Goal: Information Seeking & Learning: Learn about a topic

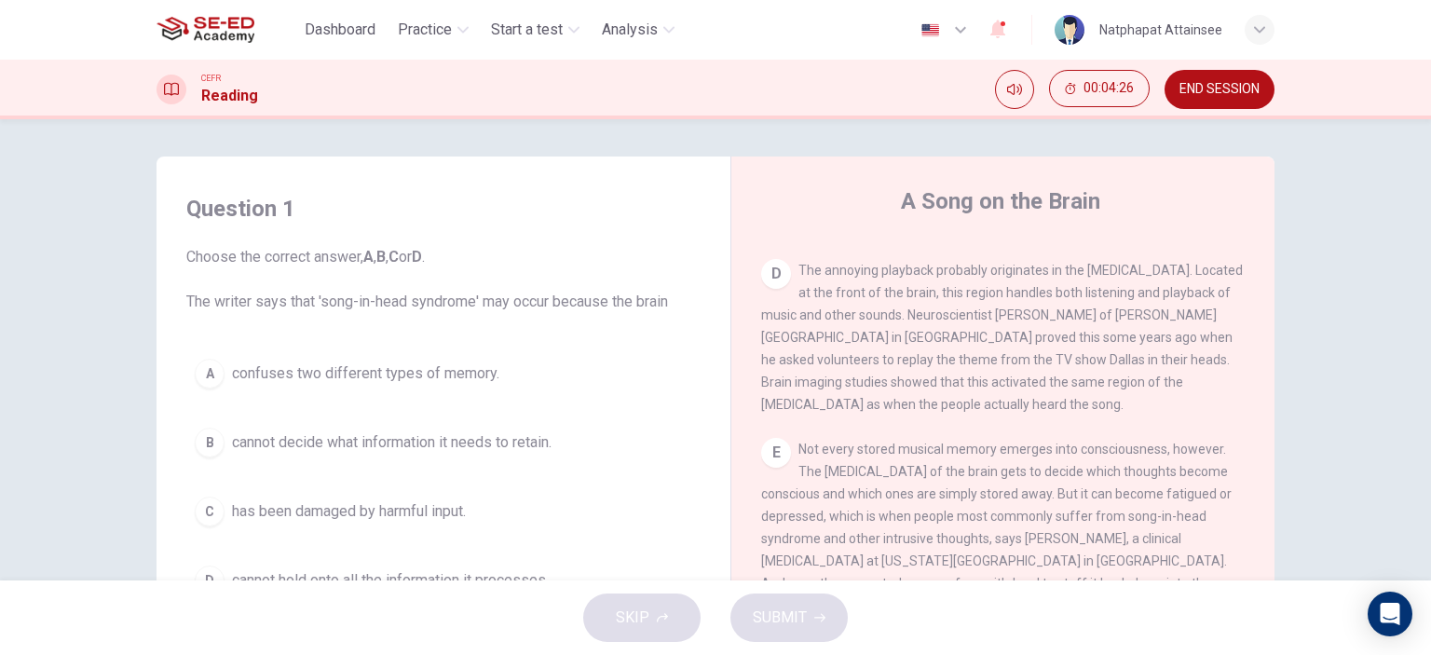
scroll to position [831, 0]
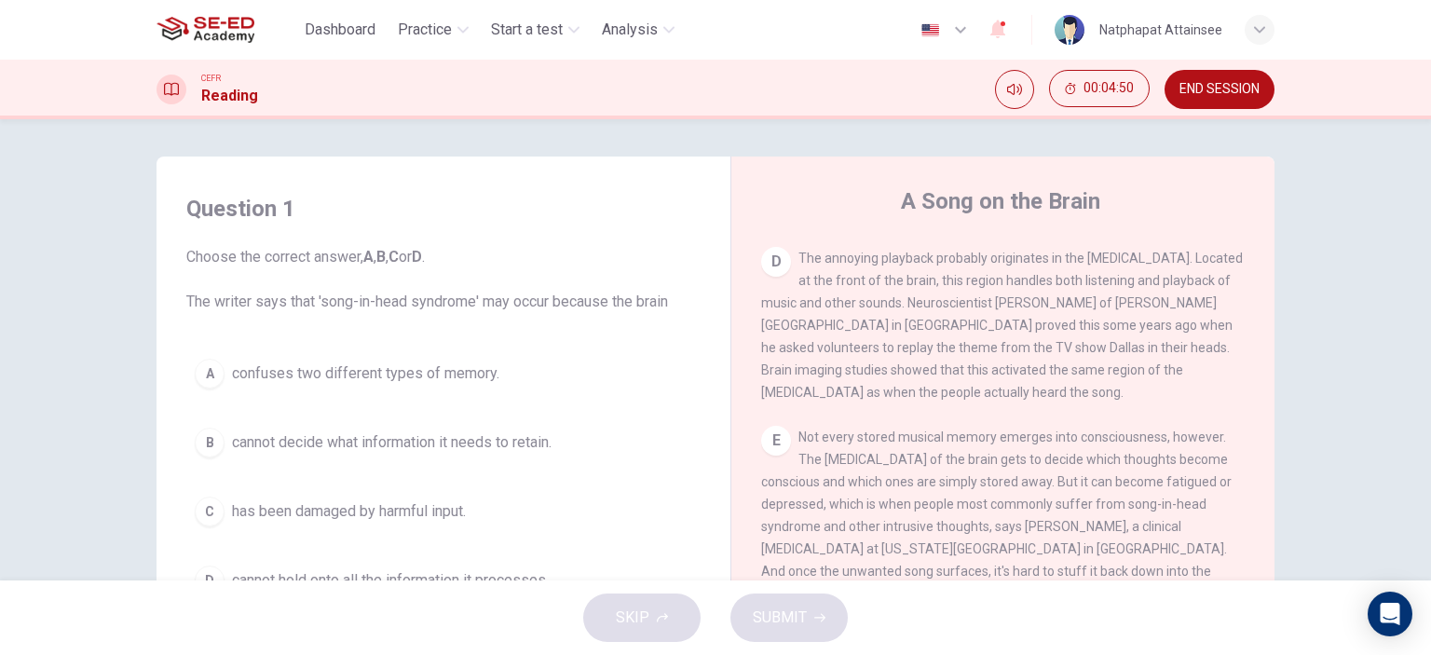
click at [343, 370] on span "confuses two different types of memory." at bounding box center [365, 373] width 267 height 22
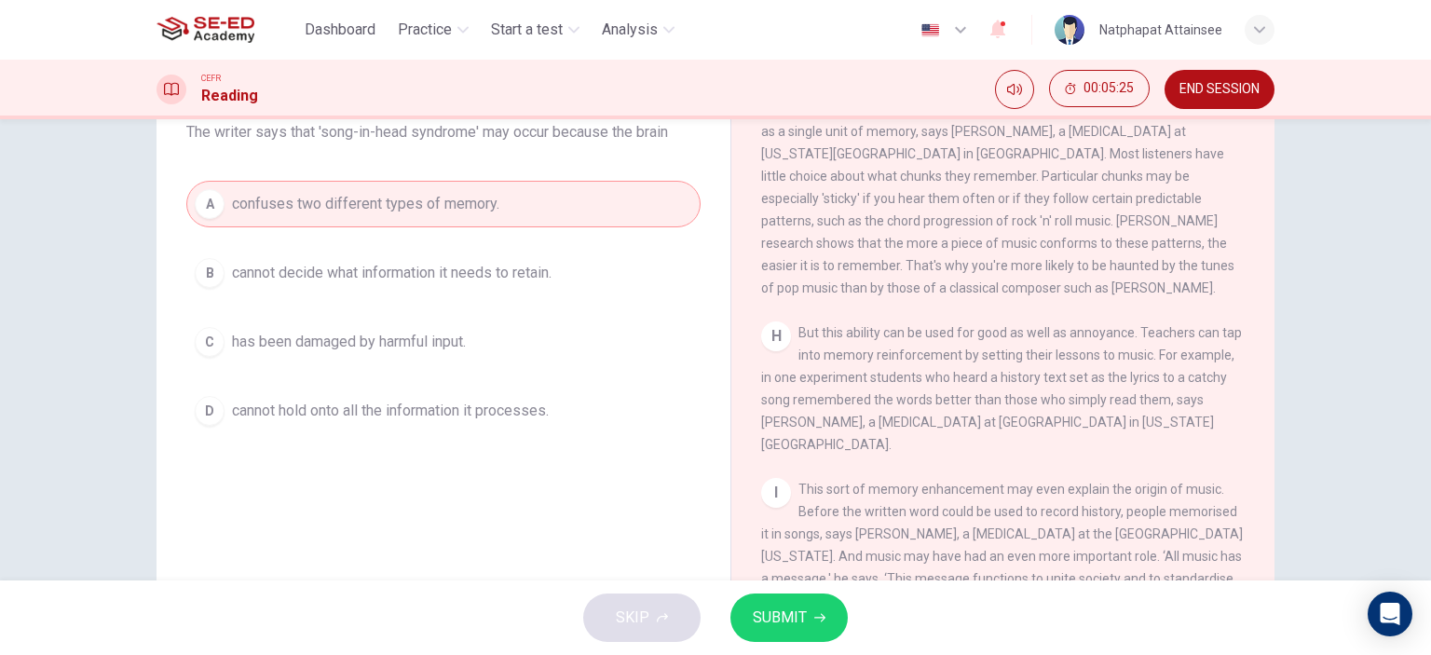
scroll to position [261, 0]
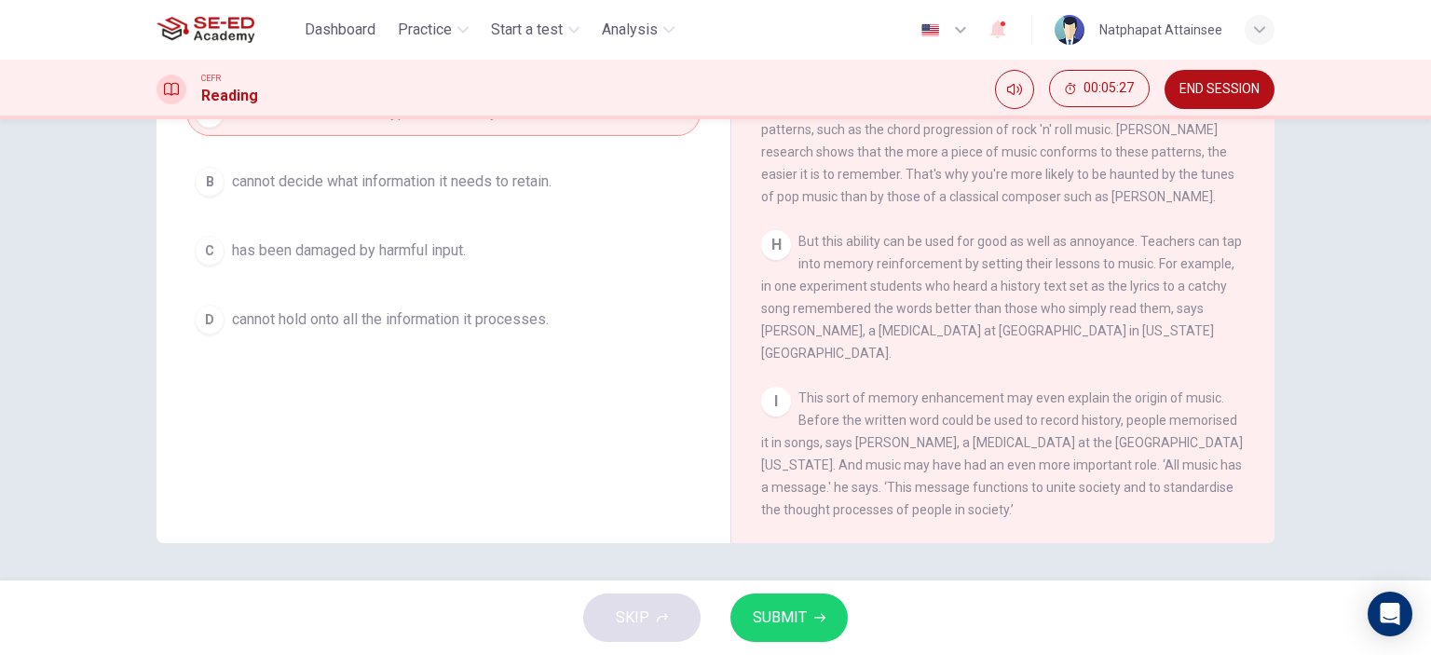
click at [783, 611] on span "SUBMIT" at bounding box center [780, 617] width 54 height 26
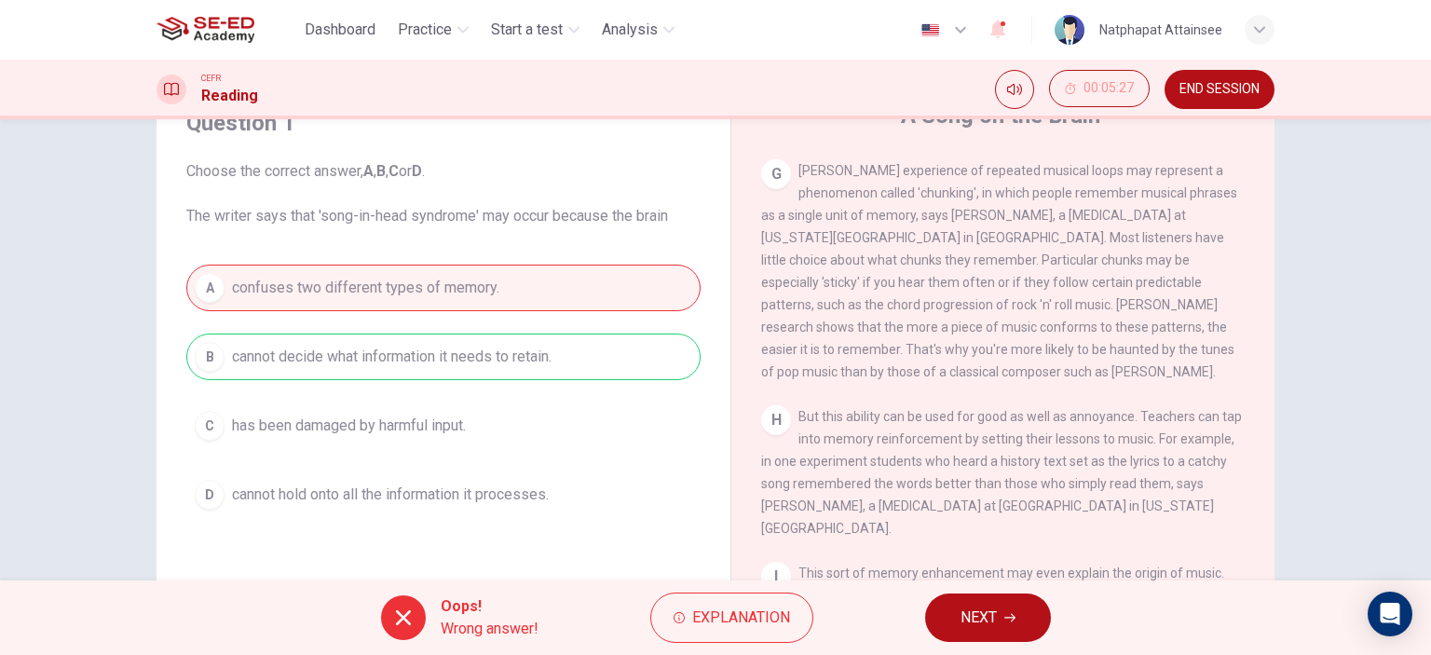
scroll to position [75, 0]
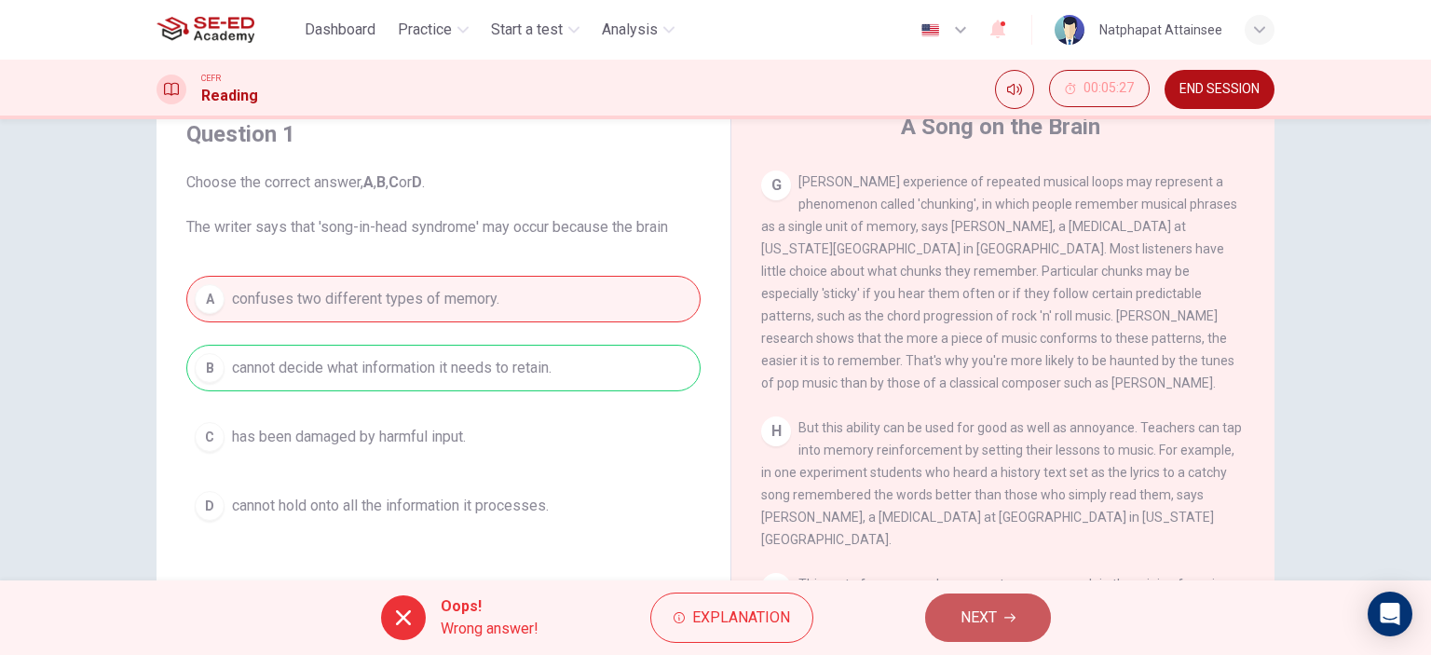
click at [969, 611] on span "NEXT" at bounding box center [978, 617] width 36 height 26
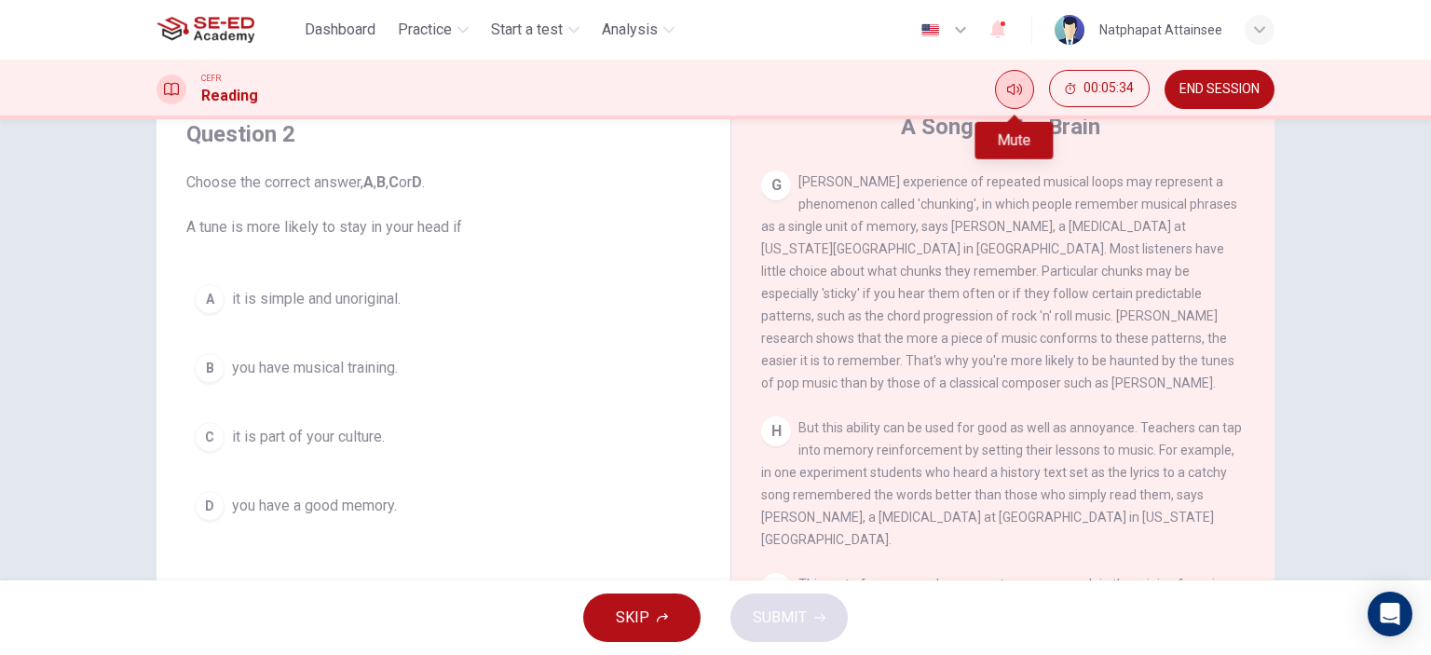
click at [1023, 85] on button "Mute" at bounding box center [1014, 89] width 39 height 39
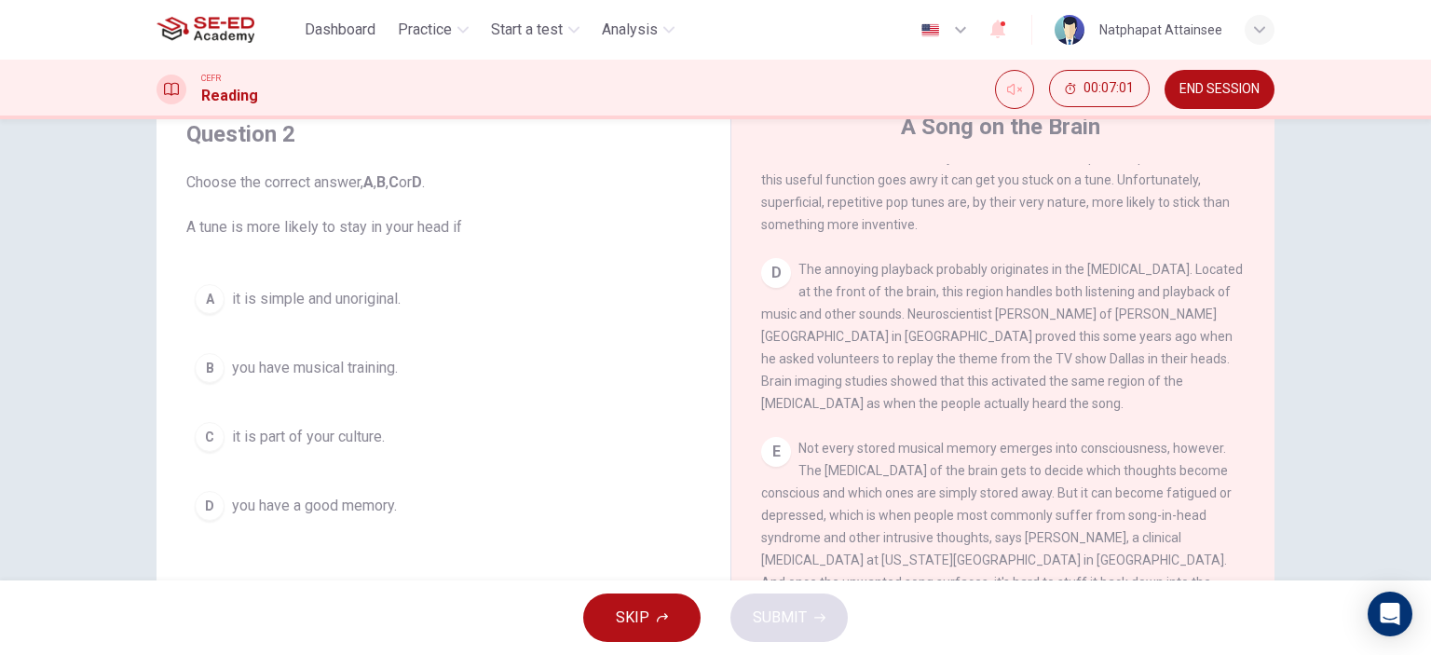
scroll to position [559, 0]
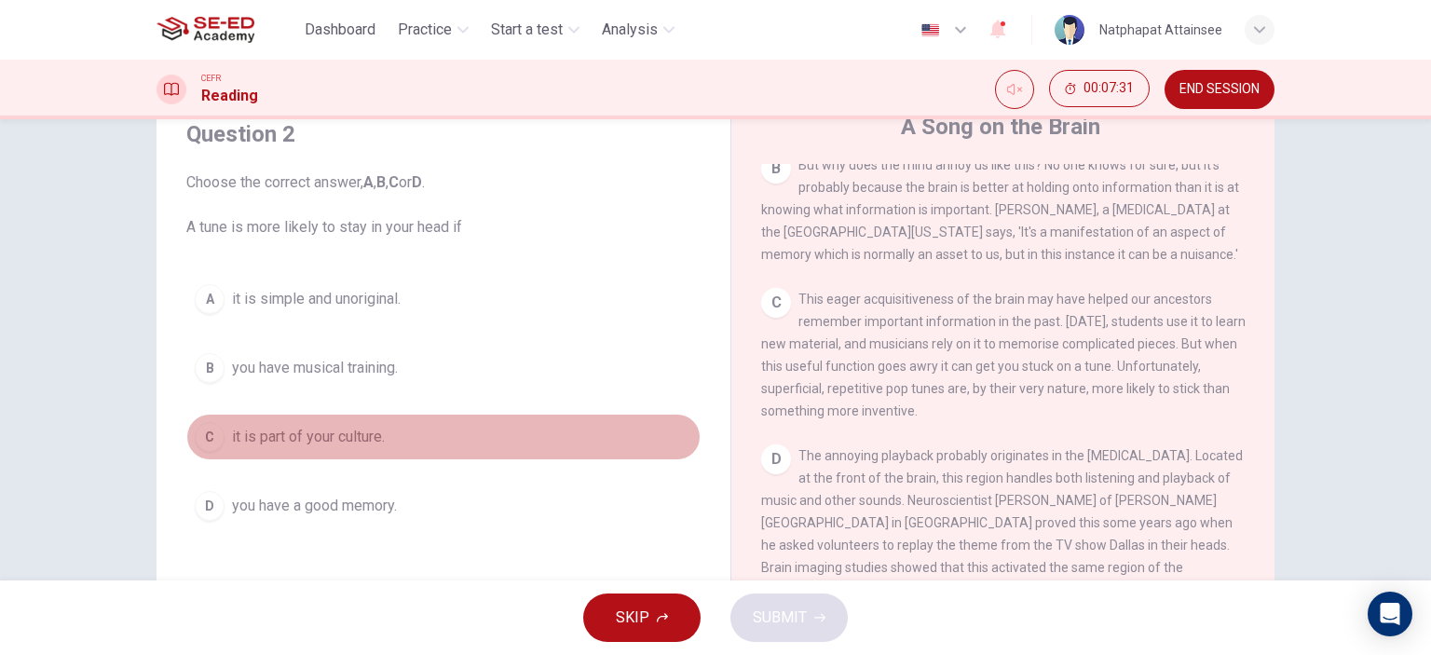
click at [336, 435] on span "it is part of your culture." at bounding box center [308, 437] width 153 height 22
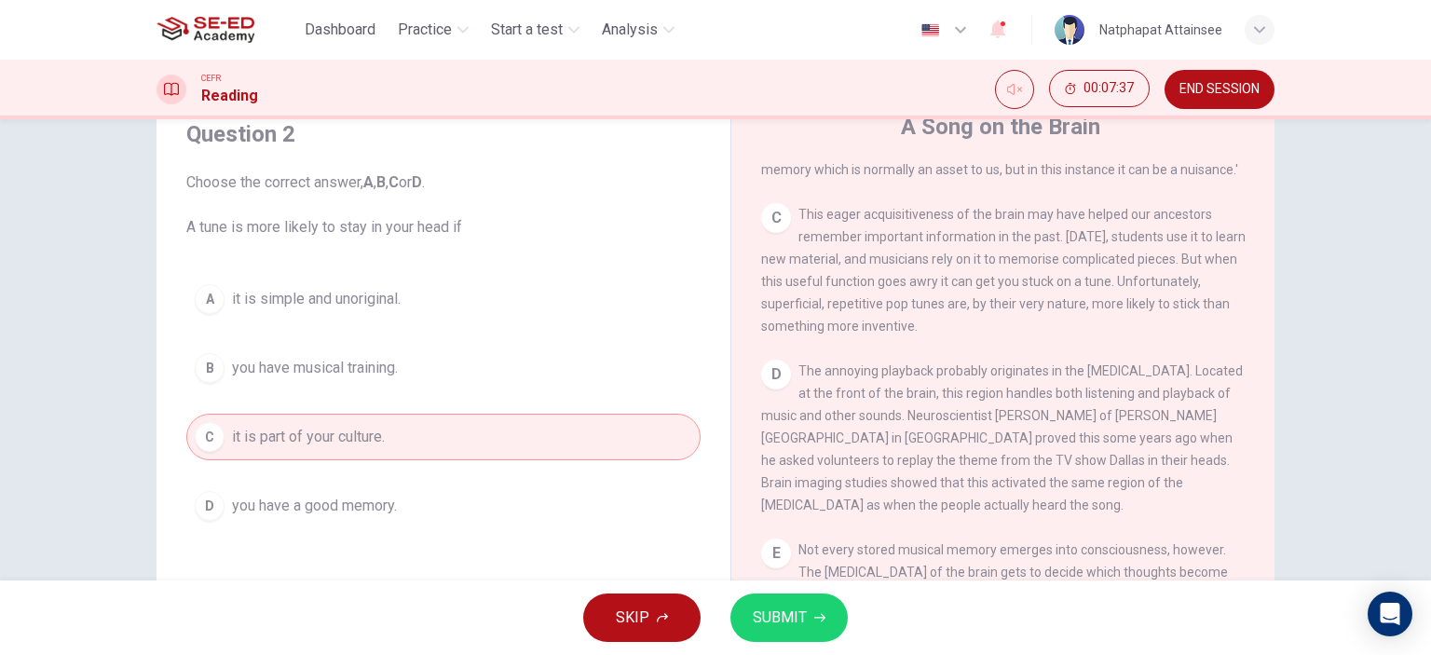
scroll to position [652, 0]
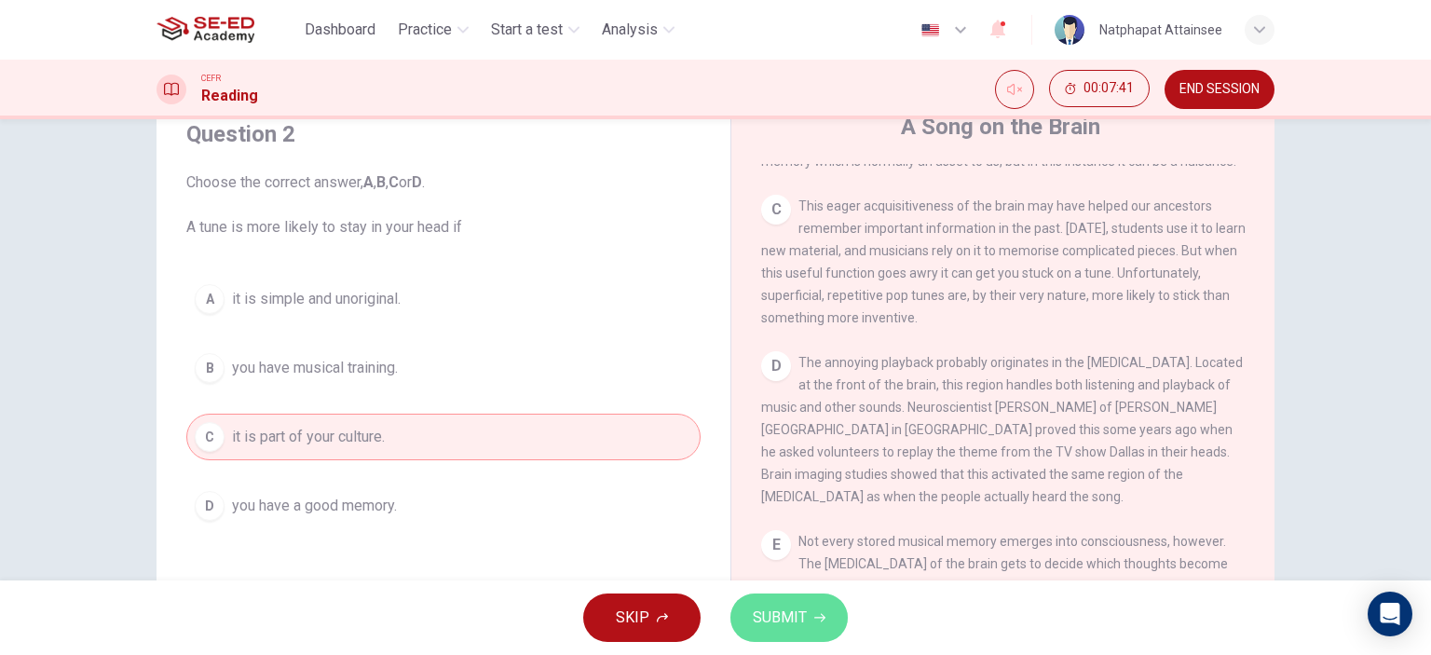
click at [796, 615] on span "SUBMIT" at bounding box center [780, 617] width 54 height 26
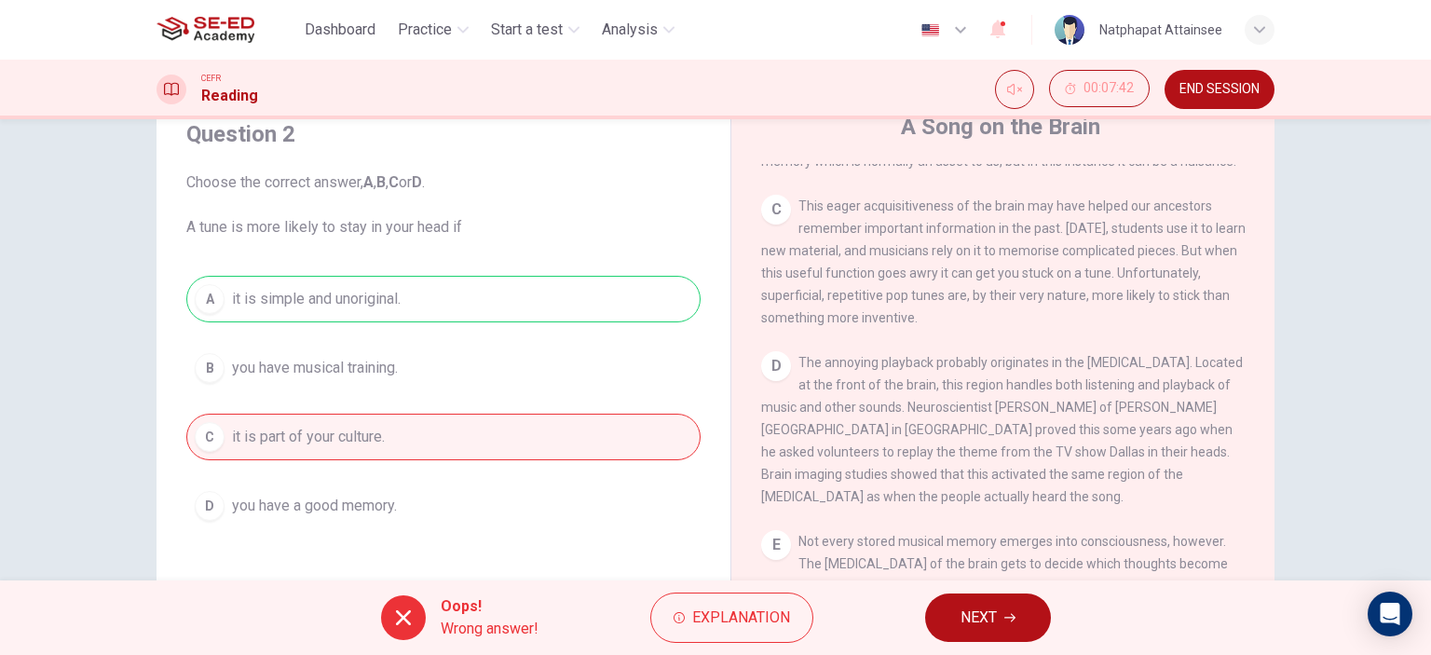
click at [978, 602] on button "NEXT" at bounding box center [988, 617] width 126 height 48
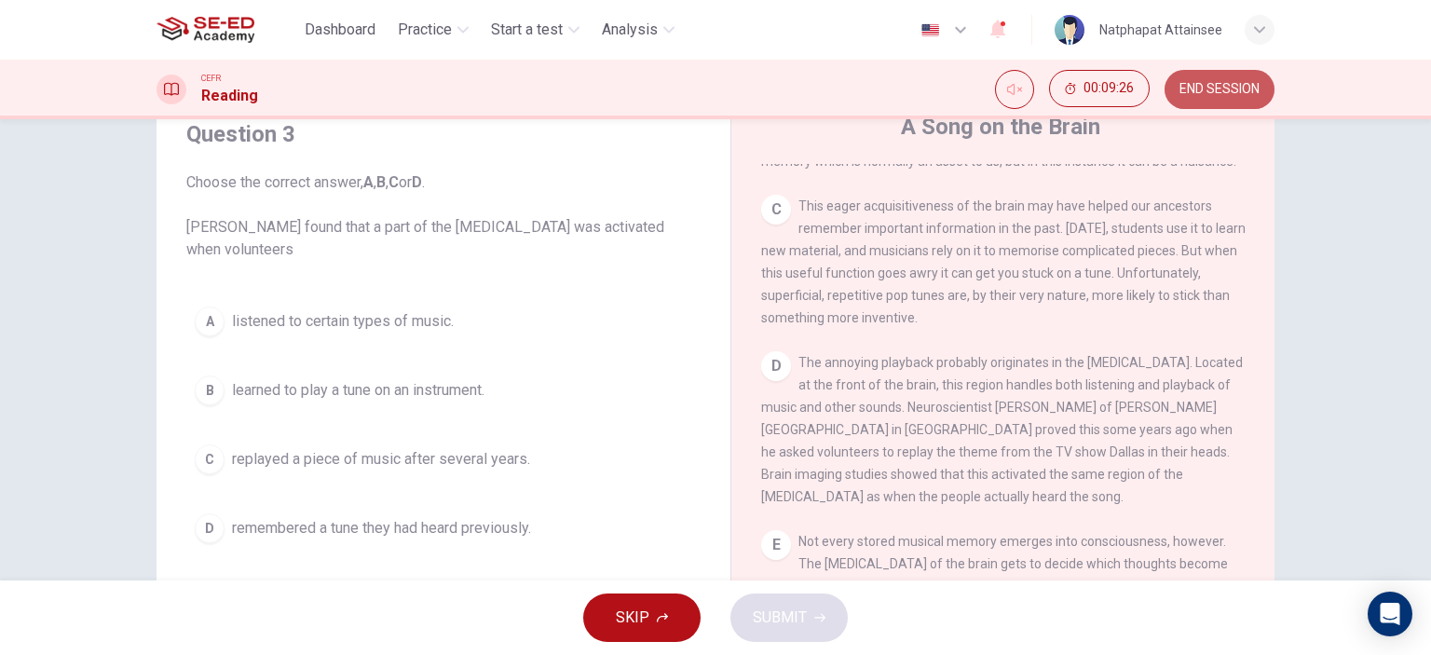
click at [1202, 92] on span "END SESSION" at bounding box center [1219, 89] width 80 height 15
click at [499, 460] on span "replayed a piece of music after several years." at bounding box center [381, 459] width 298 height 22
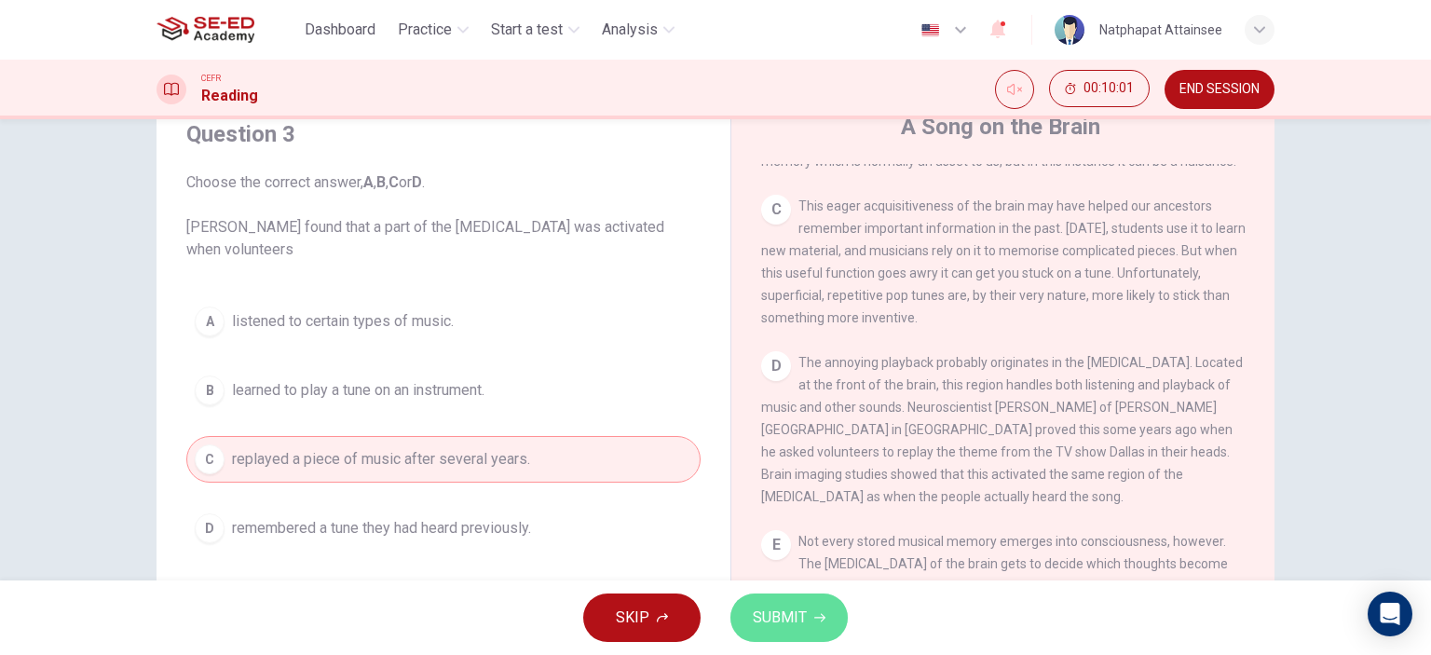
click at [766, 617] on span "SUBMIT" at bounding box center [780, 617] width 54 height 26
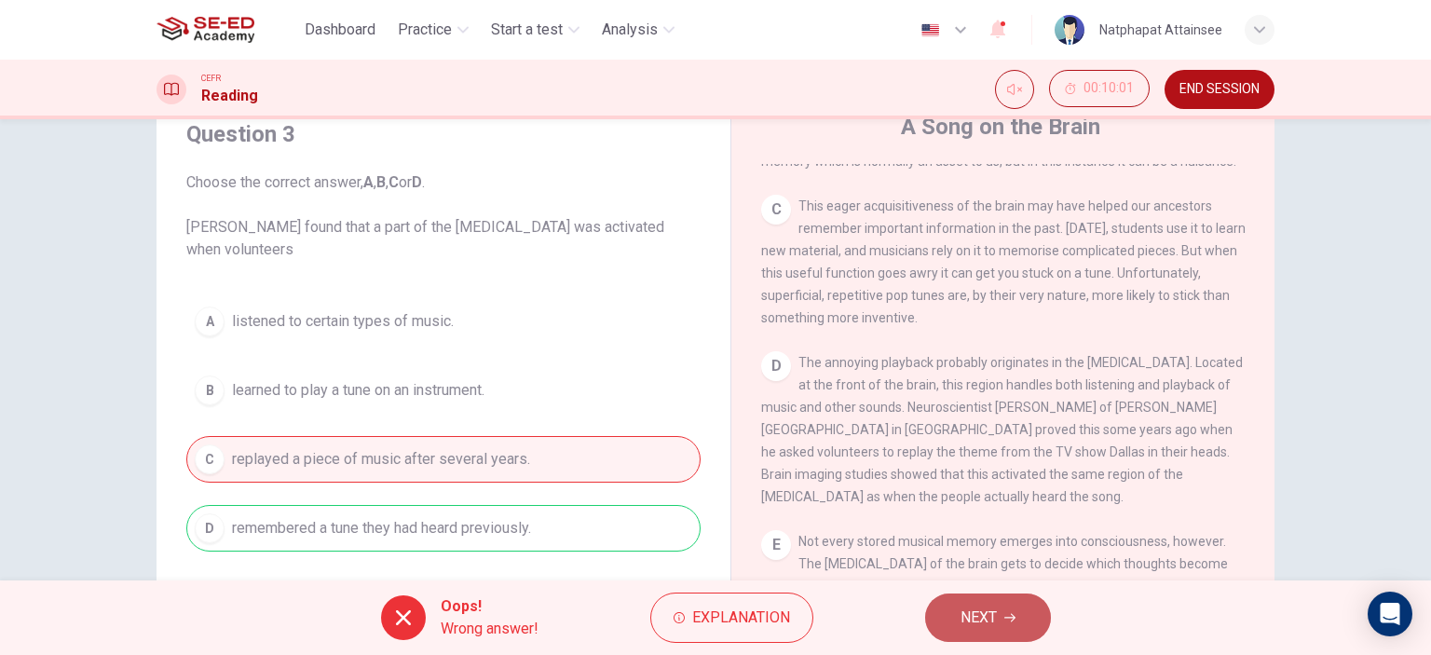
click at [963, 610] on span "NEXT" at bounding box center [978, 617] width 36 height 26
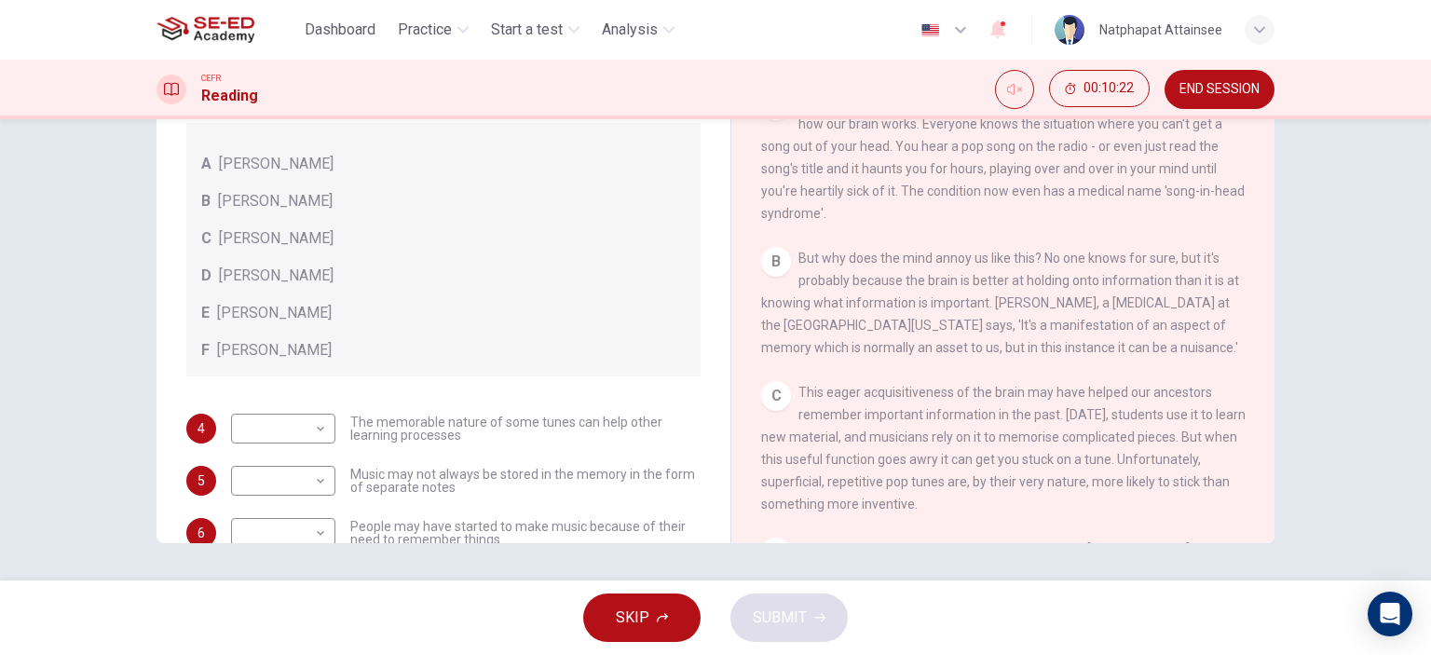
scroll to position [104, 0]
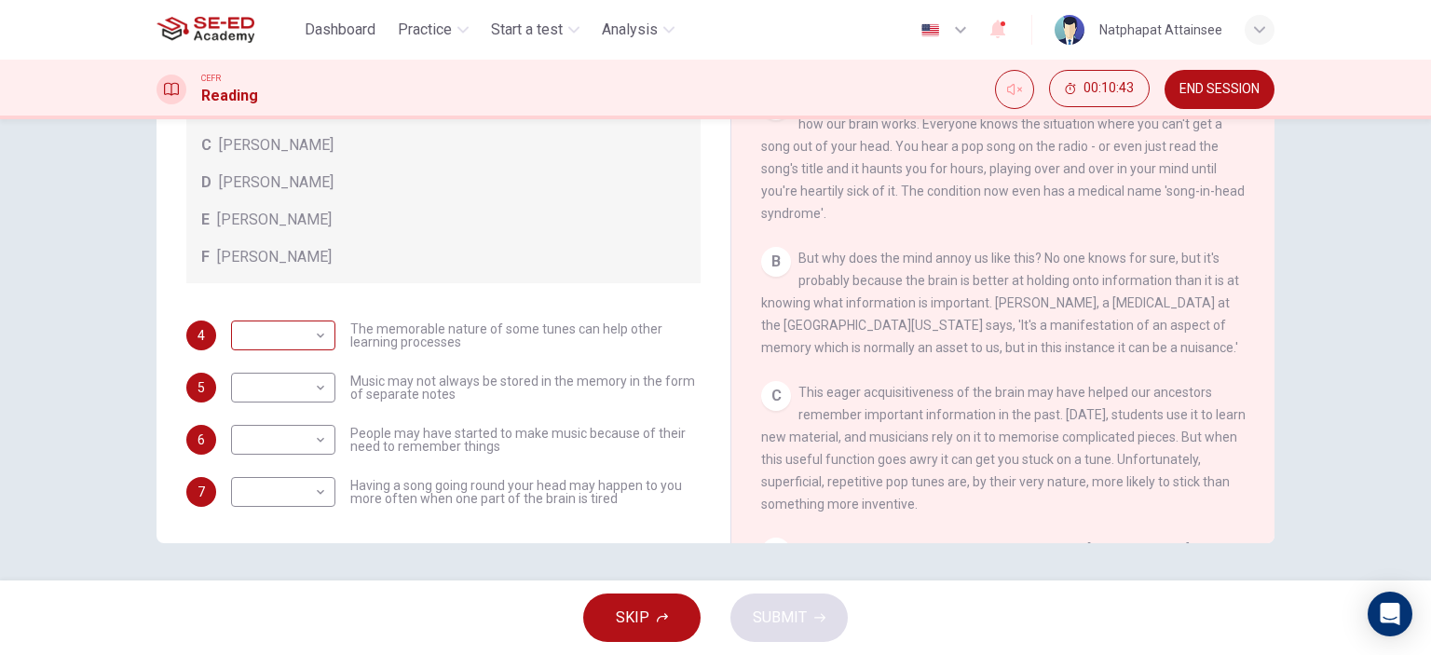
click at [300, 343] on body "This site uses cookies, as explained in our Privacy Policy . If you agree to th…" at bounding box center [715, 327] width 1431 height 655
click at [294, 356] on li "A" at bounding box center [278, 364] width 104 height 30
type input "A"
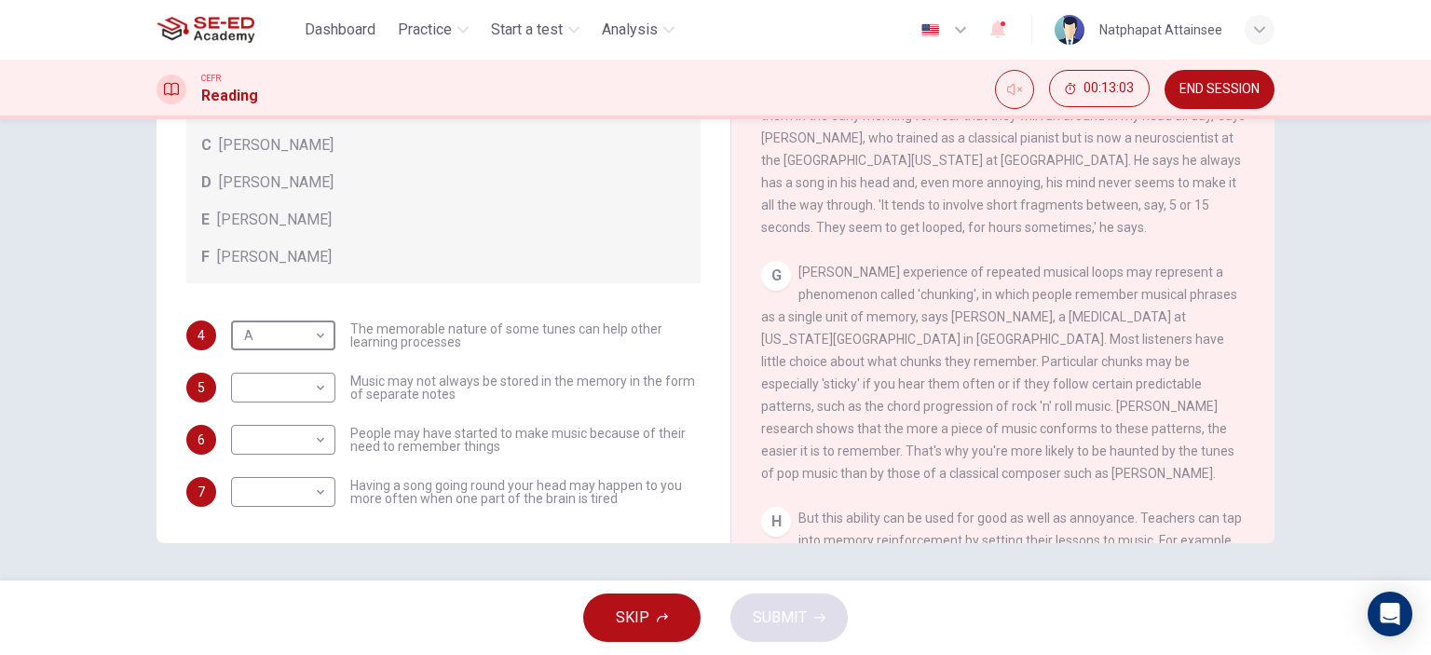
scroll to position [1211, 0]
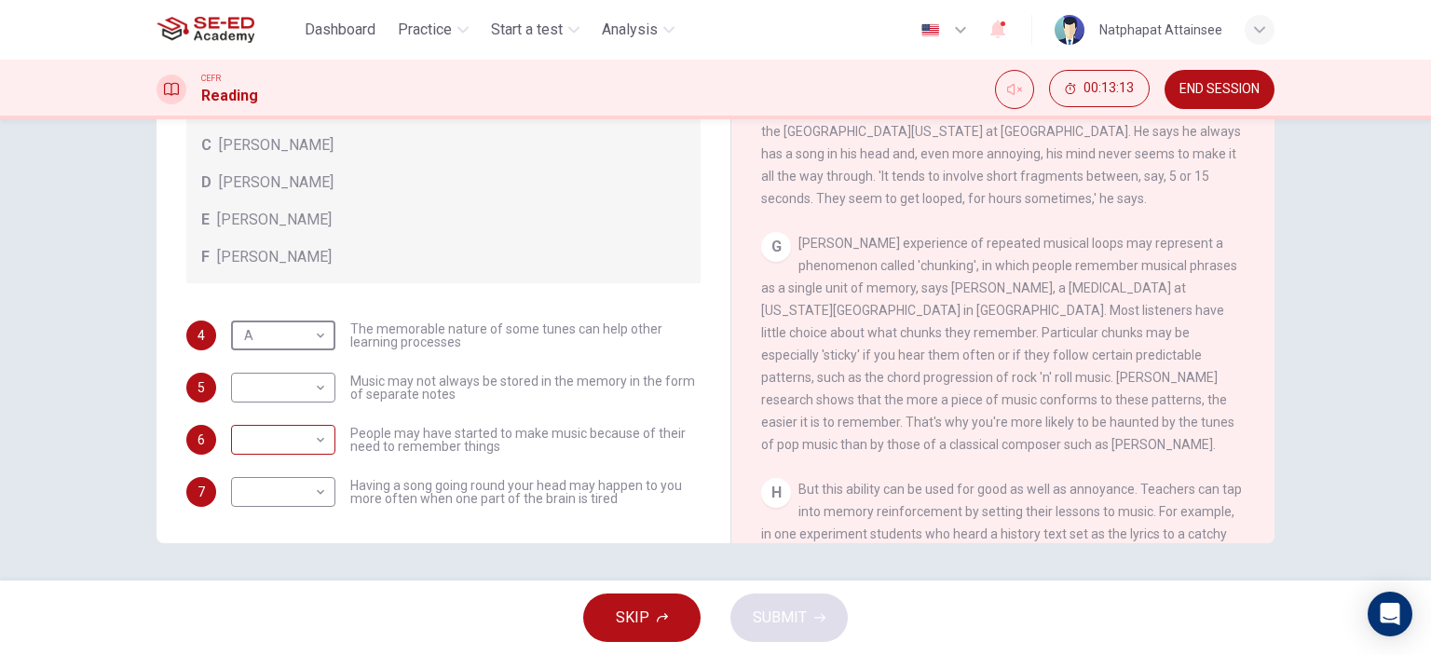
click at [285, 446] on body "This site uses cookies, as explained in our Privacy Policy . If you agree to th…" at bounding box center [715, 327] width 1431 height 655
click at [272, 528] on li "C" at bounding box center [278, 528] width 104 height 30
click at [316, 432] on body "This site uses cookies, as explained in our Privacy Policy . If you agree to th…" at bounding box center [715, 327] width 1431 height 655
click at [282, 549] on li "D" at bounding box center [278, 558] width 104 height 30
type input "D"
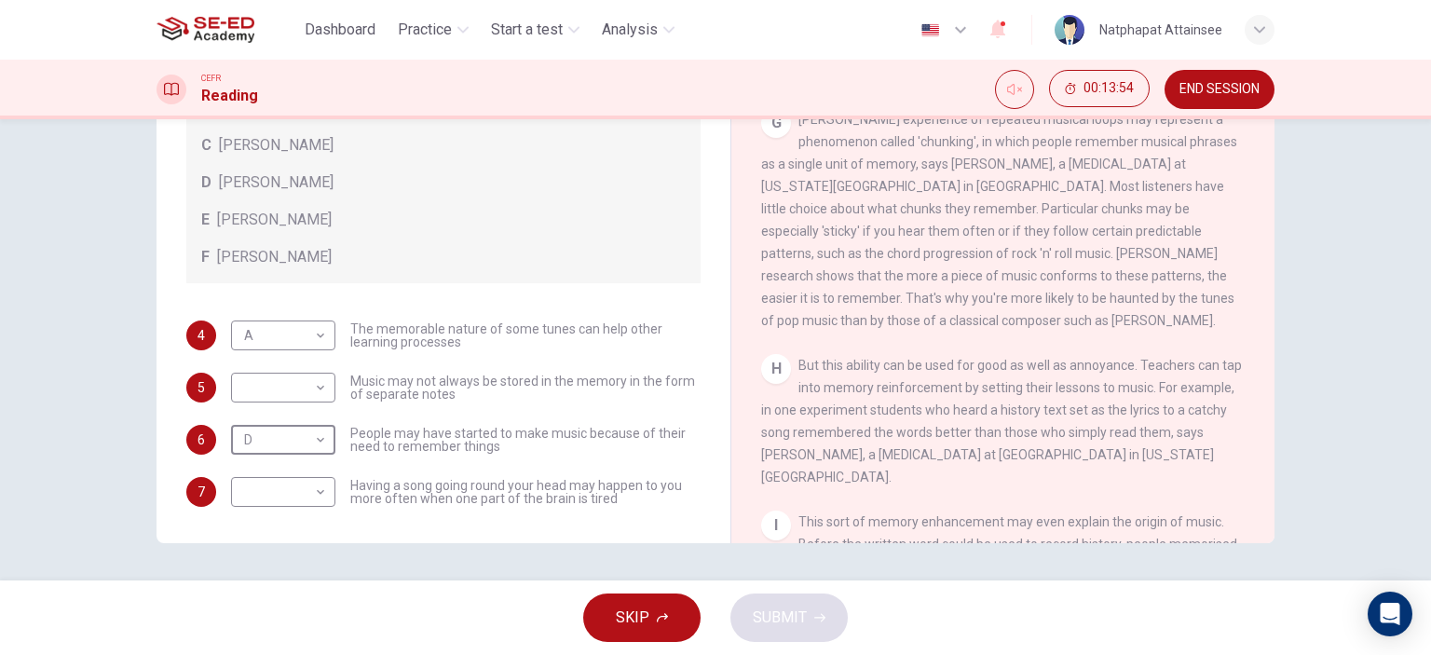
scroll to position [1397, 0]
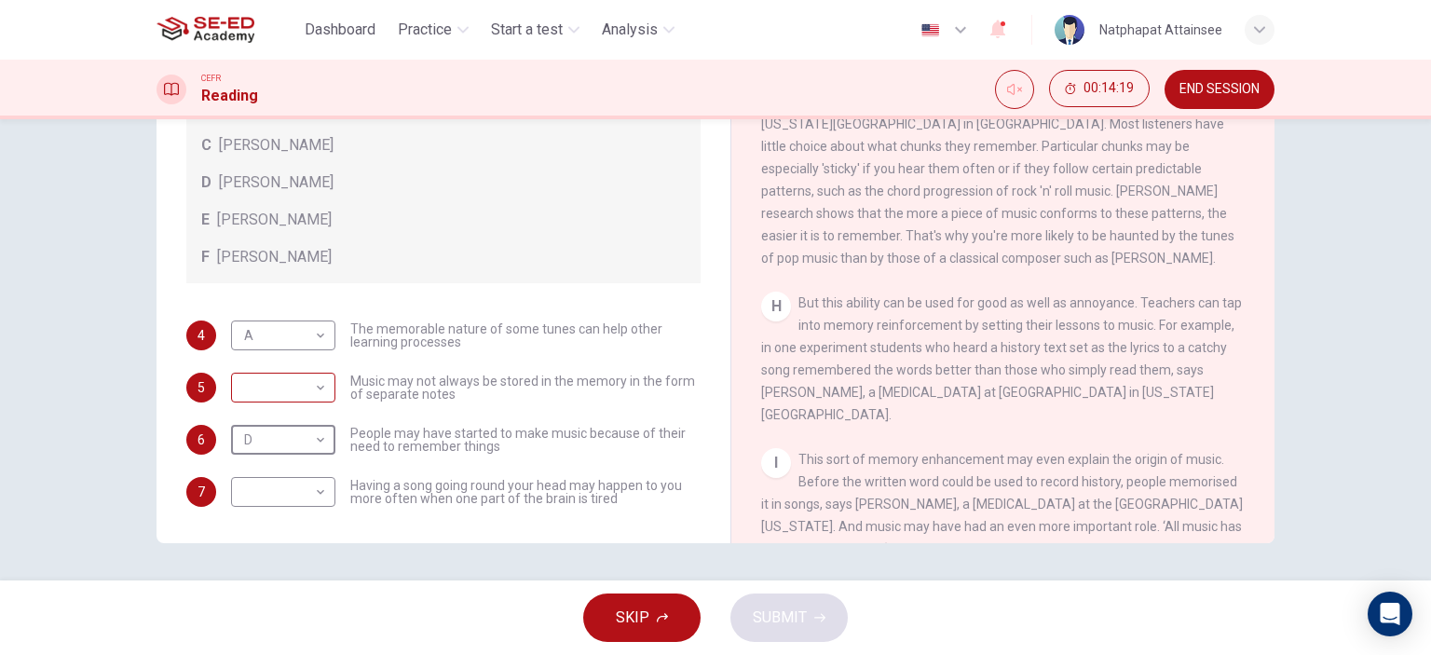
click at [309, 375] on body "This site uses cookies, as explained in our Privacy Policy . If you agree to th…" at bounding box center [715, 327] width 1431 height 655
click at [248, 539] on li "E" at bounding box center [278, 536] width 104 height 30
type input "E"
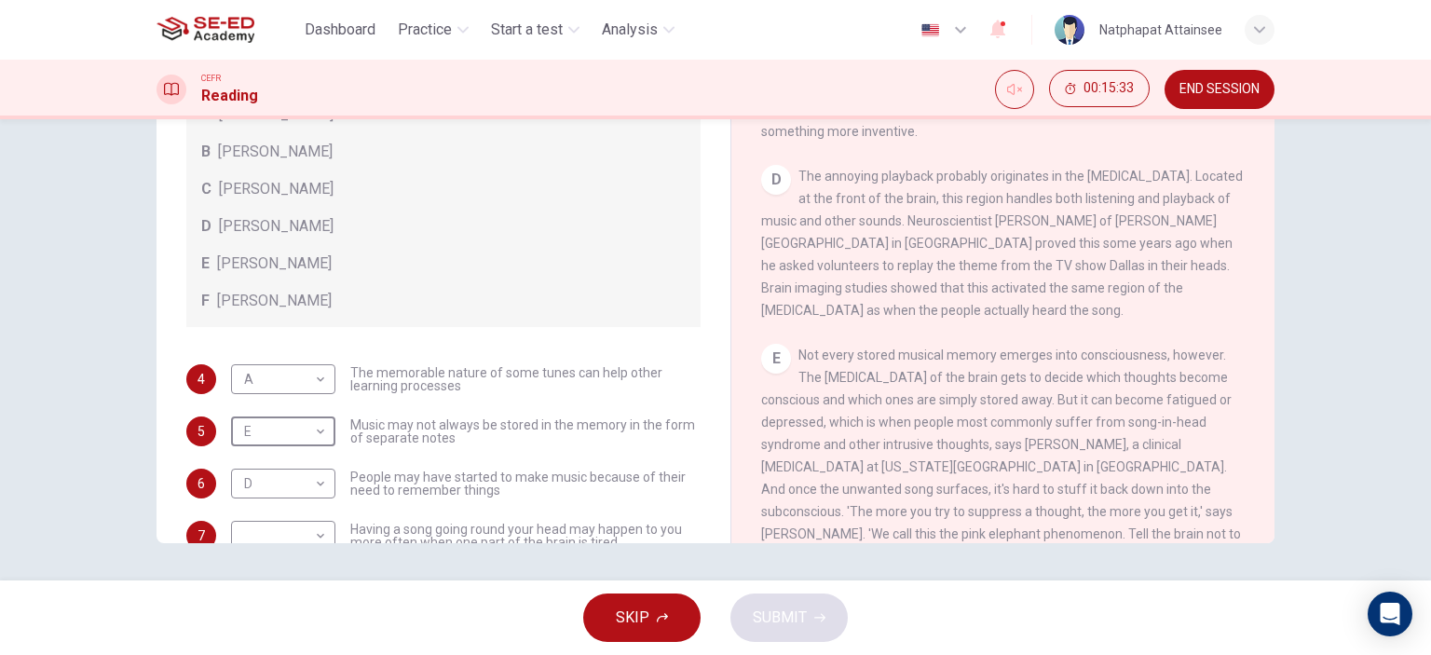
scroll to position [93, 0]
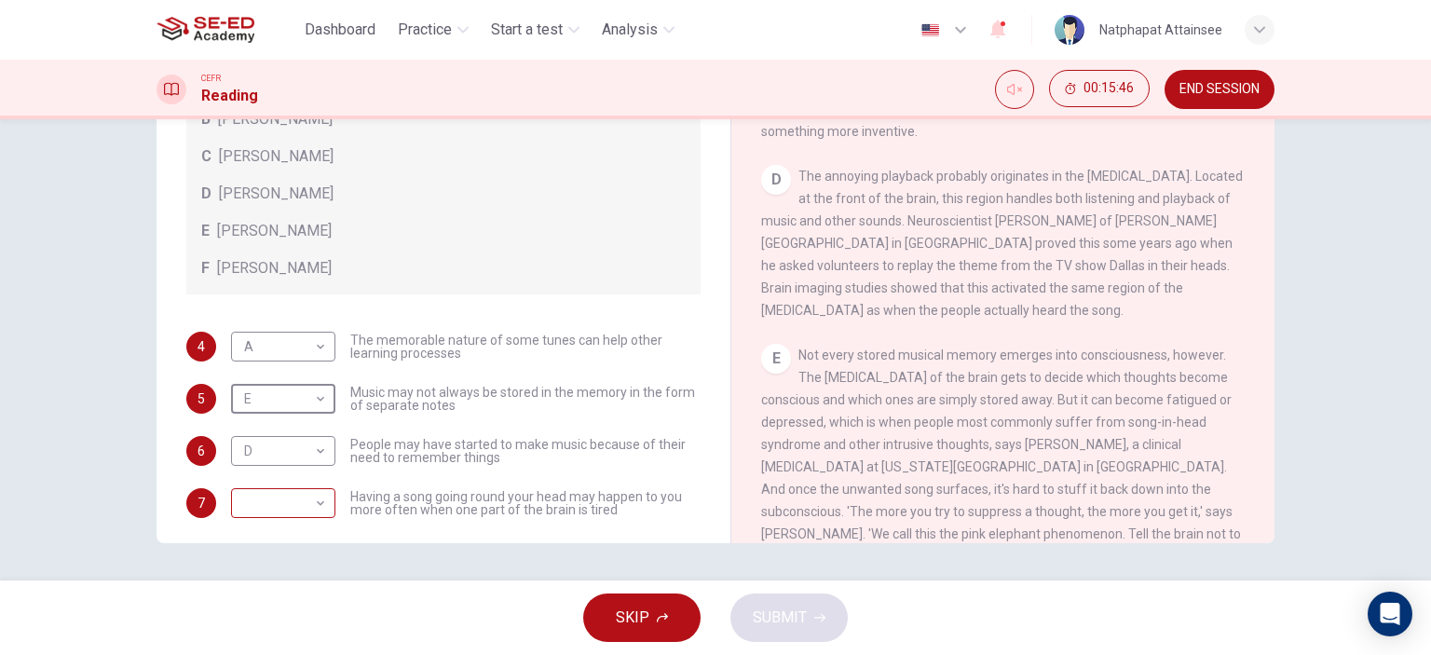
click at [297, 498] on body "This site uses cookies, as explained in our Privacy Policy . If you agree to th…" at bounding box center [715, 327] width 1431 height 655
click at [271, 504] on li "B" at bounding box center [278, 506] width 104 height 30
type input "B"
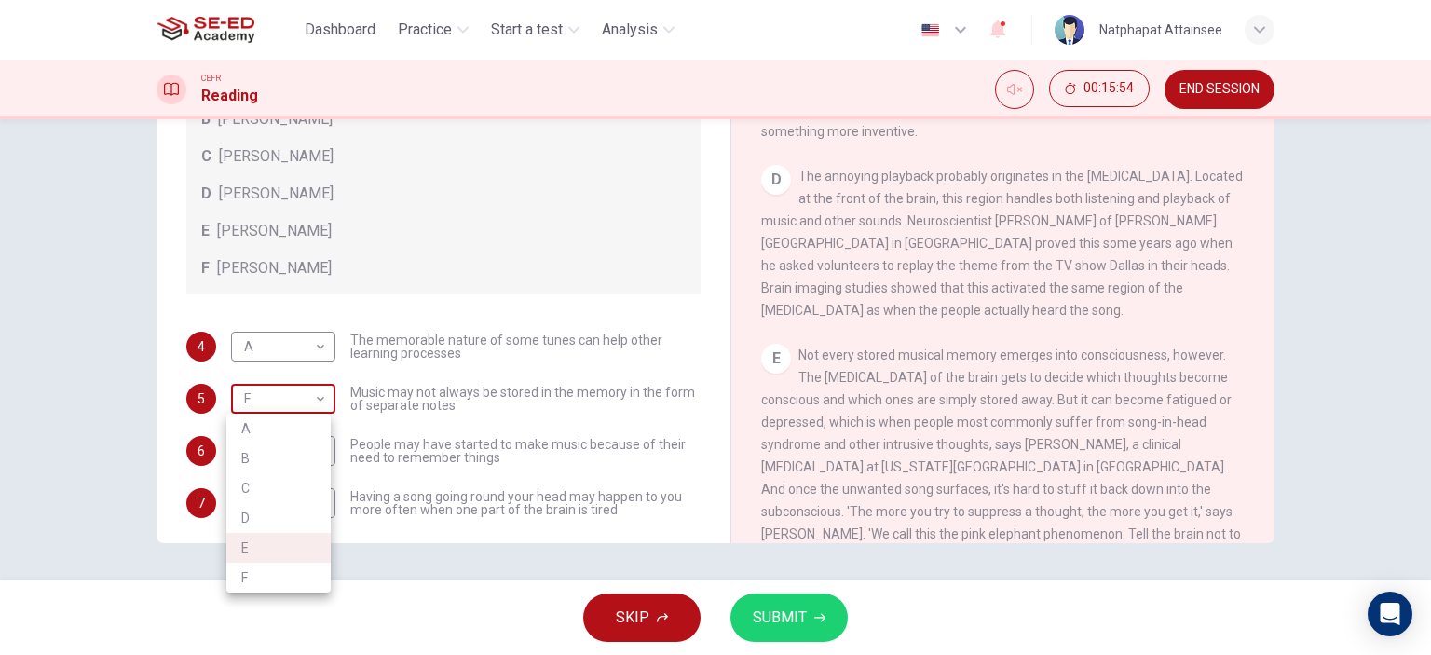
click at [252, 395] on body "This site uses cookies, as explained in our Privacy Policy . If you agree to th…" at bounding box center [715, 327] width 1431 height 655
click at [264, 455] on li "B" at bounding box center [278, 458] width 104 height 30
type input "B"
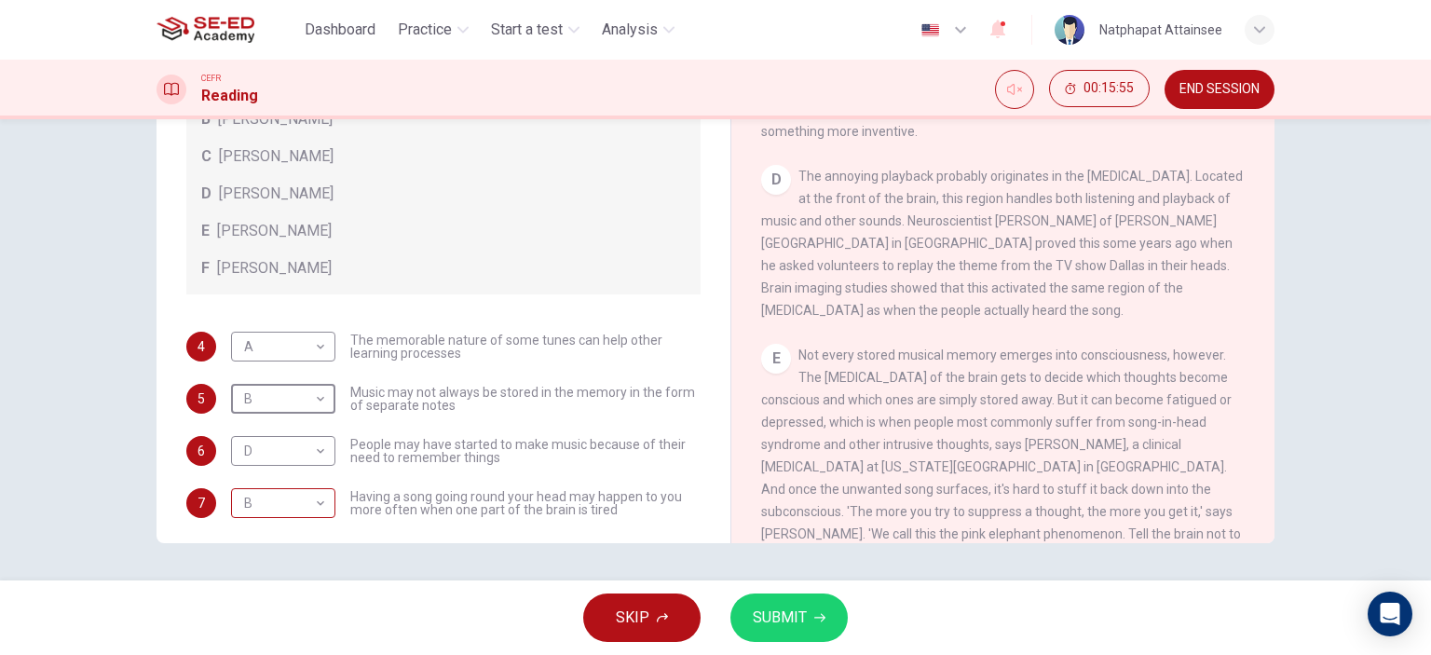
click at [309, 500] on body "This site uses cookies, as explained in our Privacy Policy . If you agree to th…" at bounding box center [715, 327] width 1431 height 655
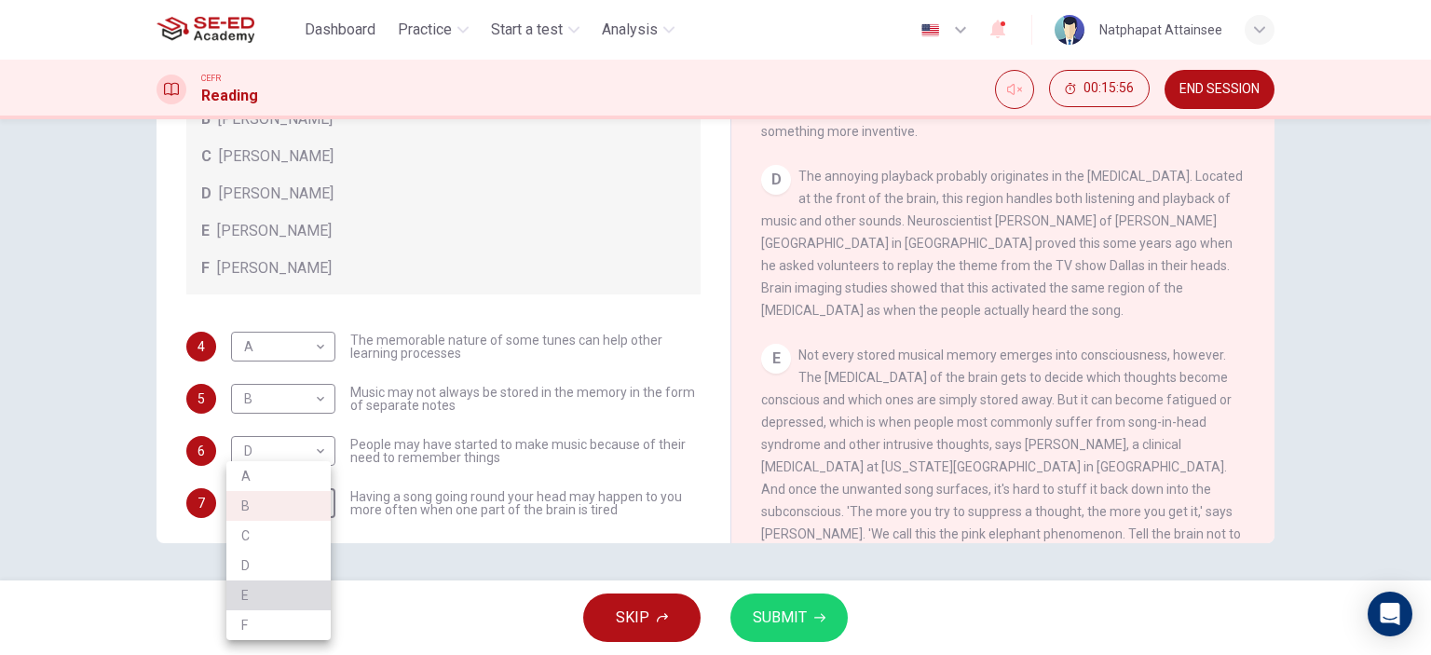
click at [254, 599] on li "E" at bounding box center [278, 595] width 104 height 30
click at [268, 509] on body "This site uses cookies, as explained in our Privacy Policy . If you agree to th…" at bounding box center [715, 327] width 1431 height 655
click at [297, 505] on li "B" at bounding box center [278, 506] width 104 height 30
type input "B"
click at [785, 628] on span "SUBMIT" at bounding box center [780, 617] width 54 height 26
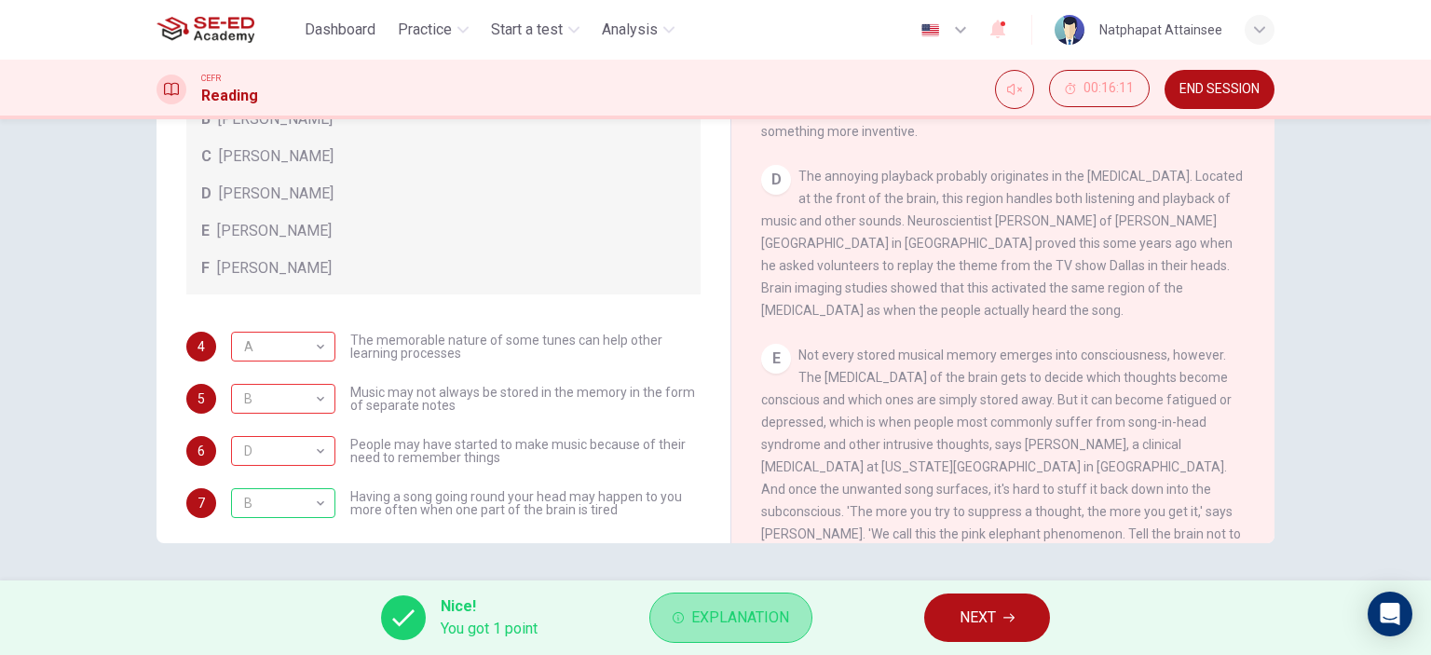
click at [701, 616] on span "Explanation" at bounding box center [740, 617] width 98 height 26
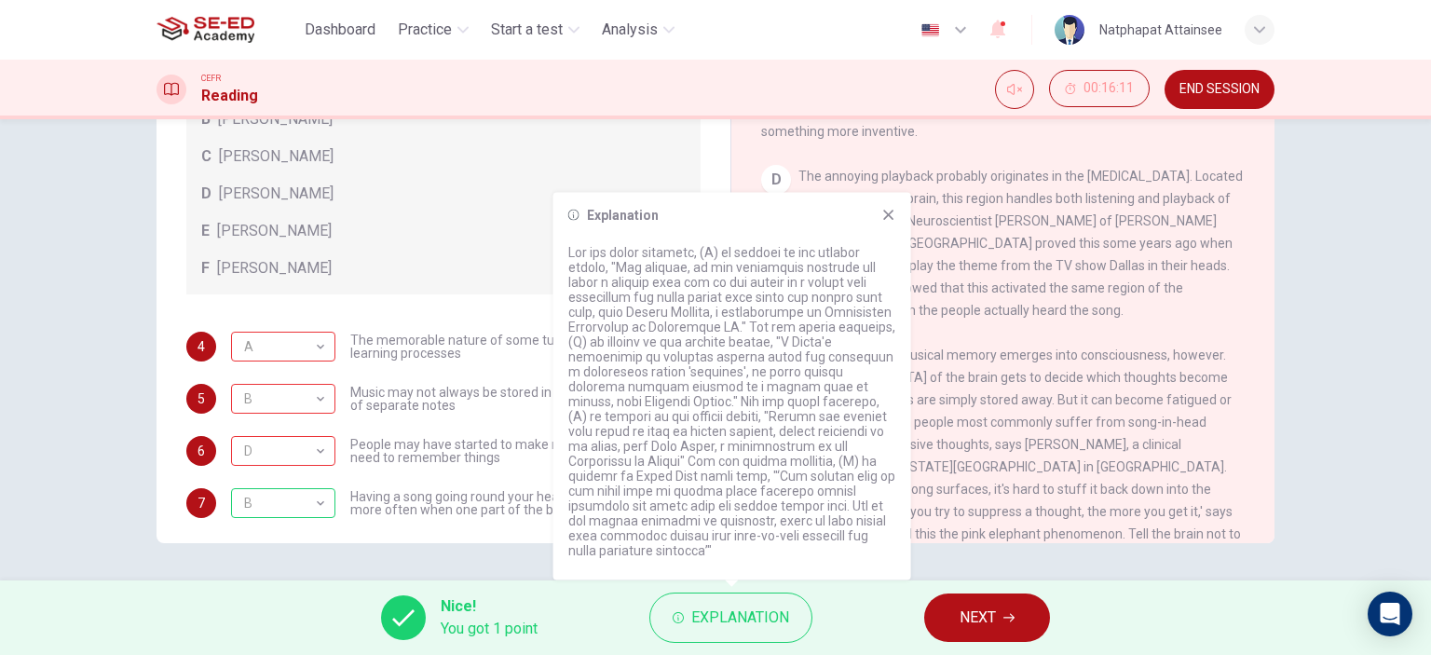
click at [885, 220] on icon at bounding box center [888, 215] width 15 height 15
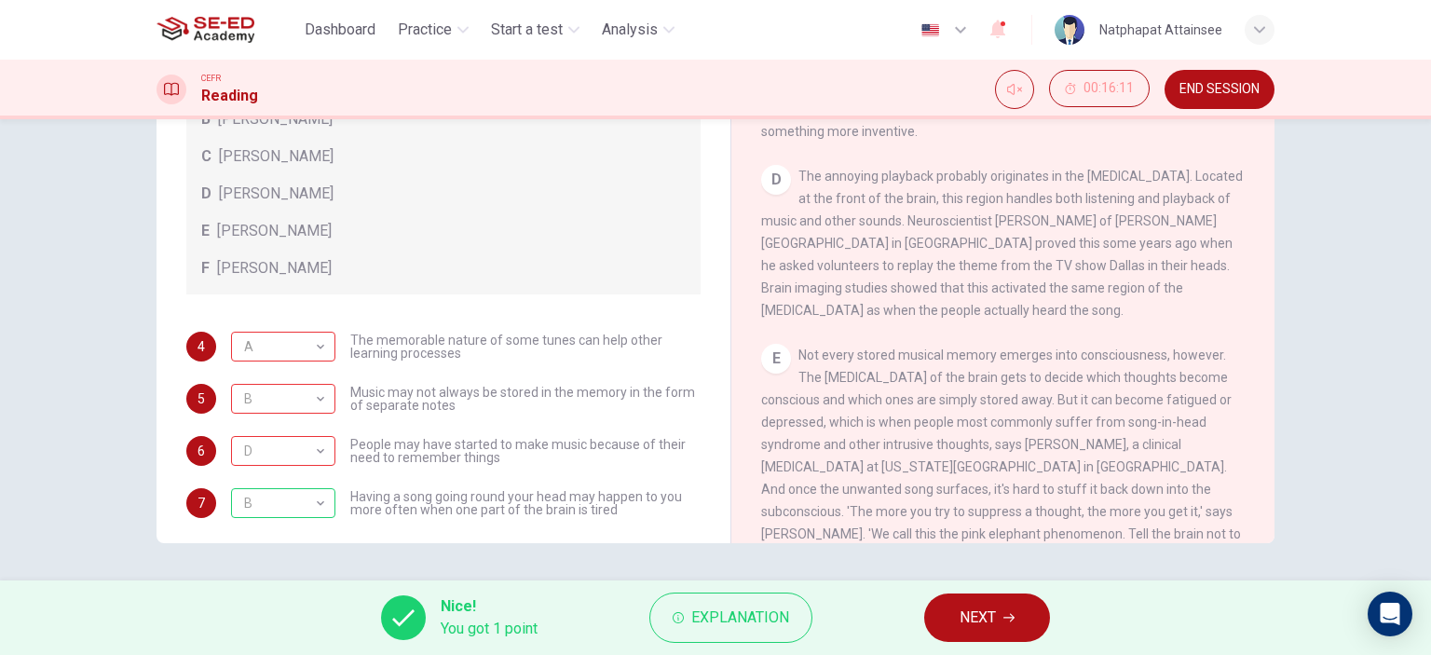
click at [1002, 610] on button "NEXT" at bounding box center [987, 617] width 126 height 48
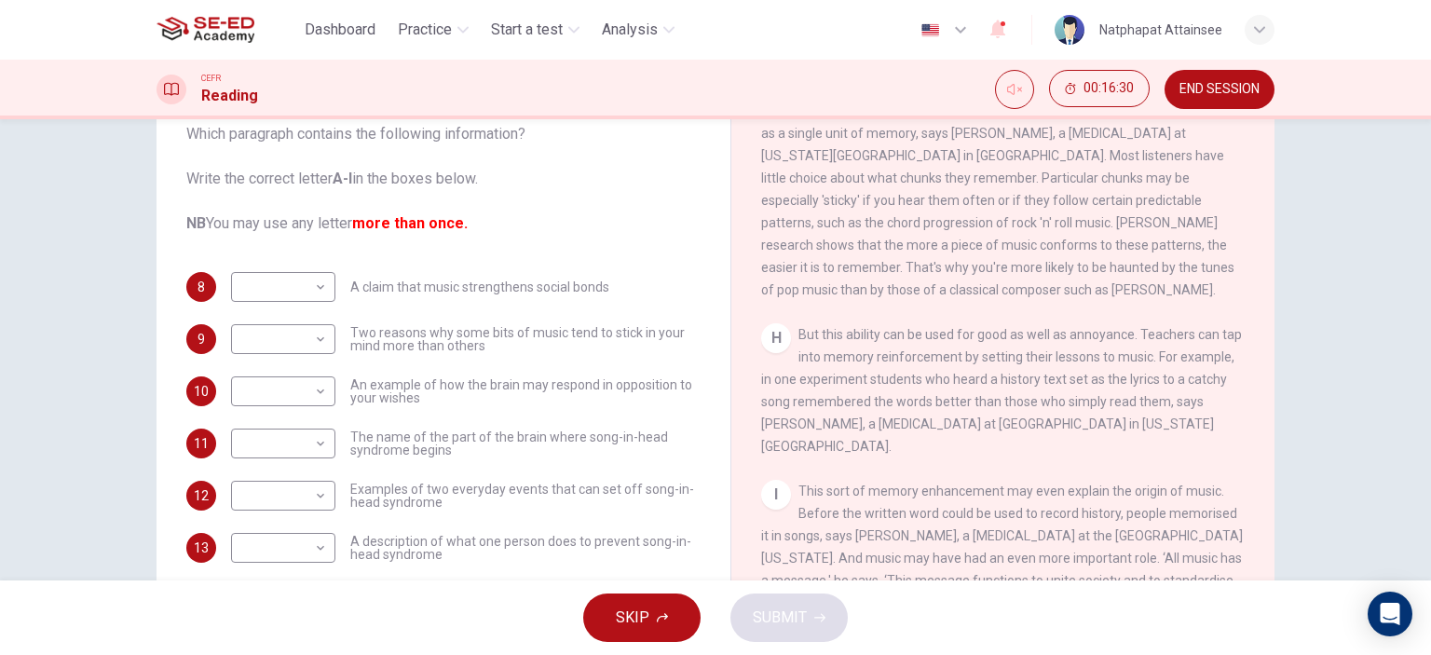
scroll to position [261, 0]
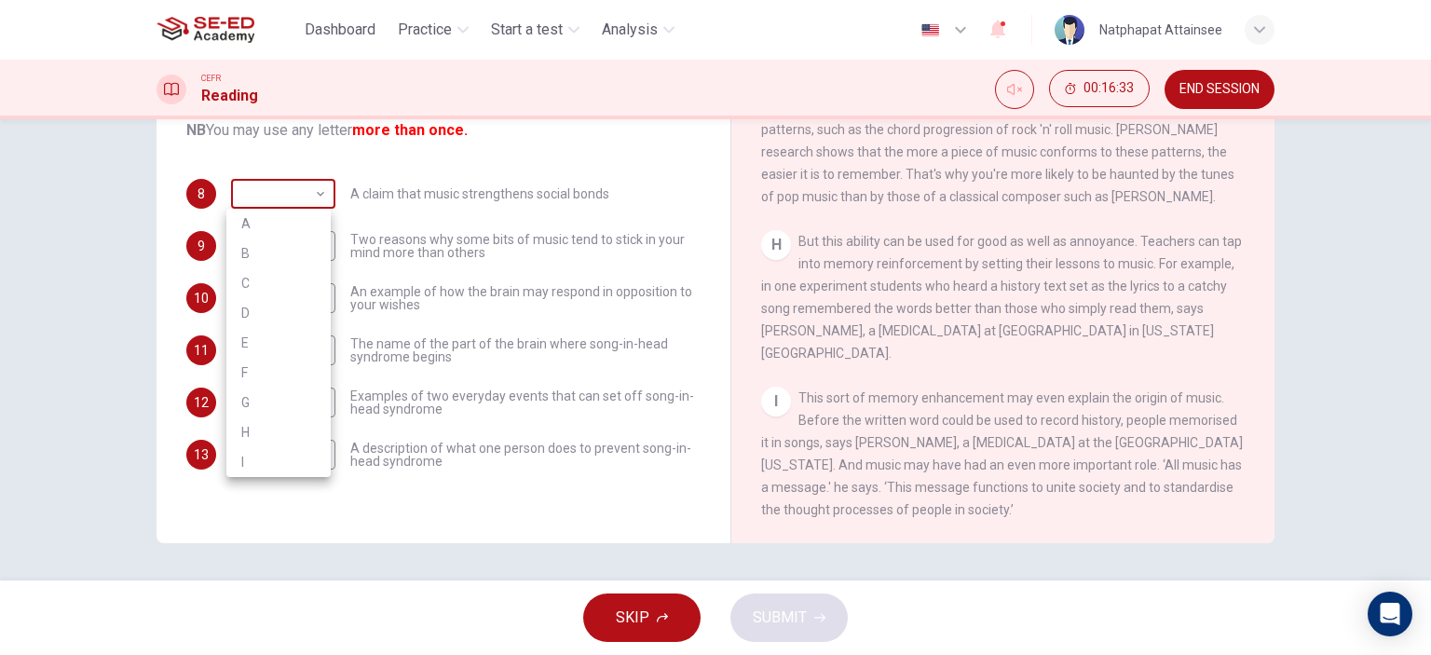
click at [291, 189] on body "This site uses cookies, as explained in our Privacy Policy . If you agree to th…" at bounding box center [715, 327] width 1431 height 655
click at [259, 466] on li "I" at bounding box center [278, 462] width 104 height 30
type input "I"
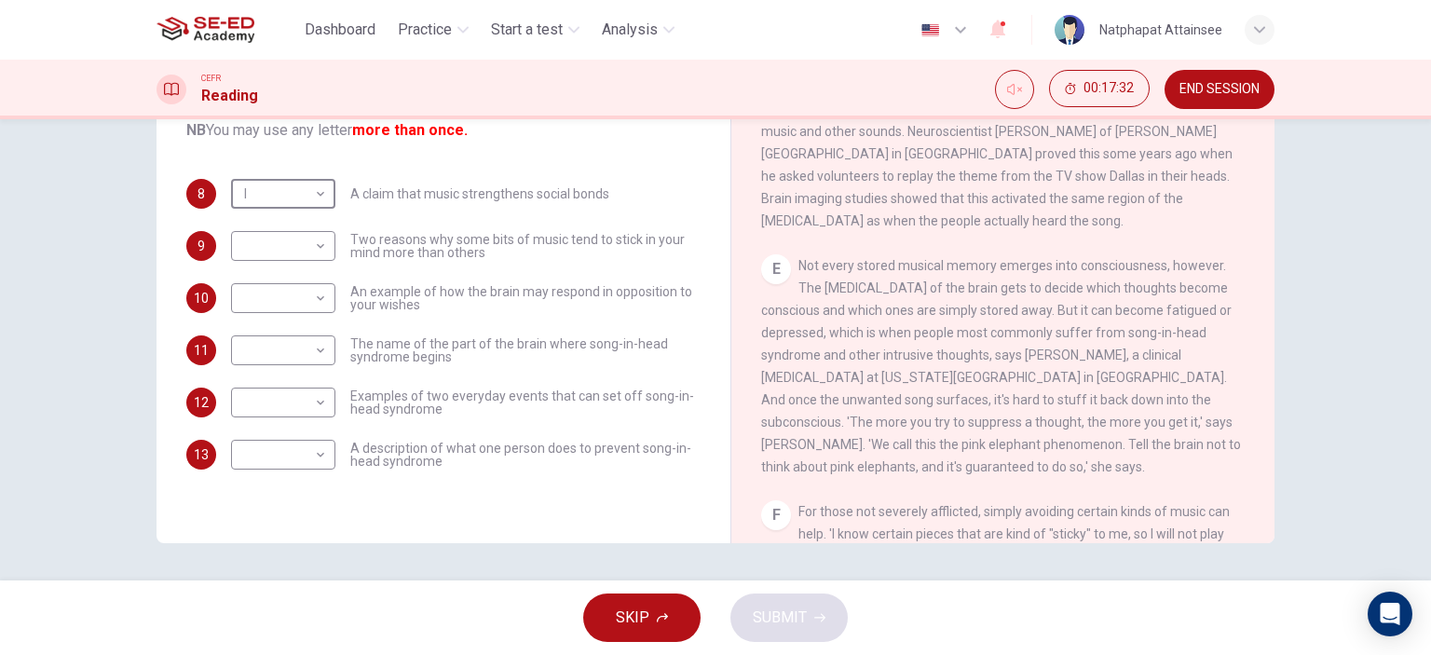
scroll to position [738, 0]
click at [312, 252] on body "This site uses cookies, as explained in our Privacy Policy . If you agree to th…" at bounding box center [715, 327] width 1431 height 655
click at [288, 390] on li "E" at bounding box center [278, 395] width 104 height 30
type input "E"
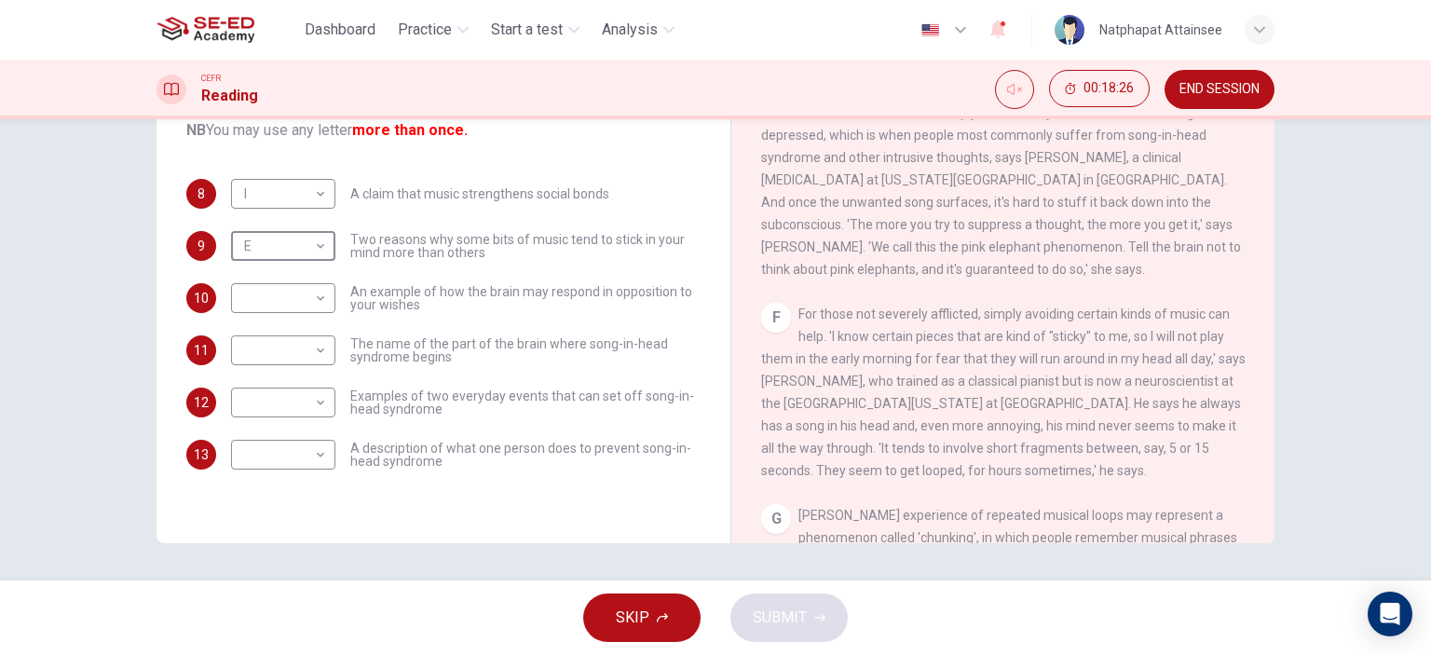
scroll to position [924, 0]
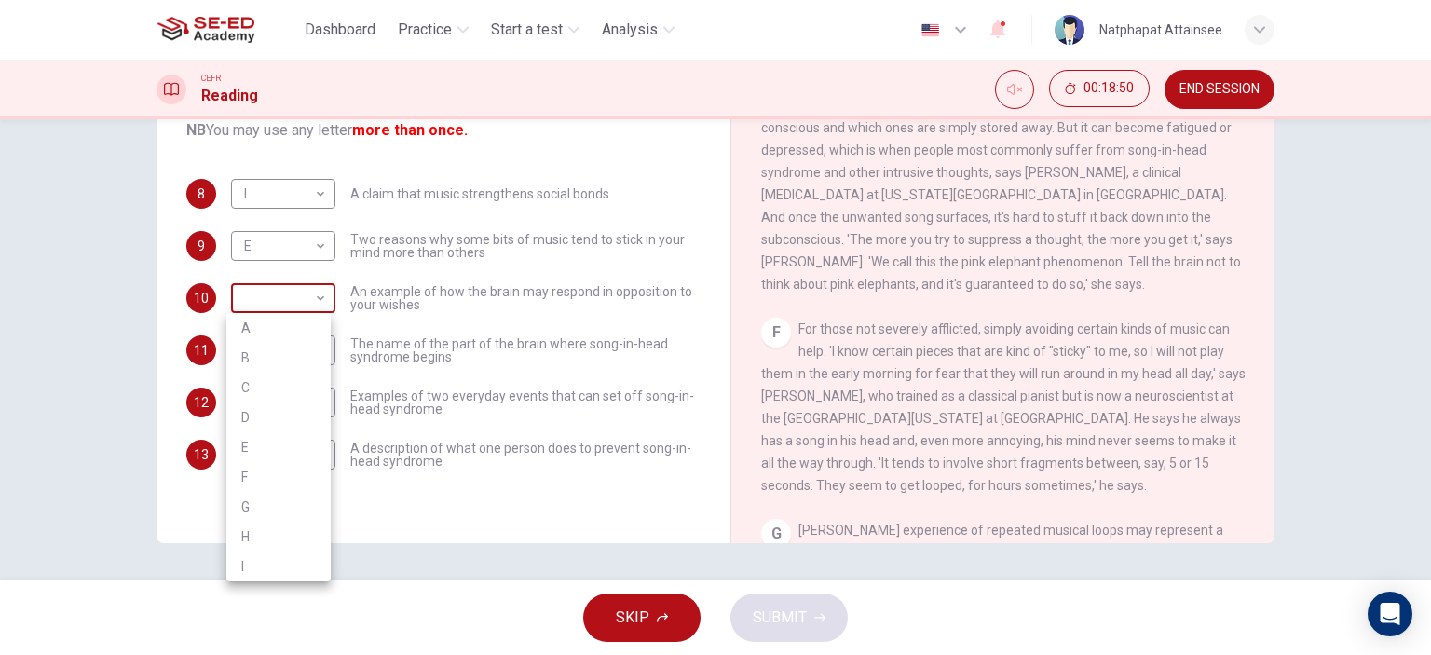
click at [297, 288] on body "This site uses cookies, as explained in our Privacy Policy . If you agree to th…" at bounding box center [715, 327] width 1431 height 655
click at [250, 471] on li "F" at bounding box center [278, 477] width 104 height 30
click at [313, 292] on body "This site uses cookies, as explained in our Privacy Policy . If you agree to th…" at bounding box center [715, 327] width 1431 height 655
click at [268, 450] on li "E" at bounding box center [278, 447] width 104 height 30
type input "E"
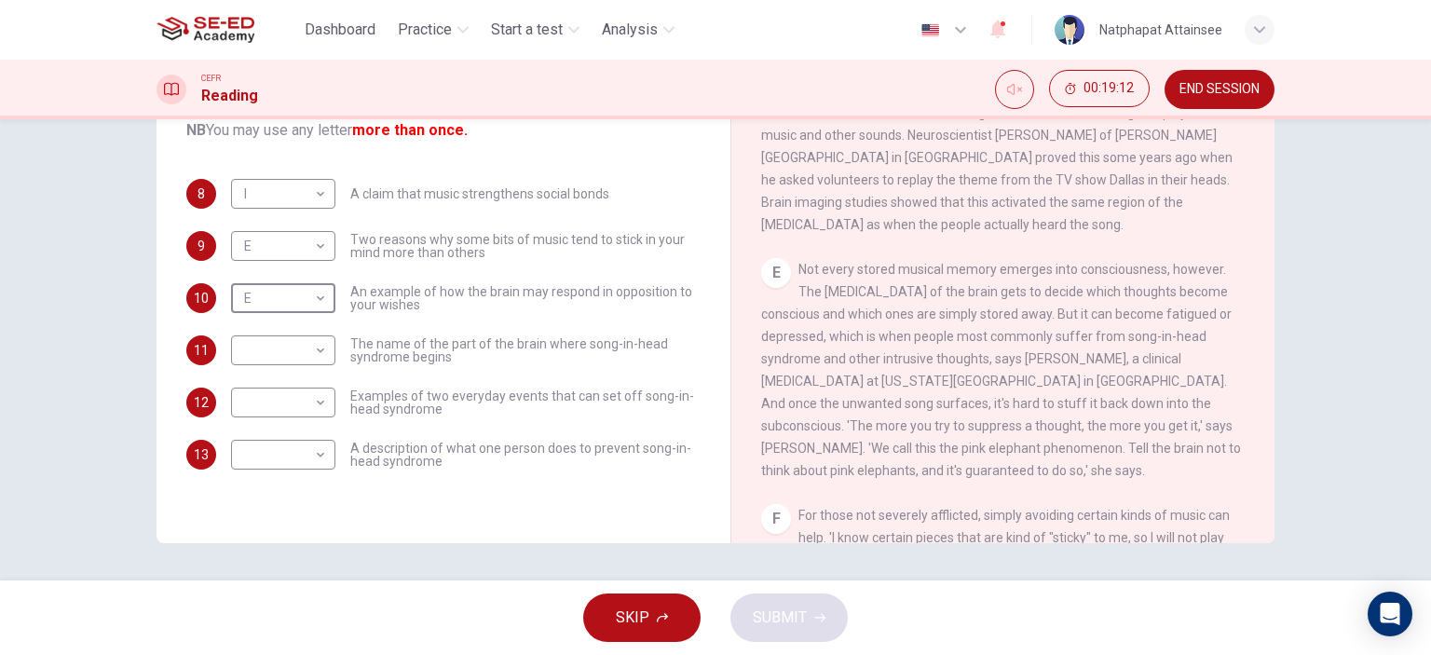
scroll to position [551, 0]
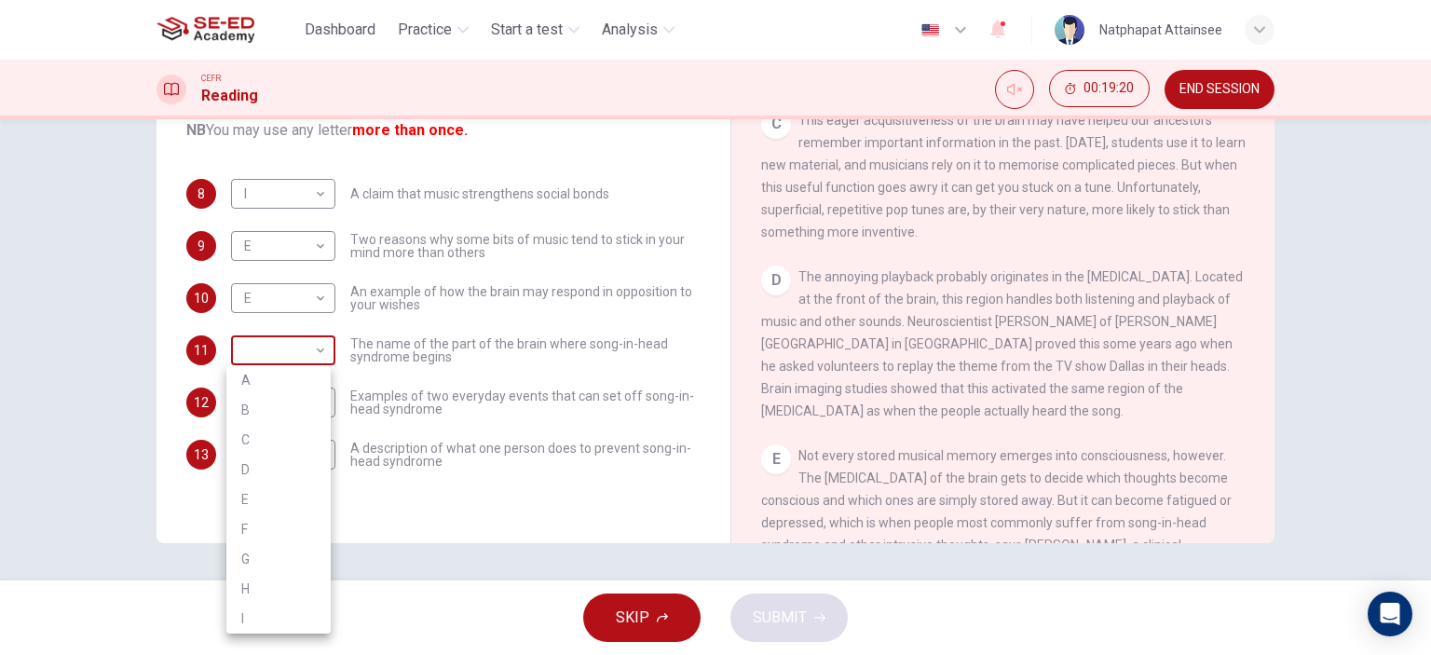
click at [309, 341] on body "This site uses cookies, as explained in our Privacy Policy . If you agree to th…" at bounding box center [715, 327] width 1431 height 655
click at [240, 472] on li "D" at bounding box center [278, 469] width 104 height 30
type input "D"
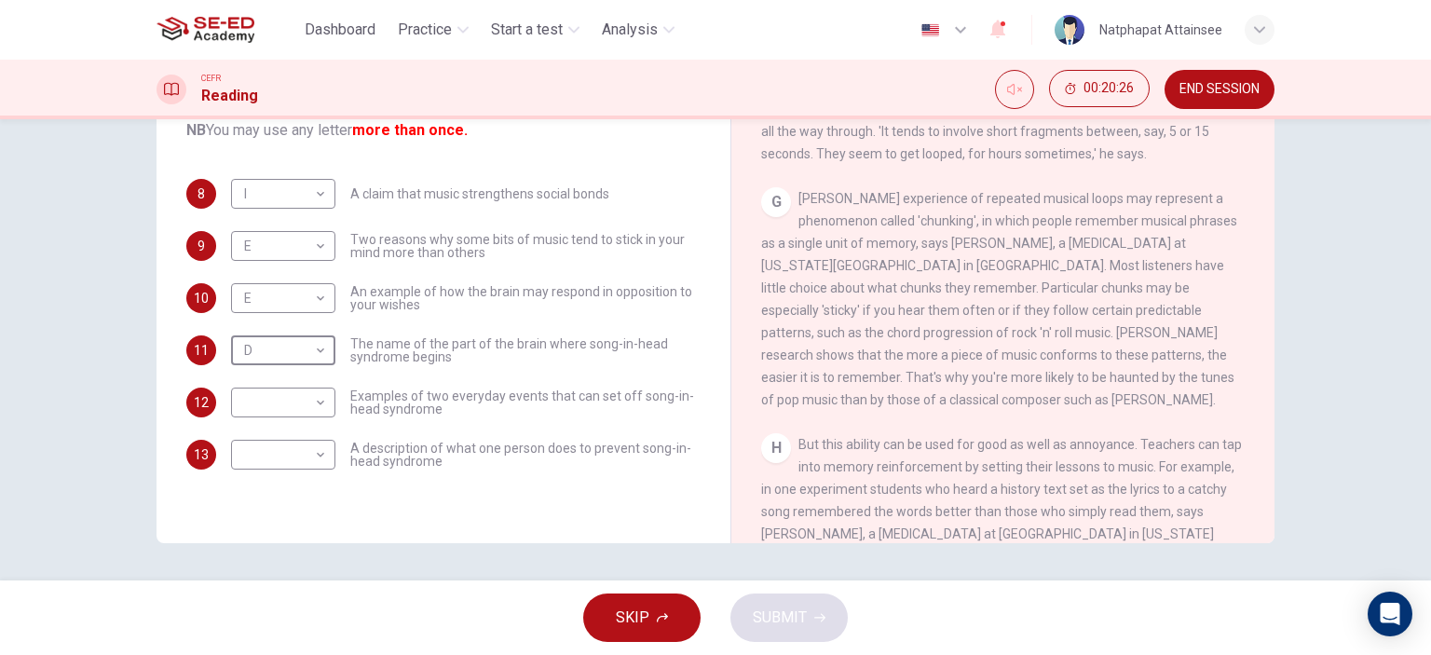
scroll to position [1390, 0]
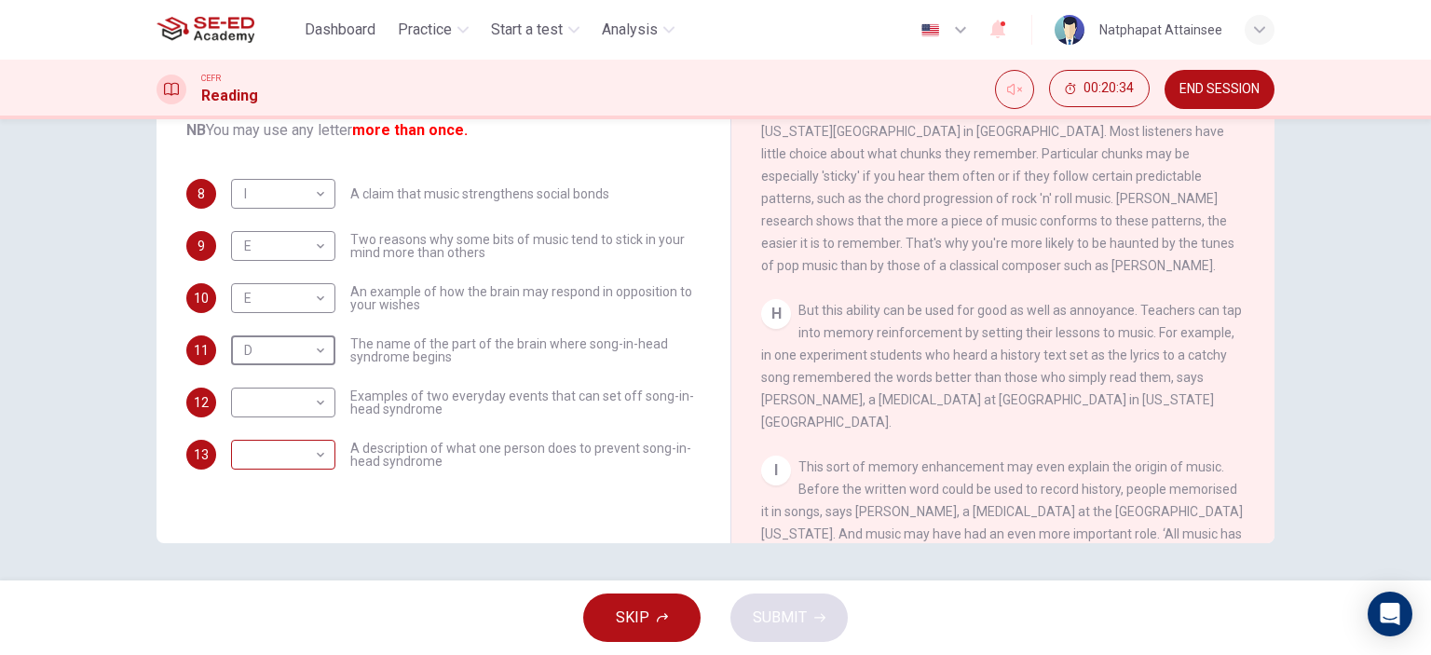
click at [295, 465] on body "This site uses cookies, as explained in our Privacy Policy . If you agree to th…" at bounding box center [715, 327] width 1431 height 655
click at [268, 529] on li "F" at bounding box center [278, 536] width 104 height 30
type input "F"
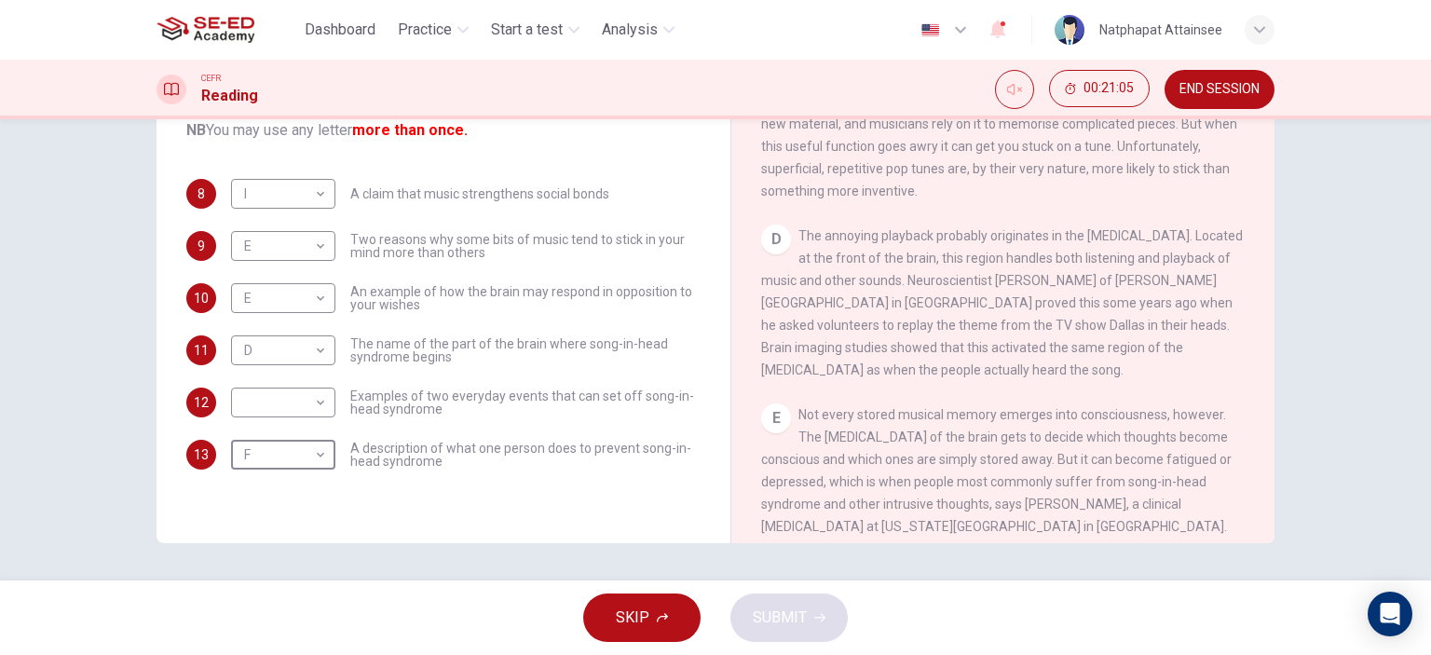
scroll to position [458, 0]
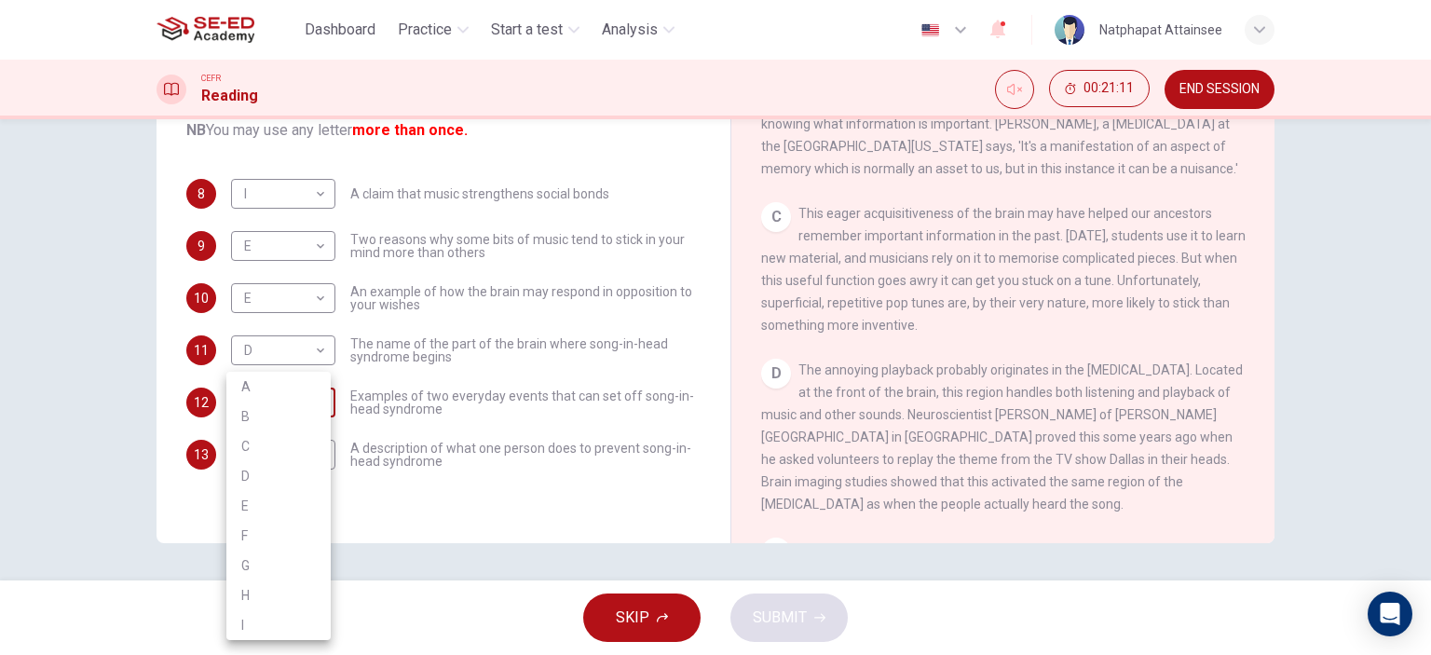
click at [242, 394] on body "This site uses cookies, as explained in our Privacy Policy . If you agree to th…" at bounding box center [715, 327] width 1431 height 655
click at [241, 512] on li "E" at bounding box center [278, 506] width 104 height 30
type input "E"
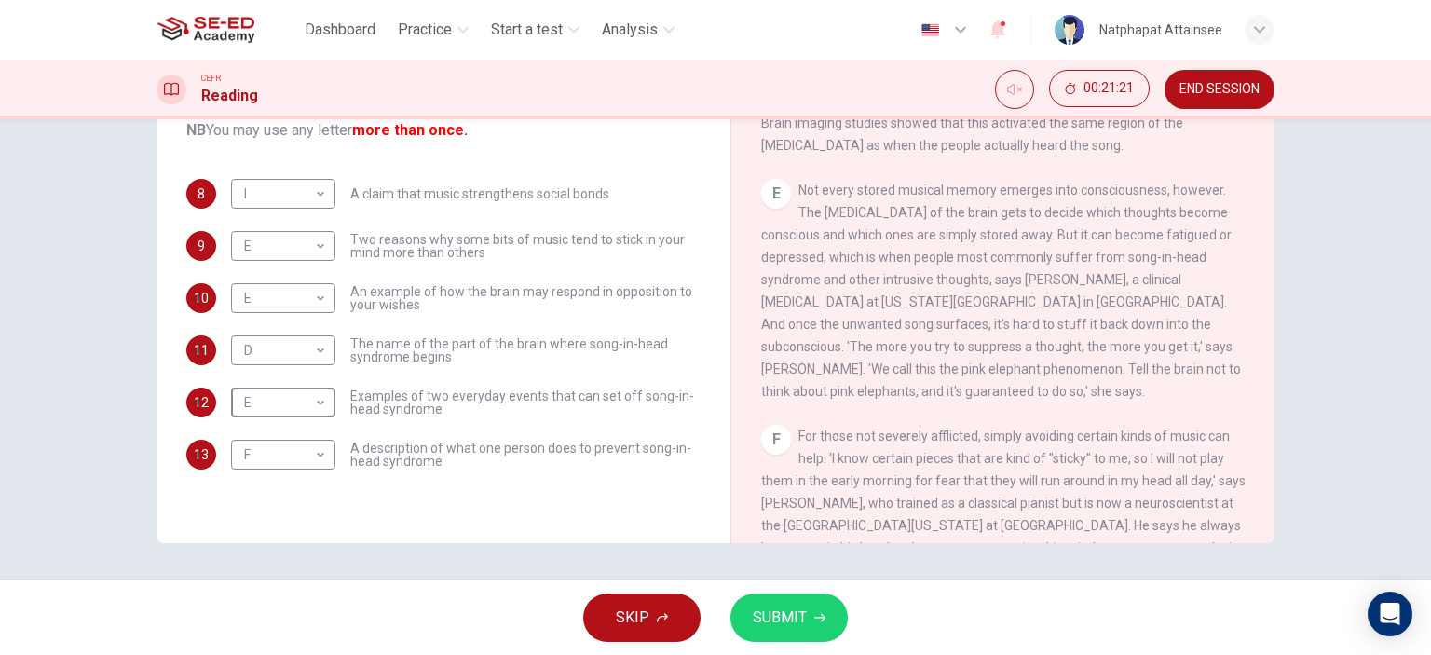
scroll to position [924, 0]
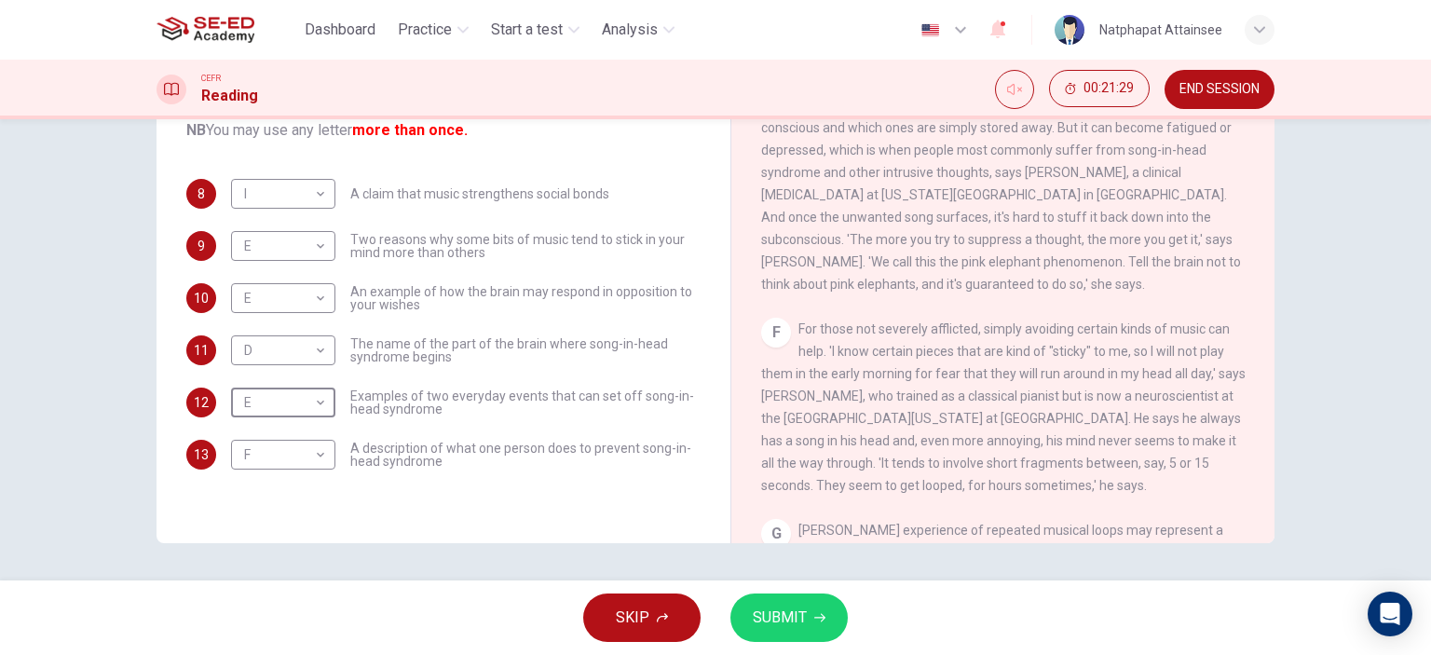
click at [787, 614] on span "SUBMIT" at bounding box center [780, 617] width 54 height 26
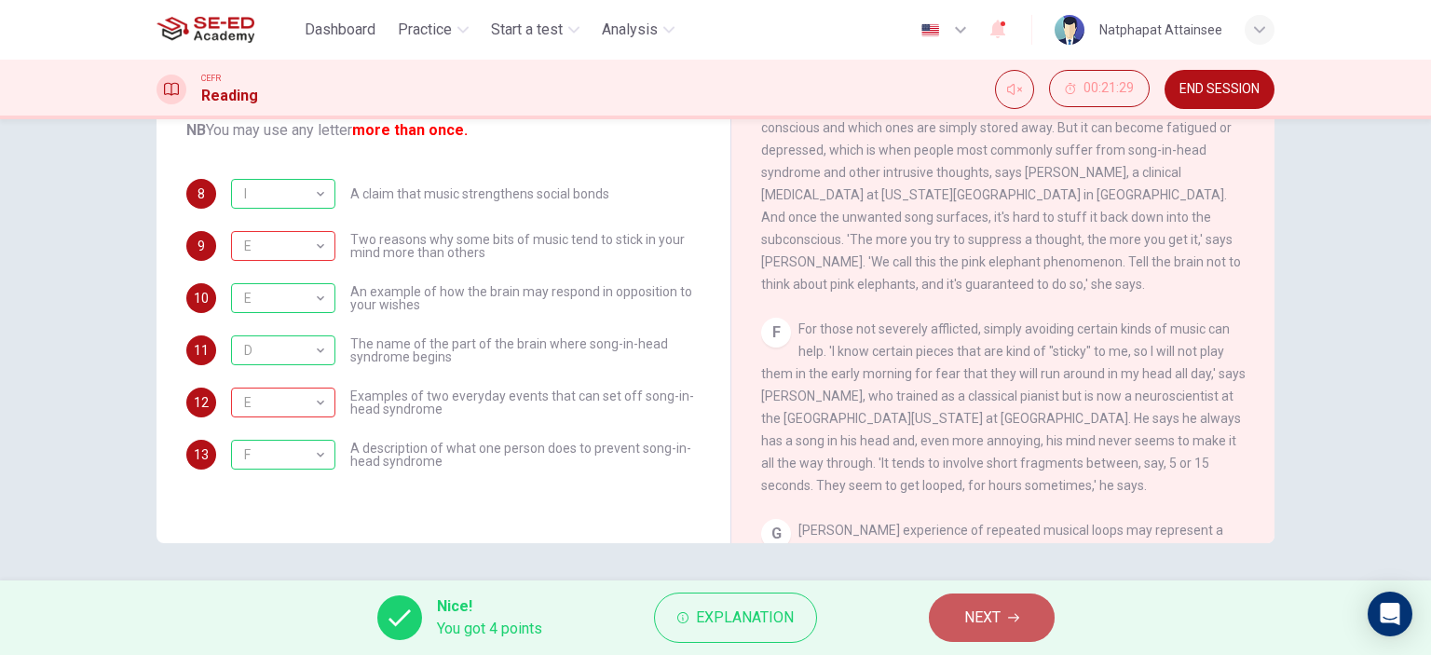
click at [1003, 608] on button "NEXT" at bounding box center [992, 617] width 126 height 48
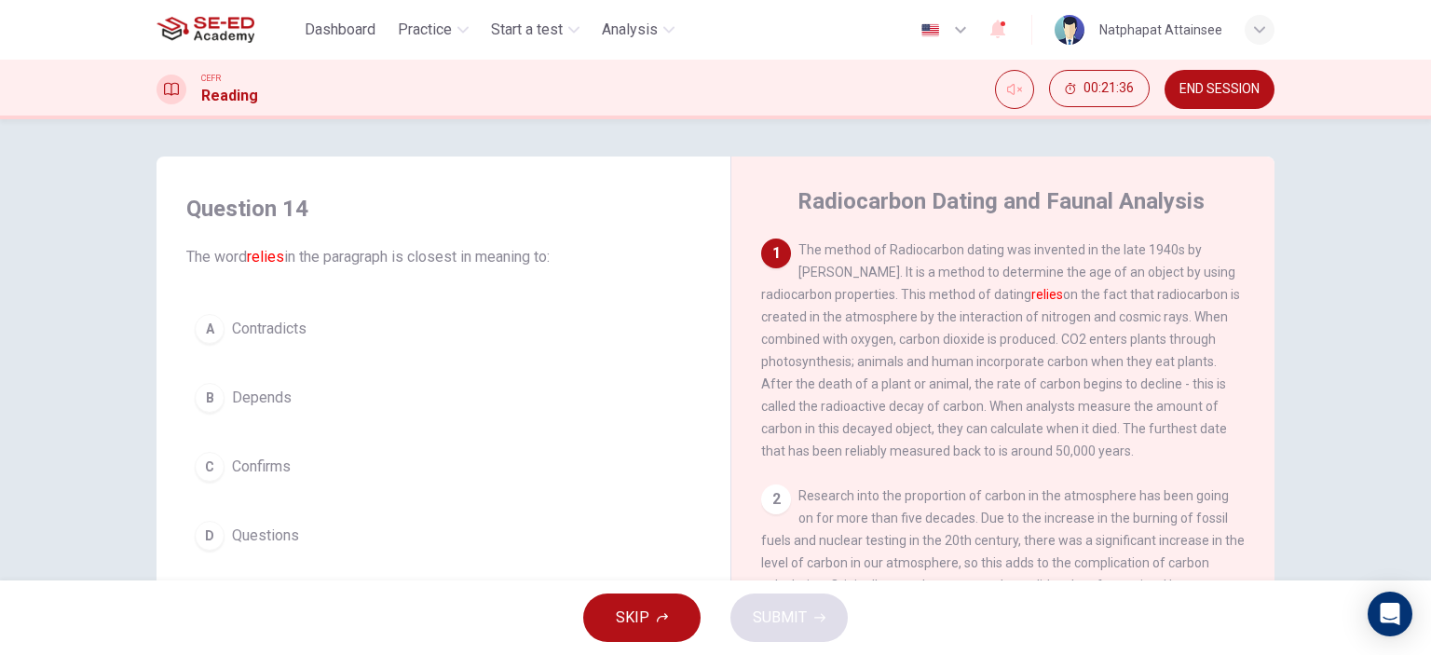
click at [264, 398] on span "Depends" at bounding box center [262, 398] width 60 height 22
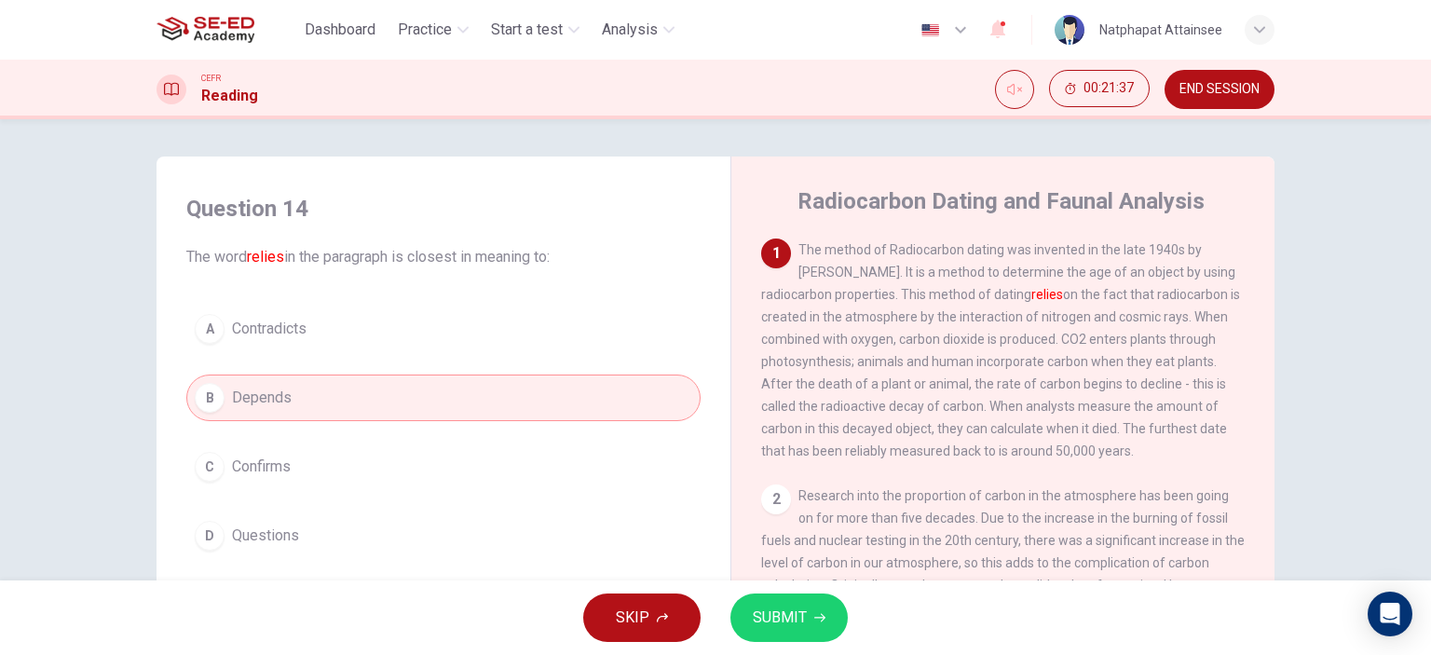
click at [793, 621] on span "SUBMIT" at bounding box center [780, 617] width 54 height 26
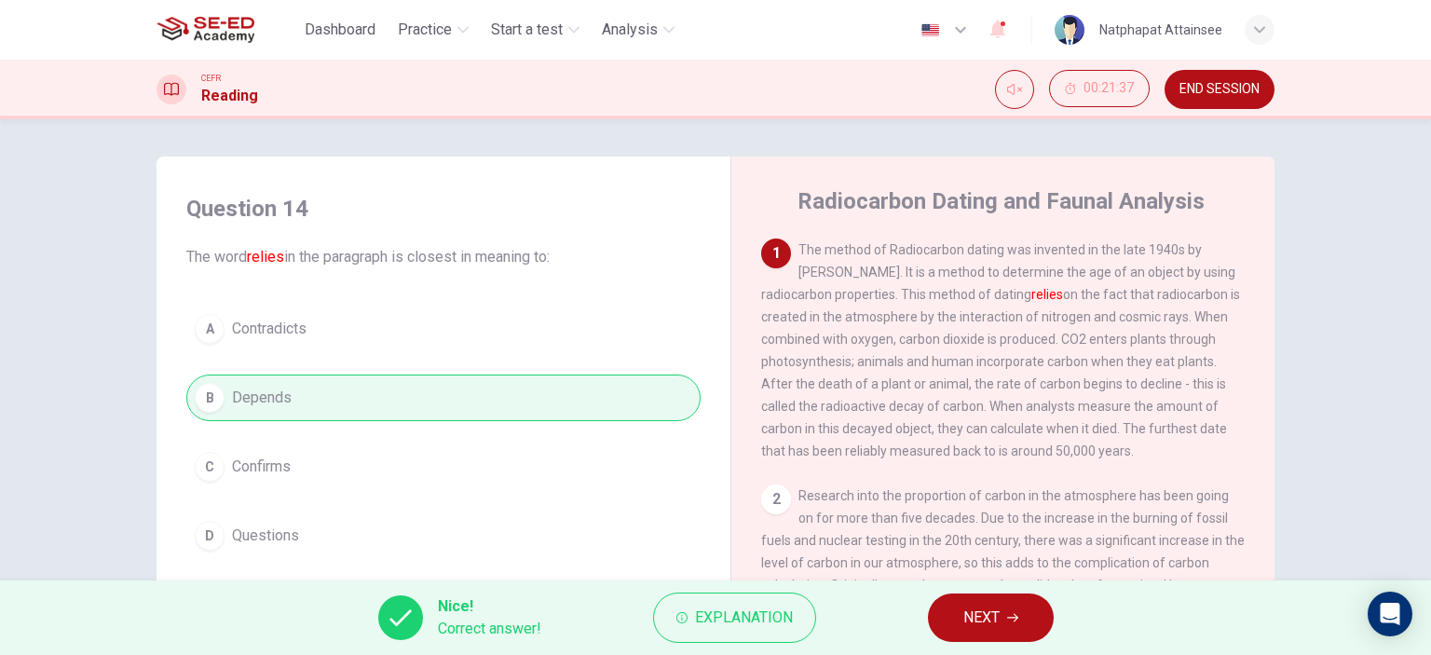
click at [963, 611] on span "NEXT" at bounding box center [981, 617] width 36 height 26
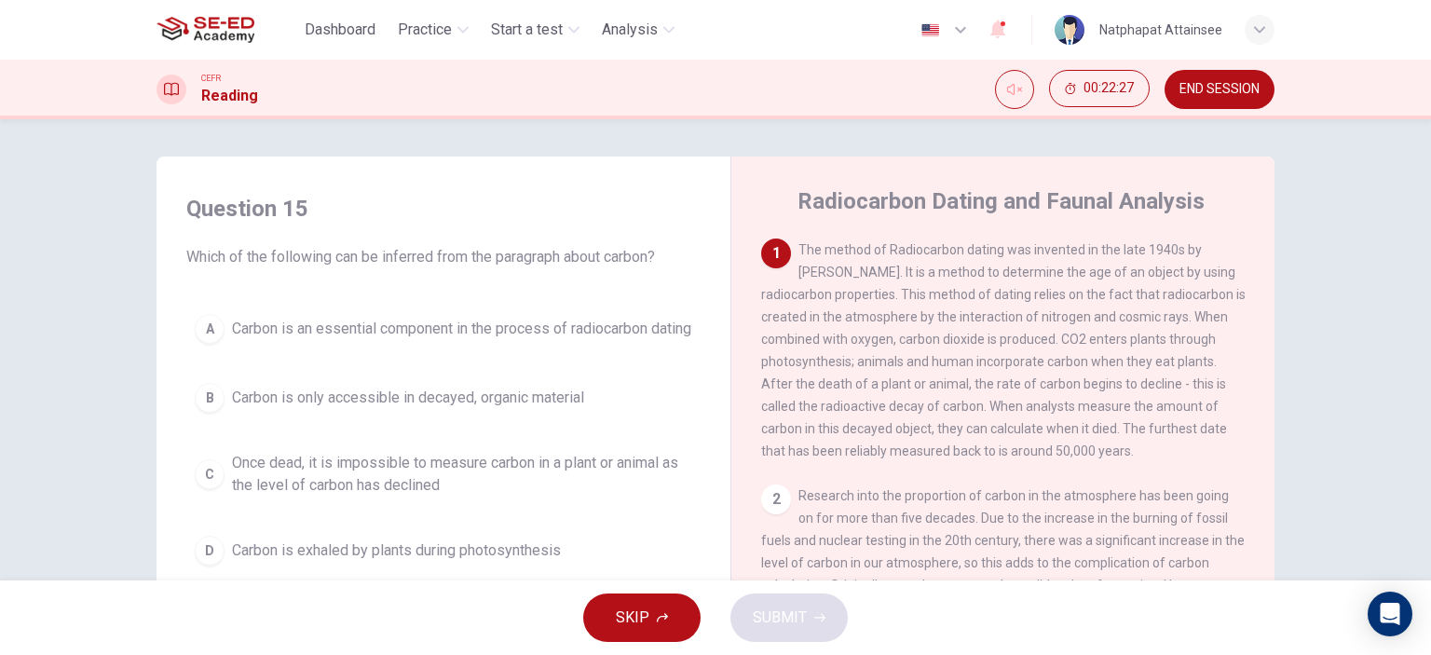
click at [300, 400] on button "B Carbon is only accessible in decayed, organic material" at bounding box center [443, 397] width 514 height 47
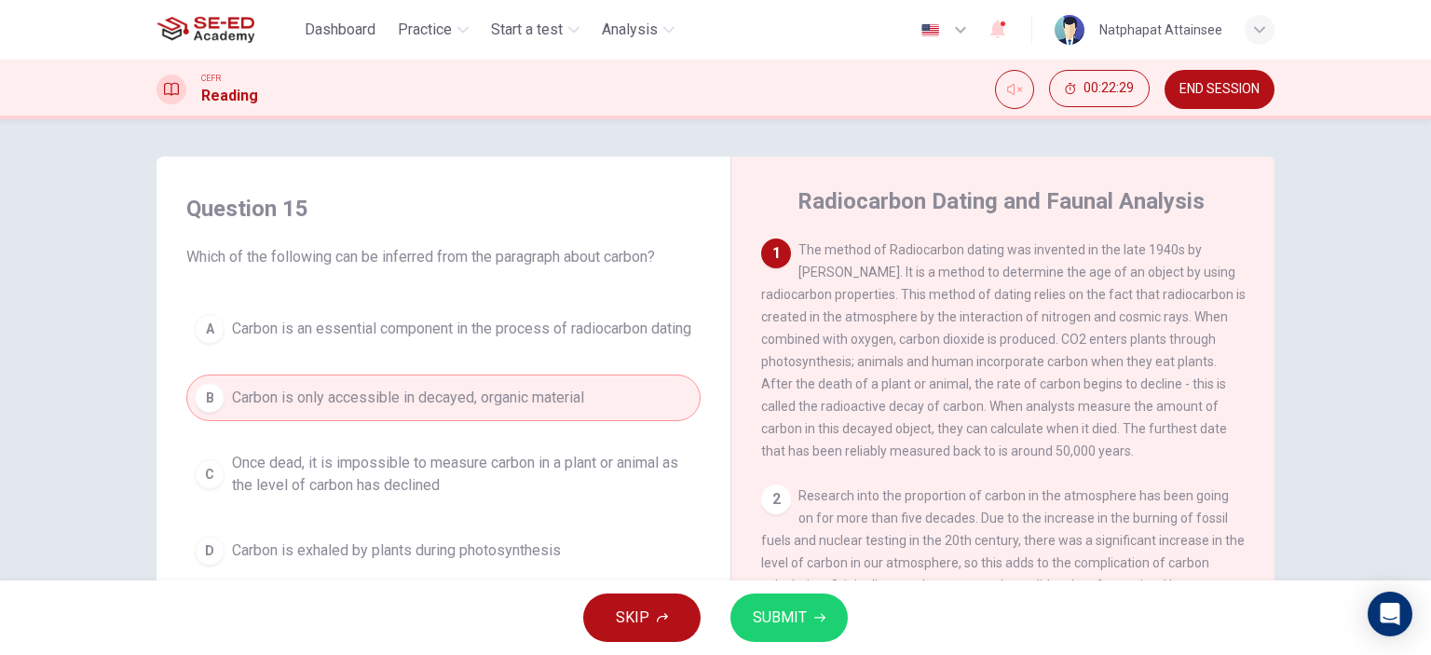
click at [315, 554] on span "Carbon is exhaled by plants during photosynthesis" at bounding box center [396, 550] width 329 height 22
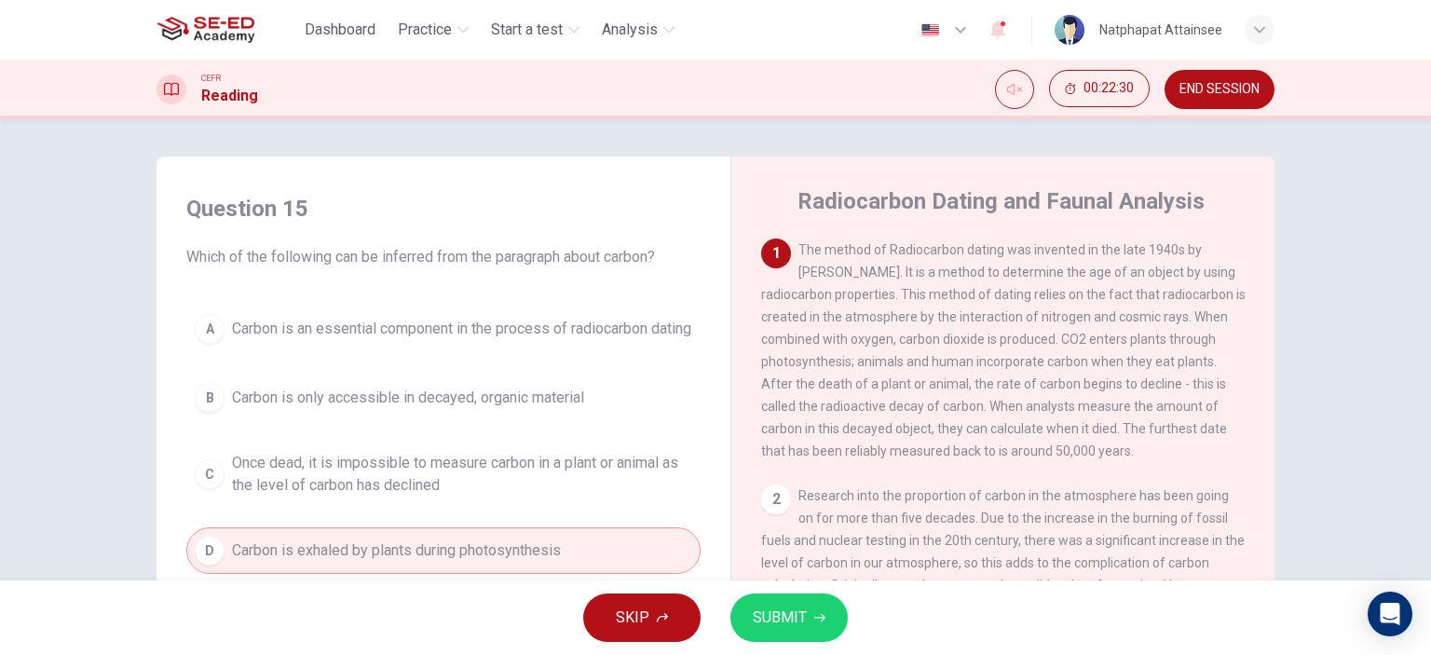
click at [808, 617] on button "SUBMIT" at bounding box center [788, 617] width 117 height 48
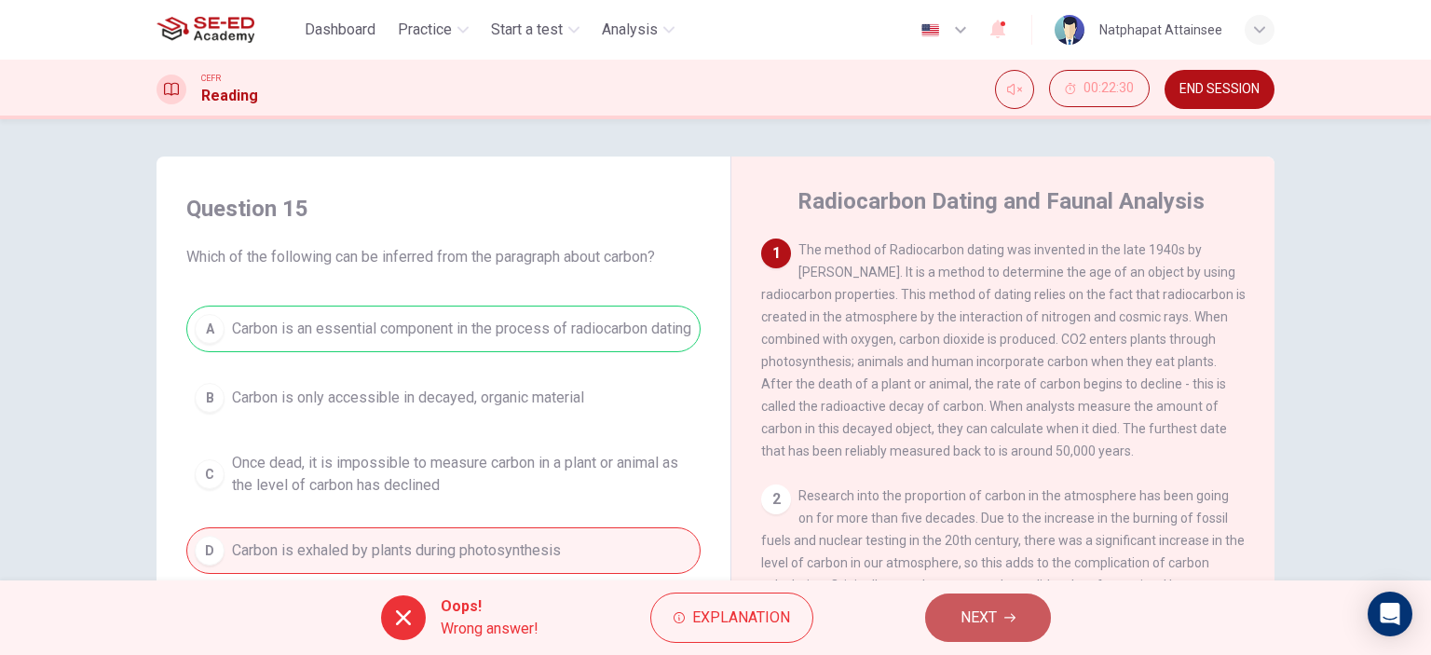
click at [972, 614] on span "NEXT" at bounding box center [978, 617] width 36 height 26
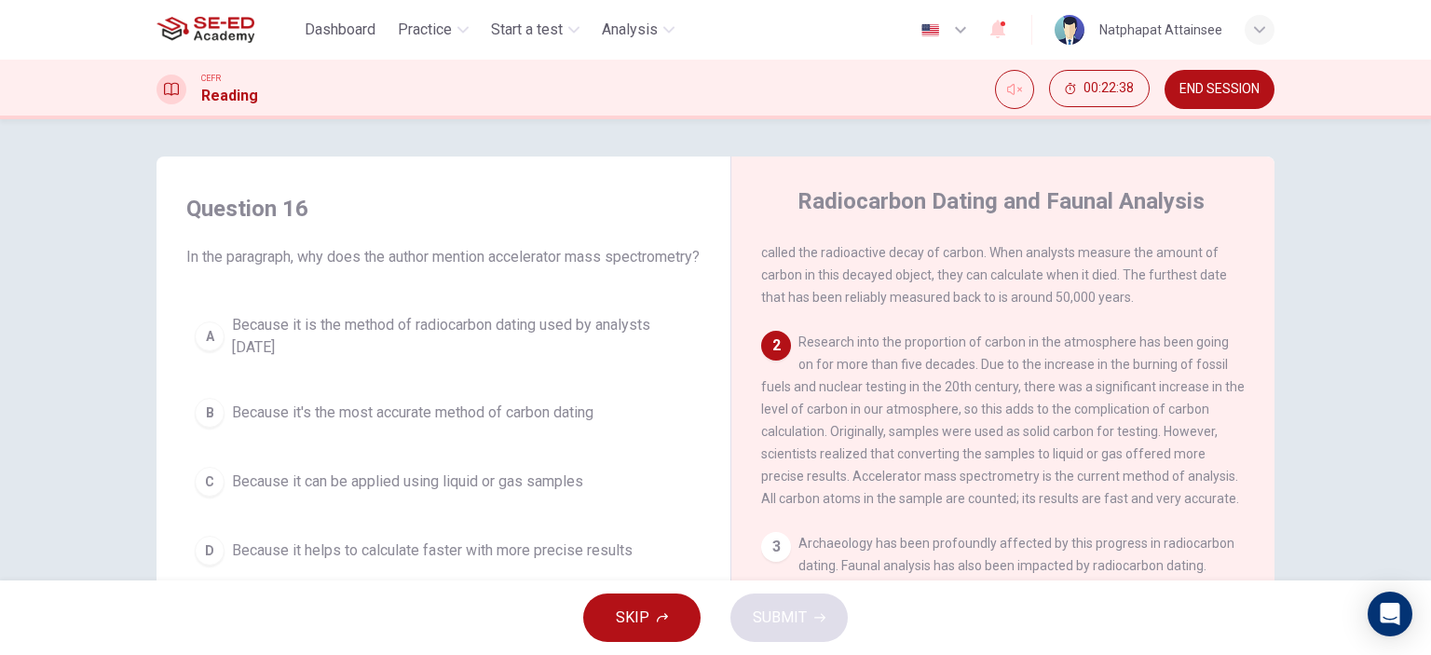
scroll to position [186, 0]
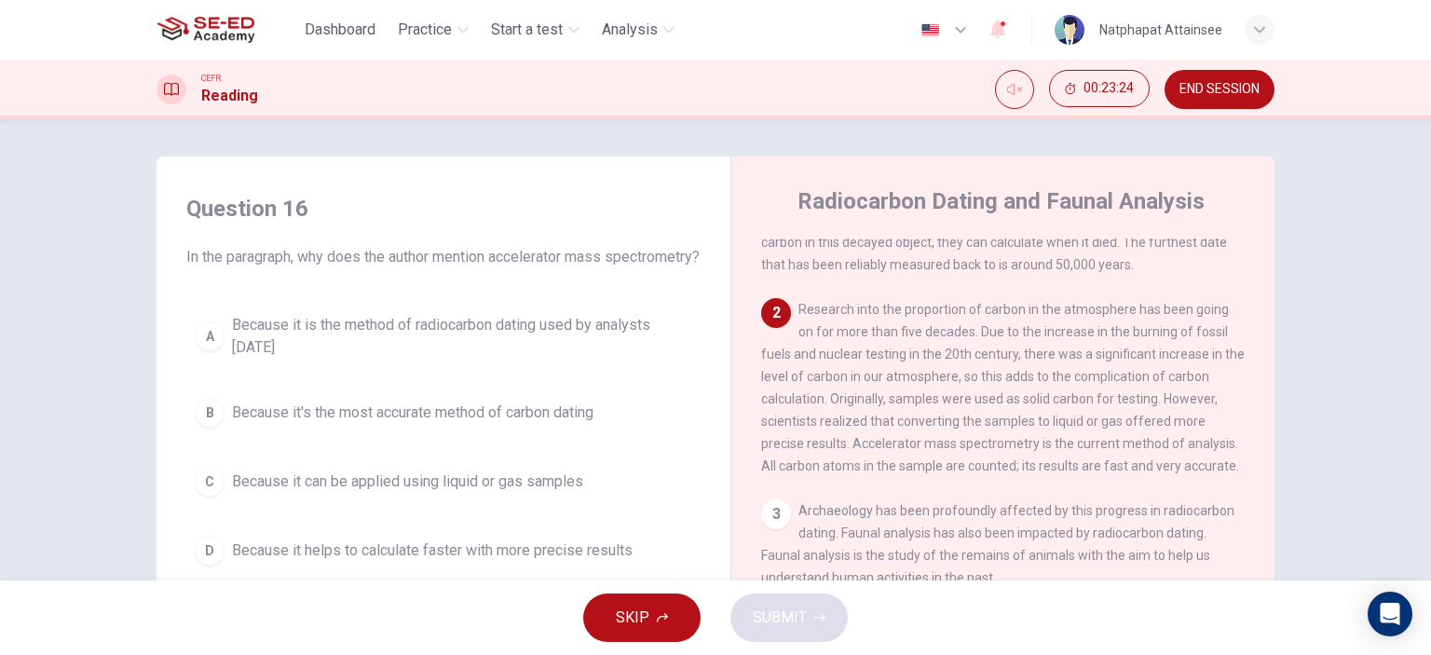
click at [374, 331] on button "A Because it is the method of radiocarbon dating used by analysts [DATE]" at bounding box center [443, 335] width 514 height 61
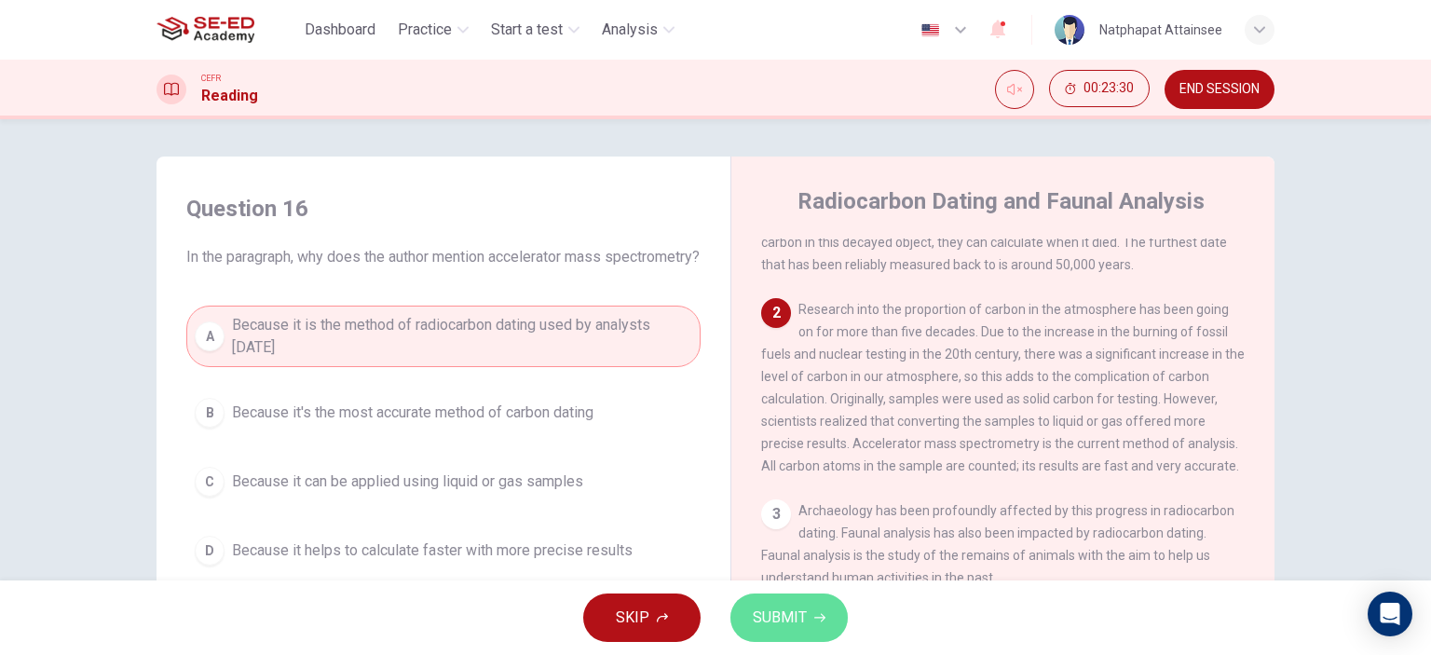
click at [786, 624] on span "SUBMIT" at bounding box center [780, 617] width 54 height 26
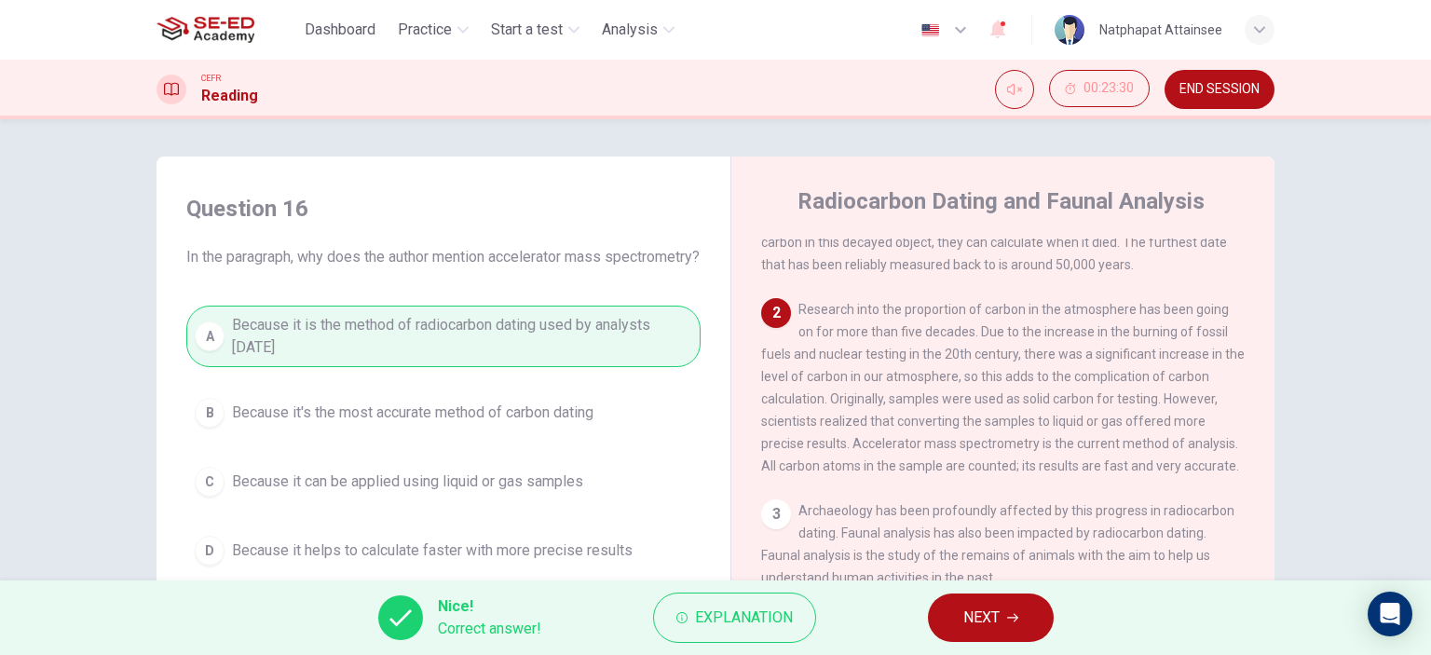
click at [987, 610] on span "NEXT" at bounding box center [981, 617] width 36 height 26
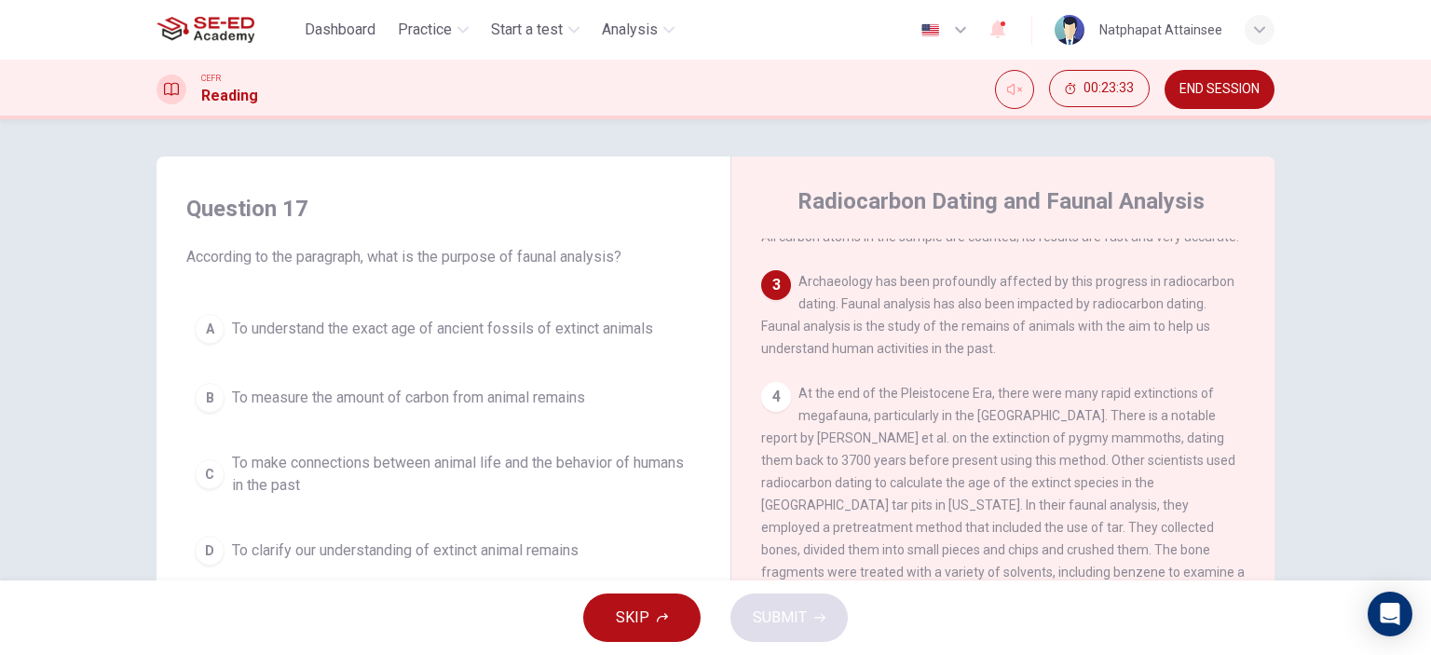
scroll to position [373, 0]
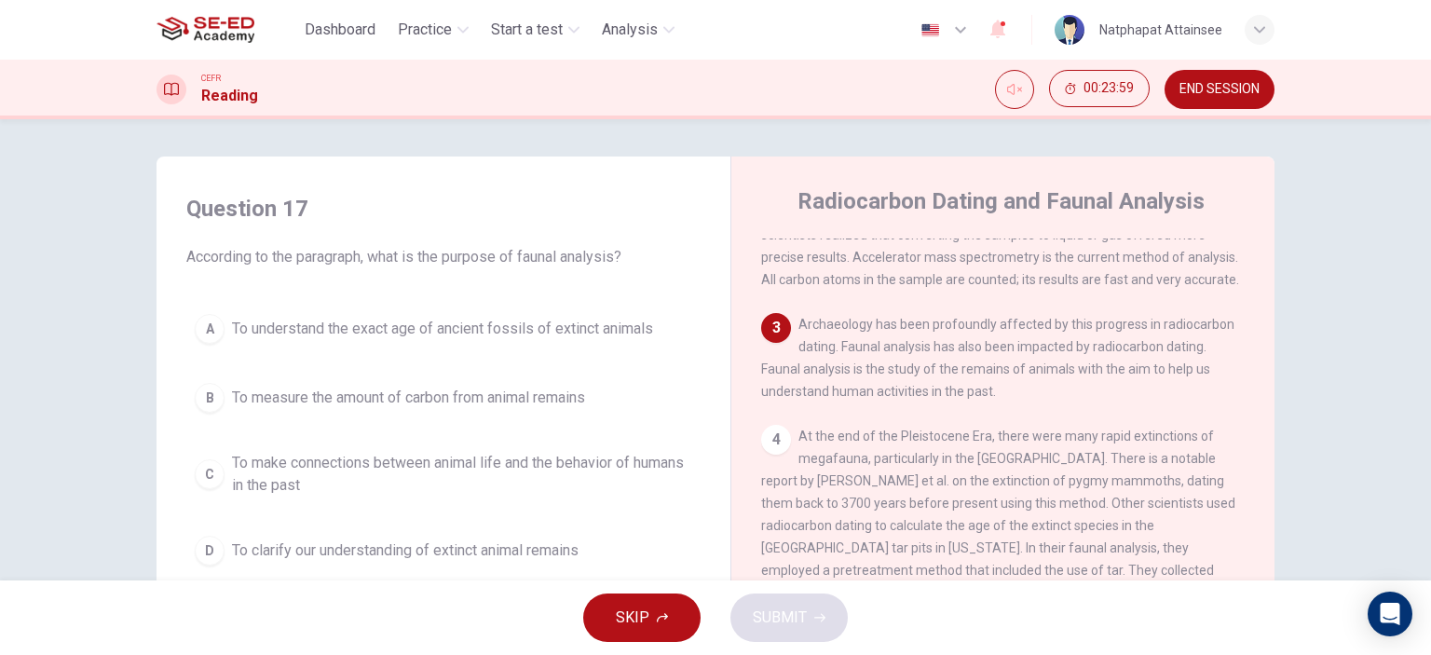
click at [535, 470] on span "To make connections between animal life and the behavior of humans in the past" at bounding box center [462, 474] width 460 height 45
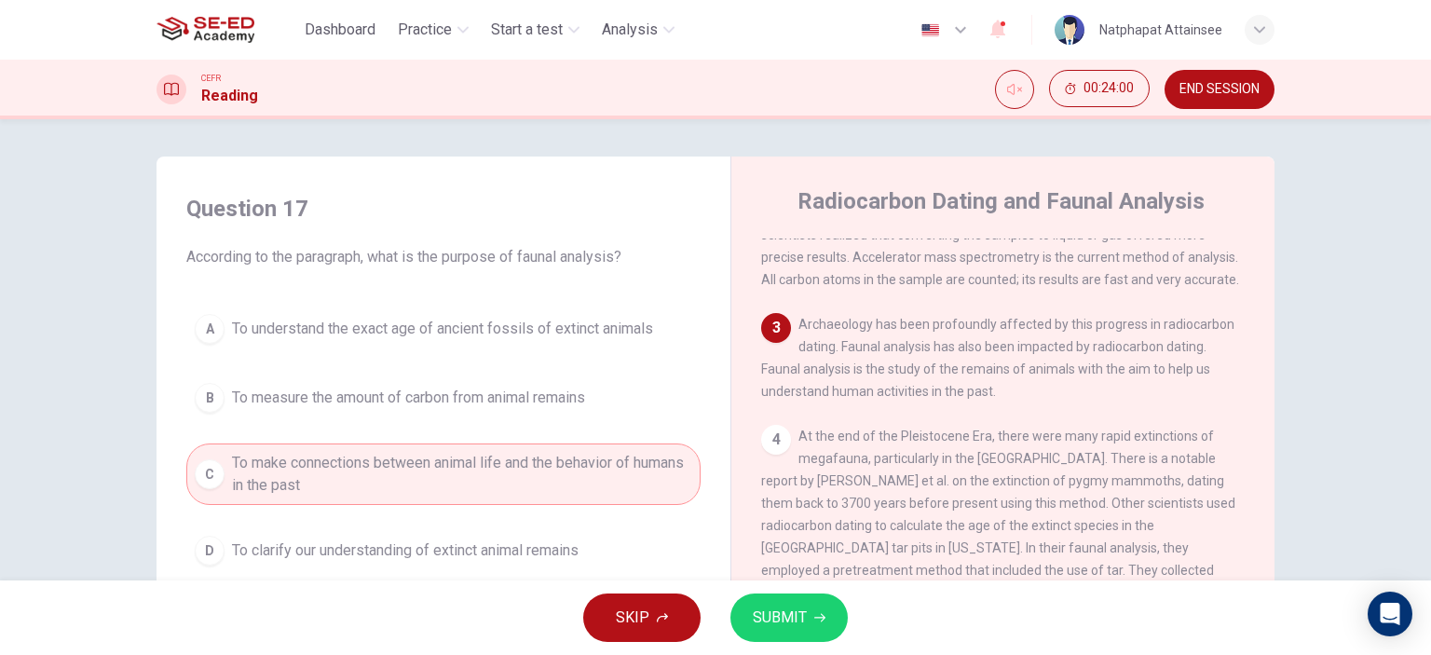
click at [779, 641] on button "SUBMIT" at bounding box center [788, 617] width 117 height 48
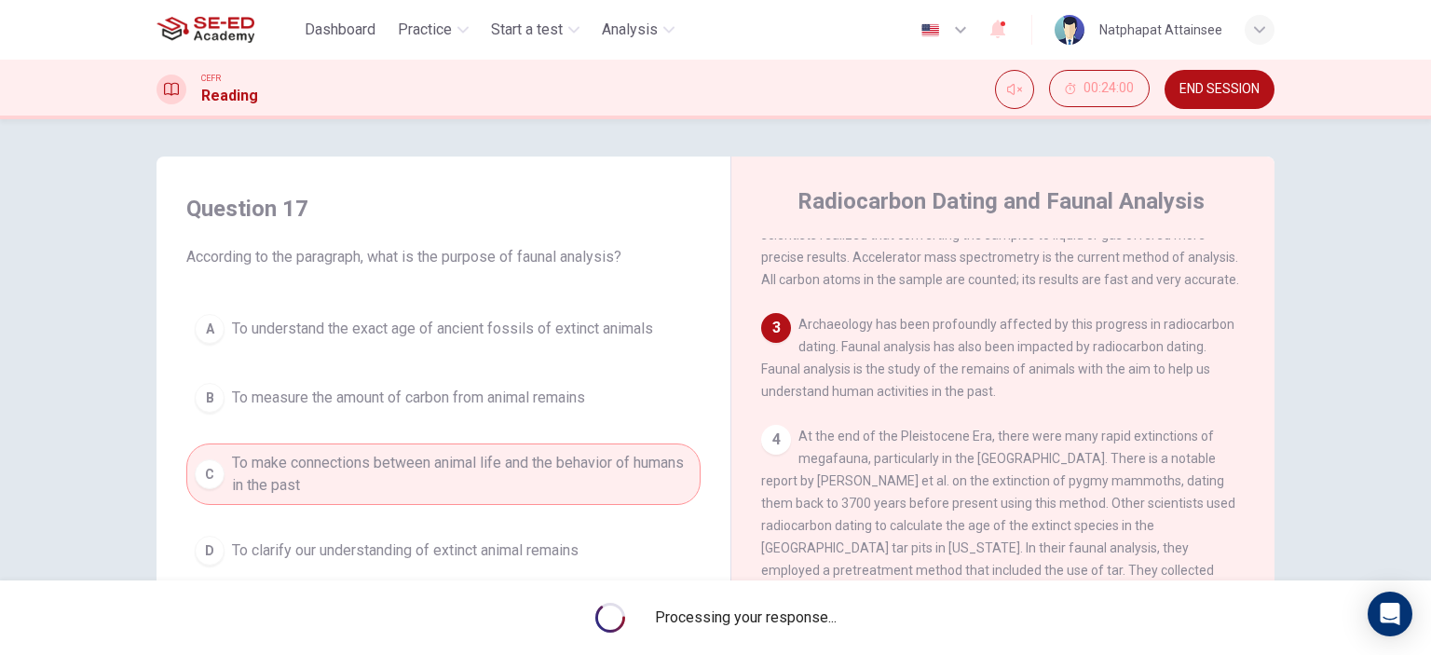
click at [788, 630] on div "Processing your response..." at bounding box center [715, 617] width 1431 height 75
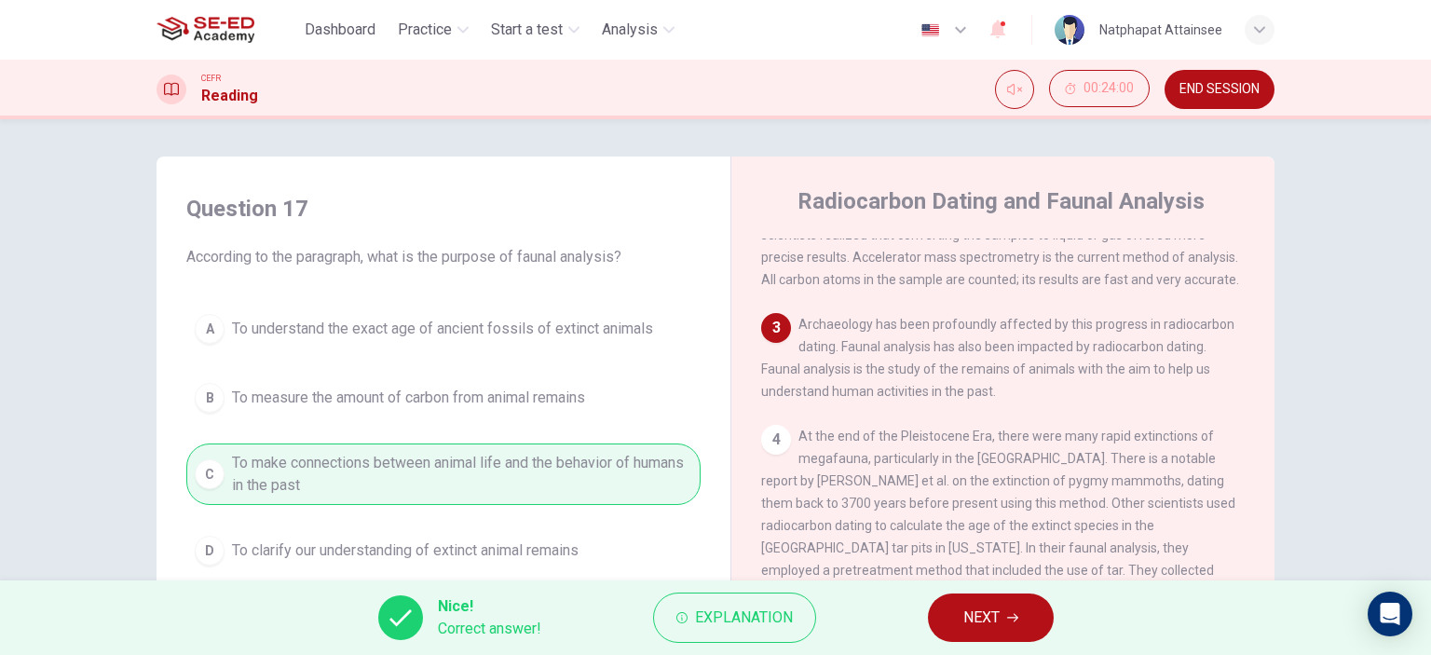
click at [951, 616] on button "NEXT" at bounding box center [991, 617] width 126 height 48
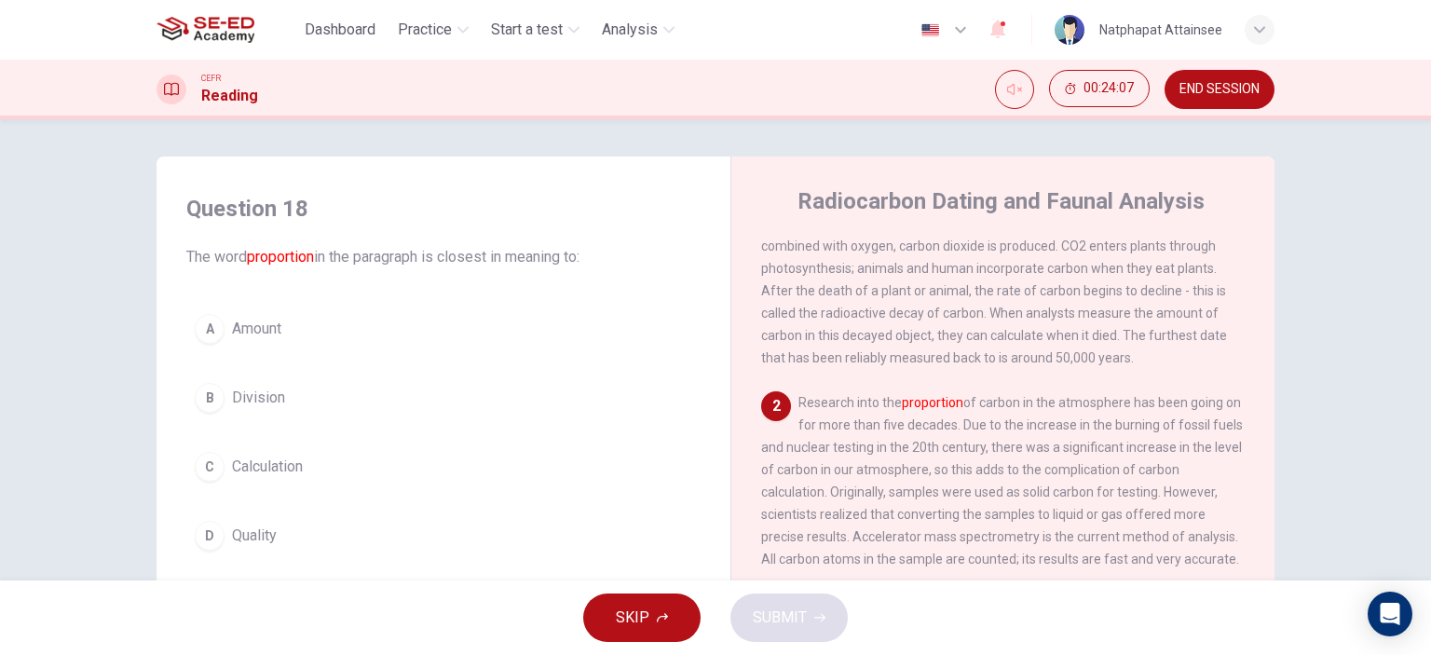
scroll to position [186, 0]
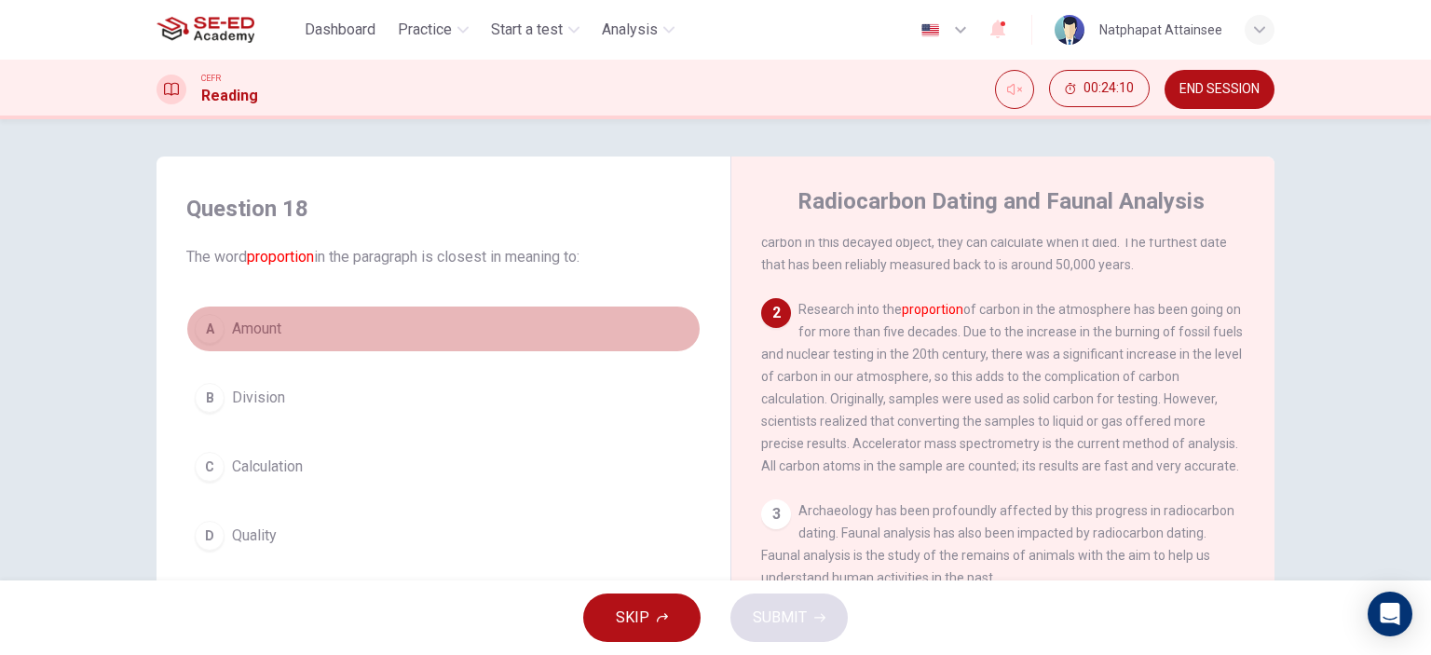
click at [279, 334] on button "A Amount" at bounding box center [443, 328] width 514 height 47
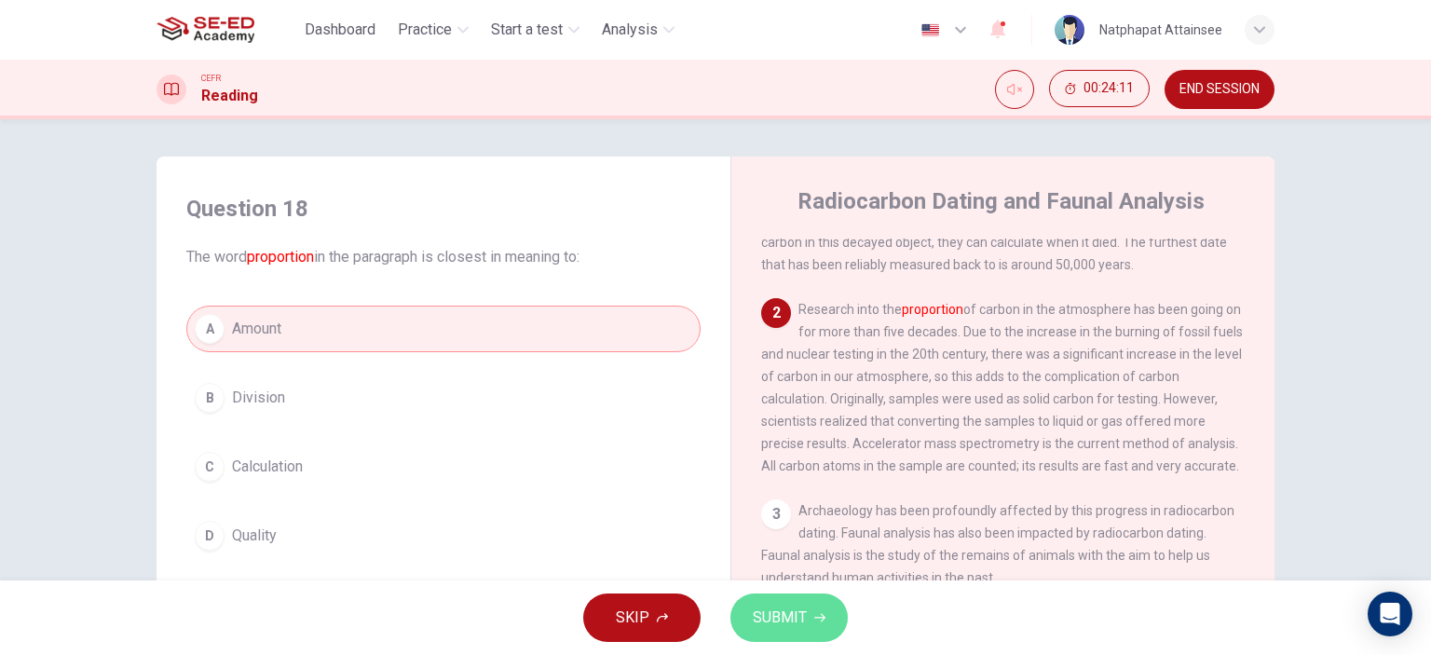
click at [793, 606] on span "SUBMIT" at bounding box center [780, 617] width 54 height 26
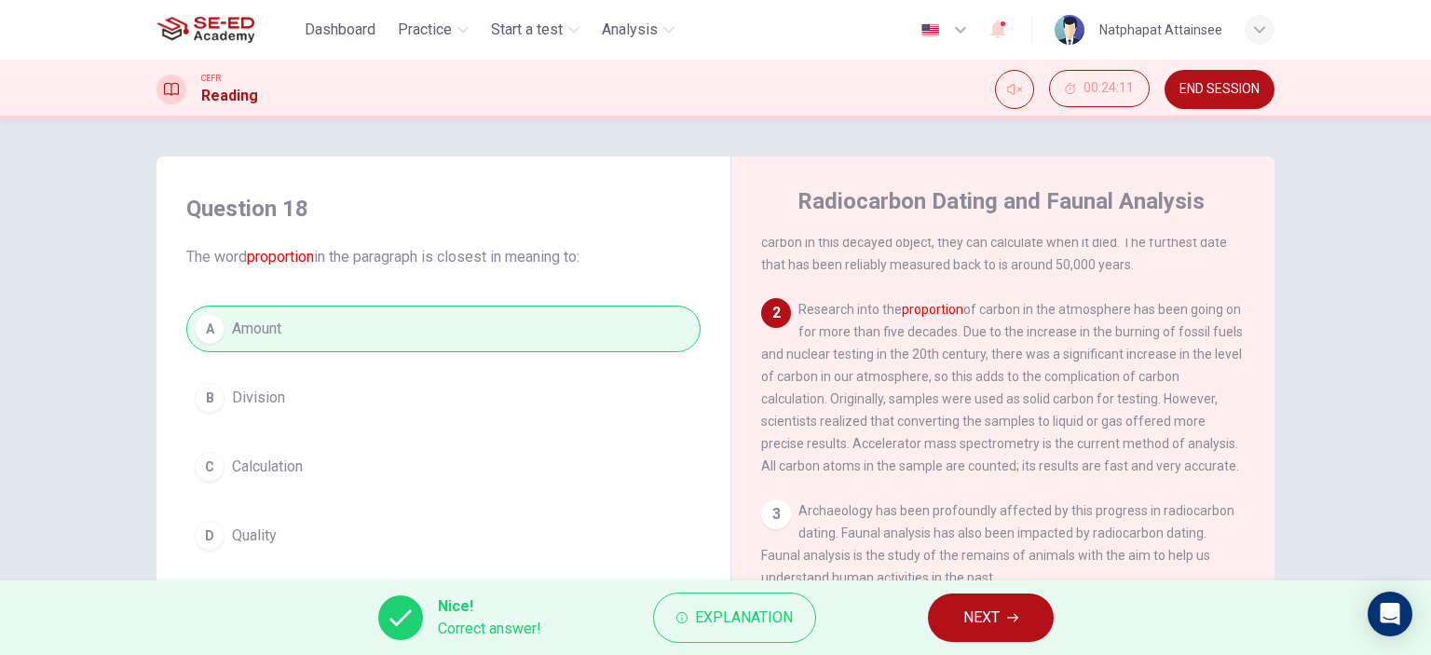
click at [1003, 629] on button "NEXT" at bounding box center [991, 617] width 126 height 48
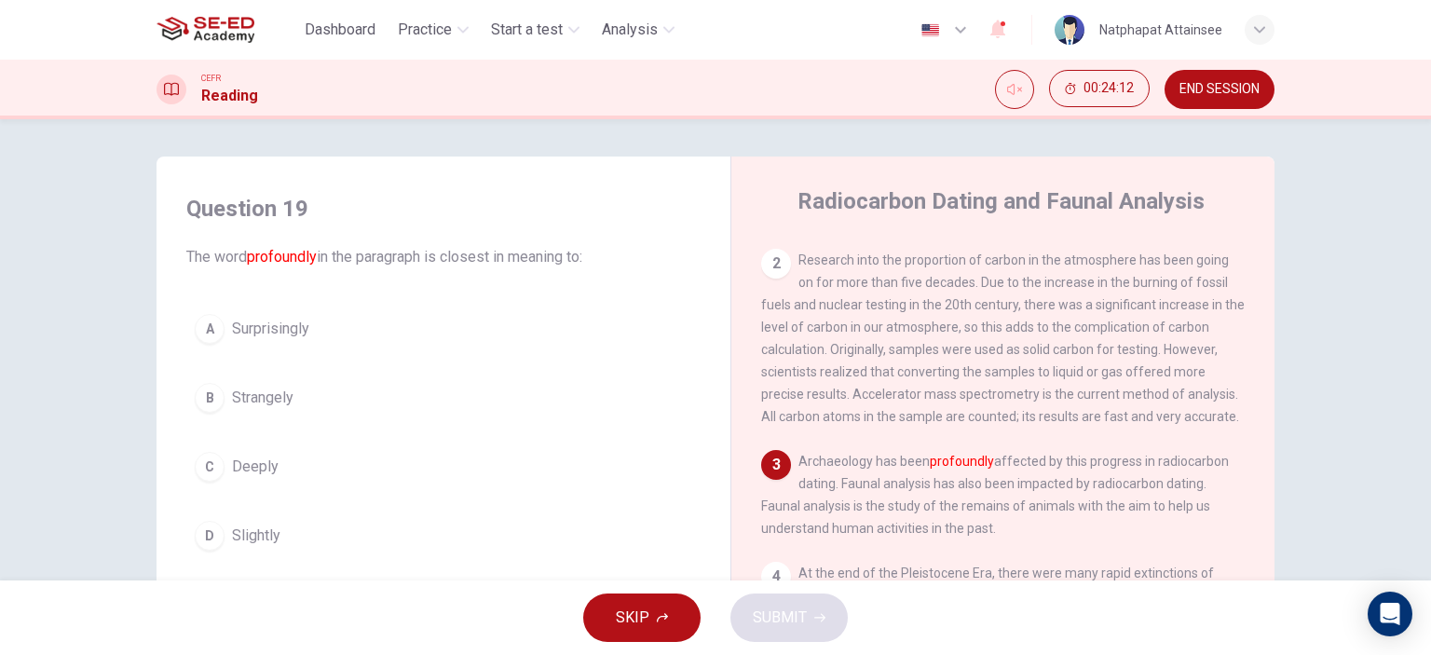
scroll to position [279, 0]
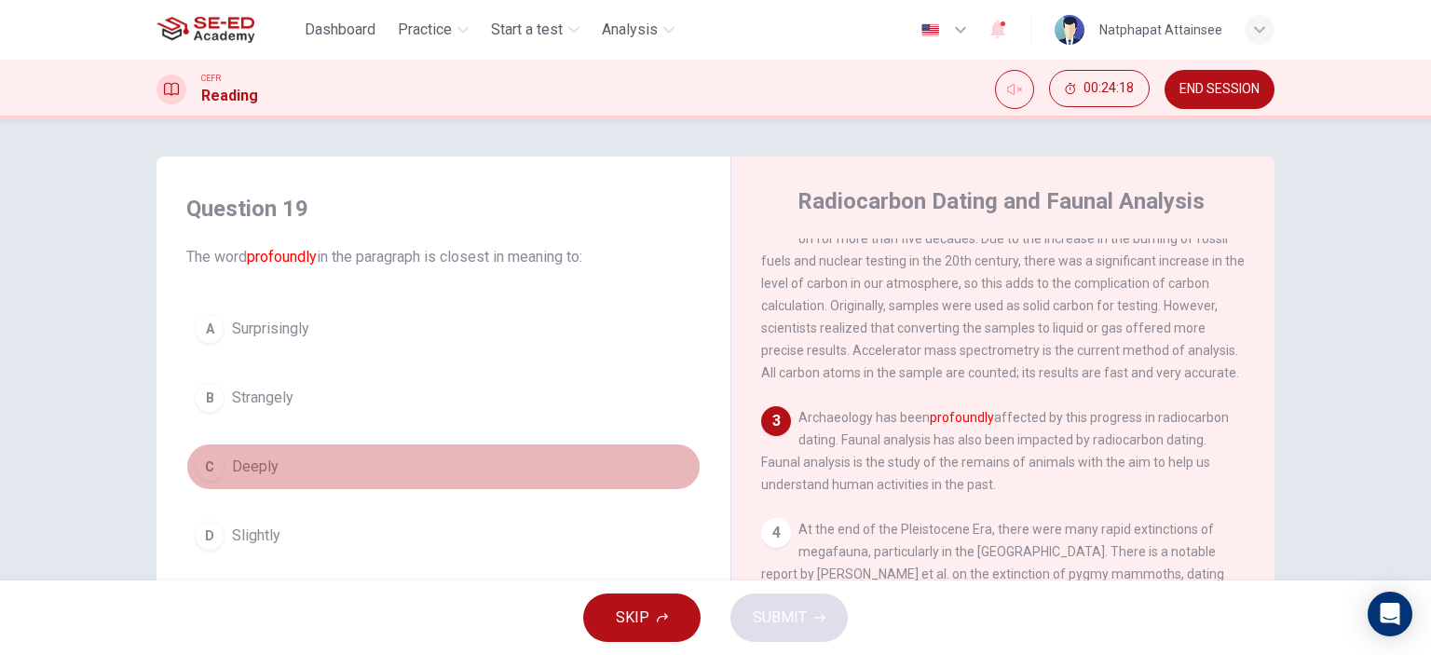
click at [304, 476] on button "C Deeply" at bounding box center [443, 466] width 514 height 47
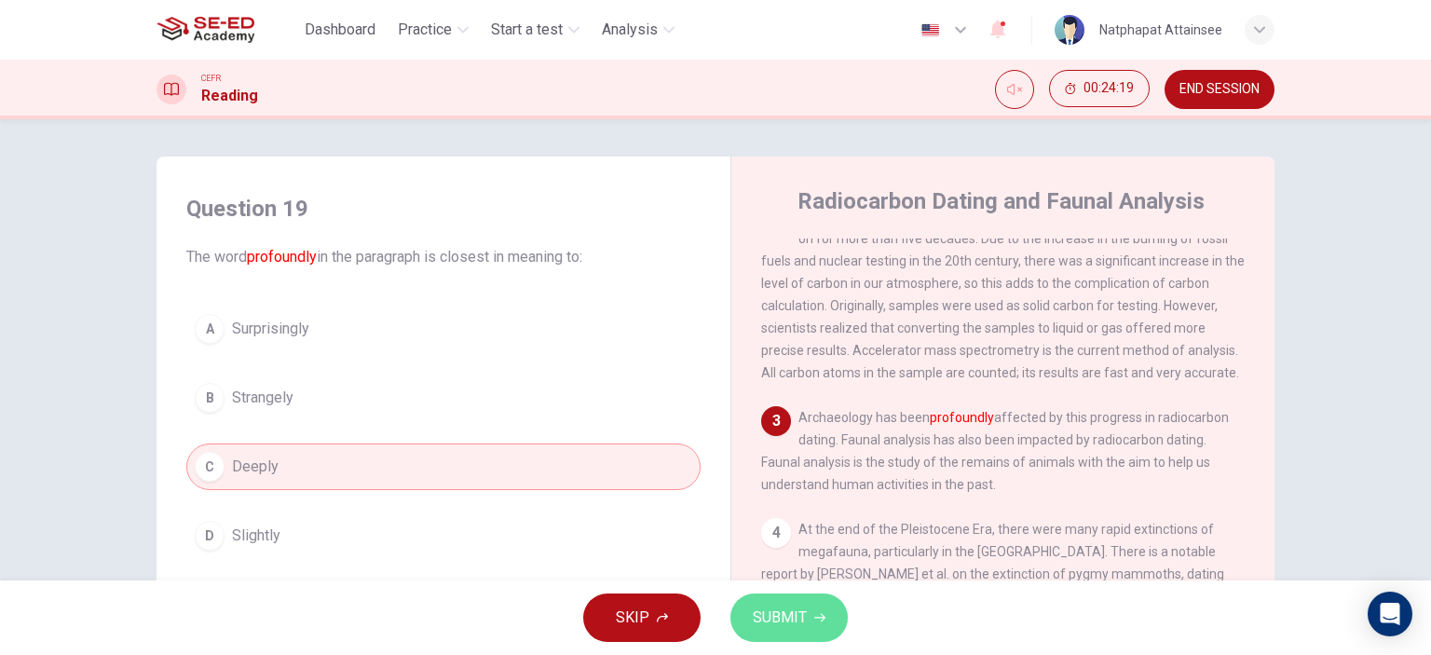
click at [774, 610] on span "SUBMIT" at bounding box center [780, 617] width 54 height 26
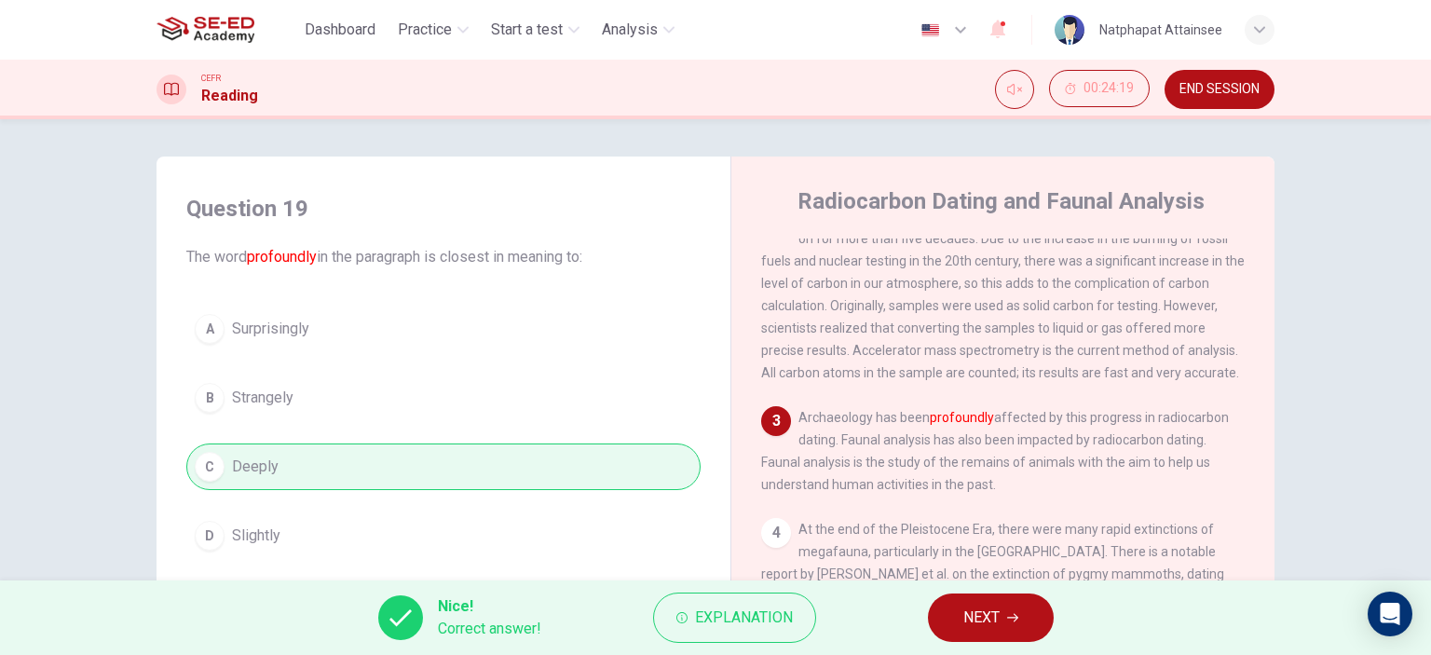
click at [995, 614] on span "NEXT" at bounding box center [981, 617] width 36 height 26
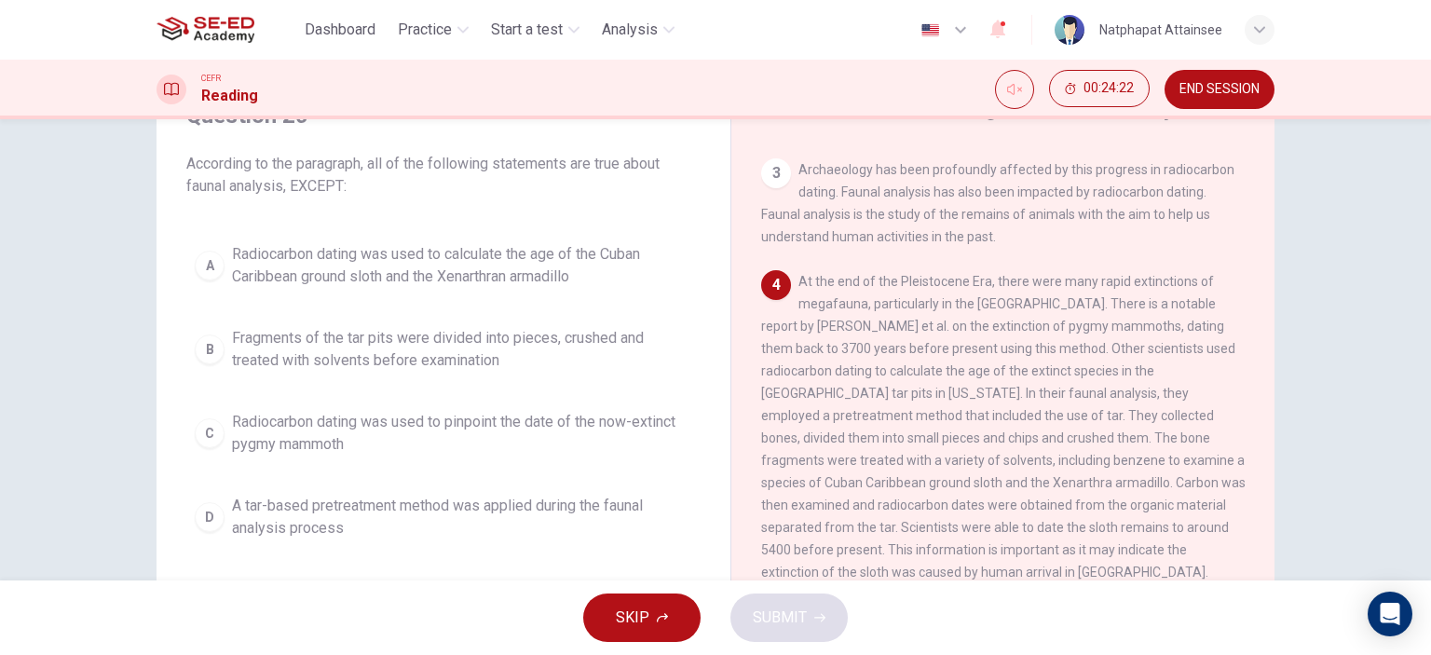
scroll to position [466, 0]
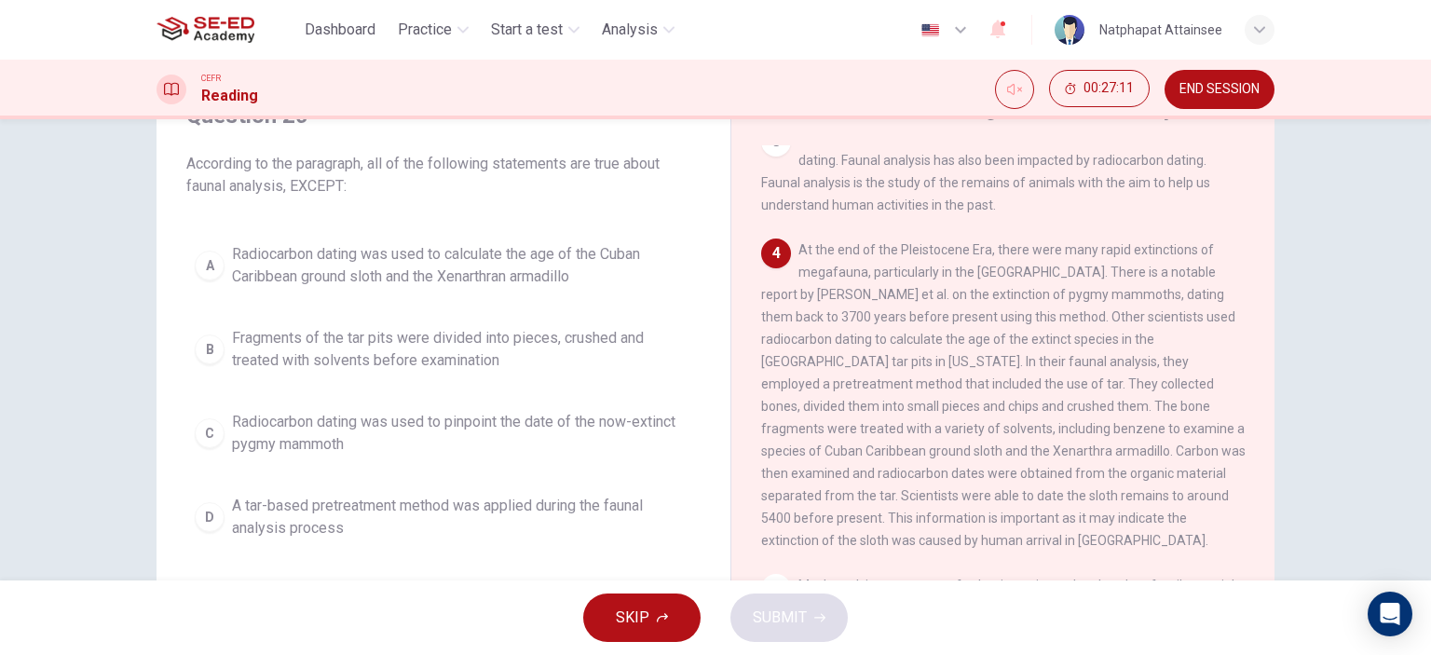
click at [600, 432] on span "Radiocarbon dating was used to pinpoint the date of the now-extinct pygmy mammo…" at bounding box center [462, 433] width 460 height 45
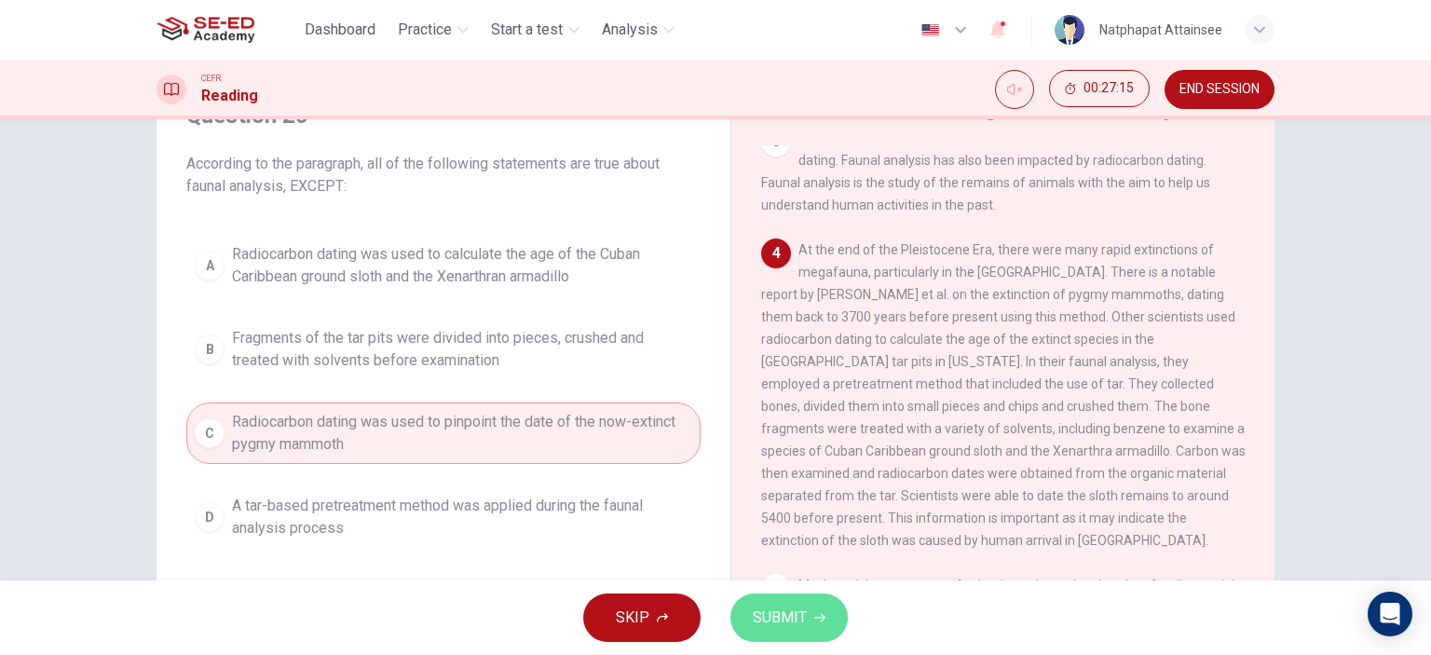
click at [801, 608] on span "SUBMIT" at bounding box center [780, 617] width 54 height 26
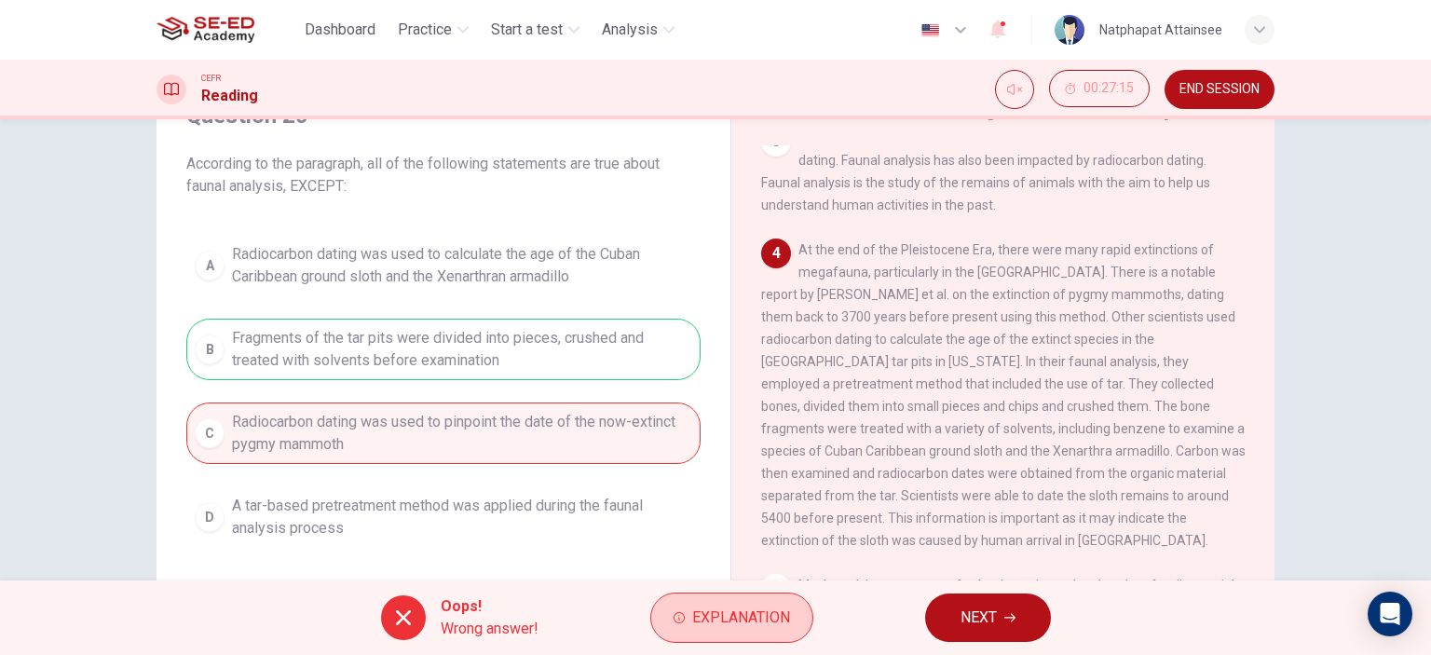
click at [773, 602] on button "Explanation" at bounding box center [731, 617] width 163 height 50
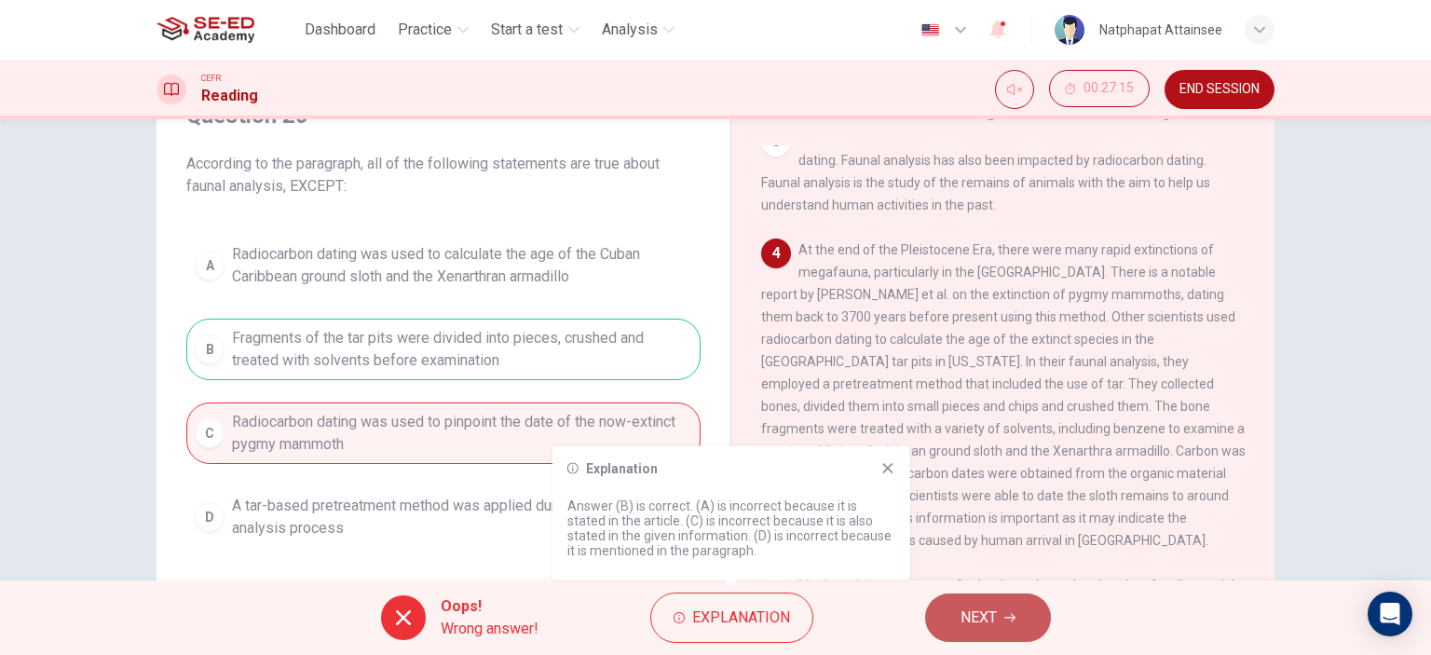
click at [967, 606] on span "NEXT" at bounding box center [978, 617] width 36 height 26
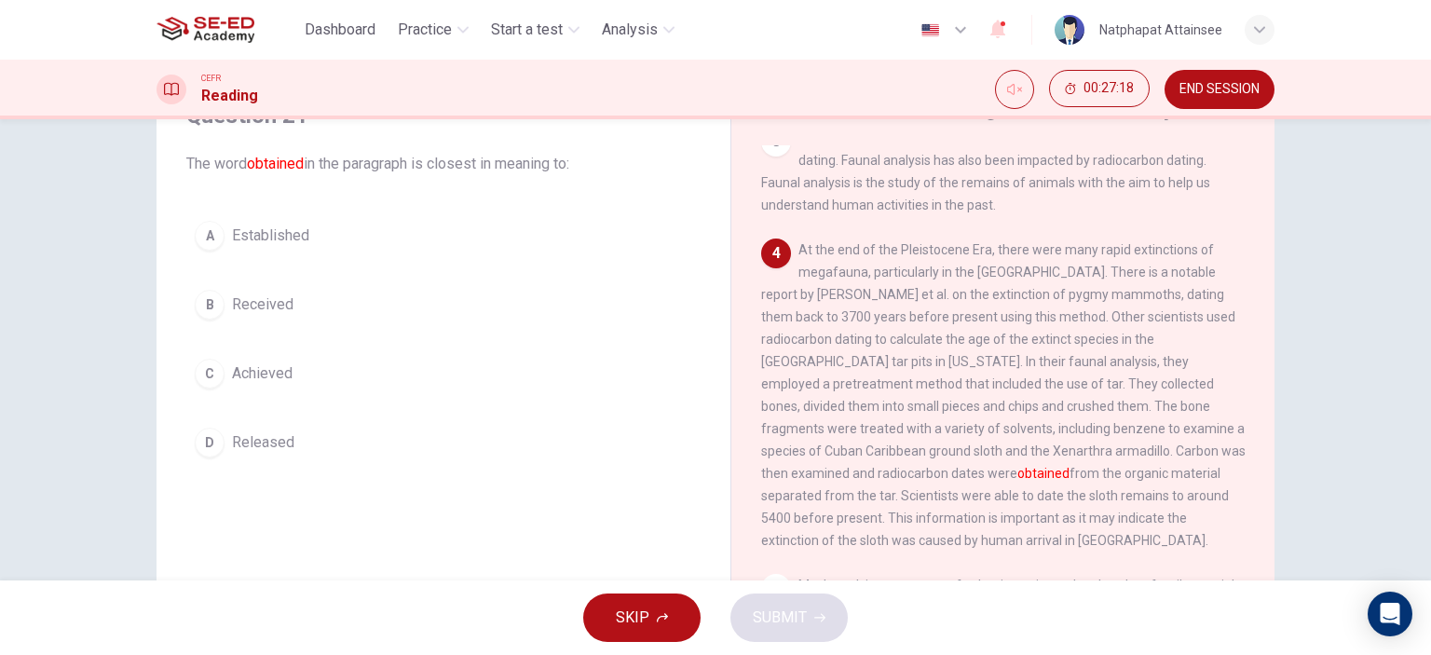
click at [264, 301] on span "Received" at bounding box center [262, 304] width 61 height 22
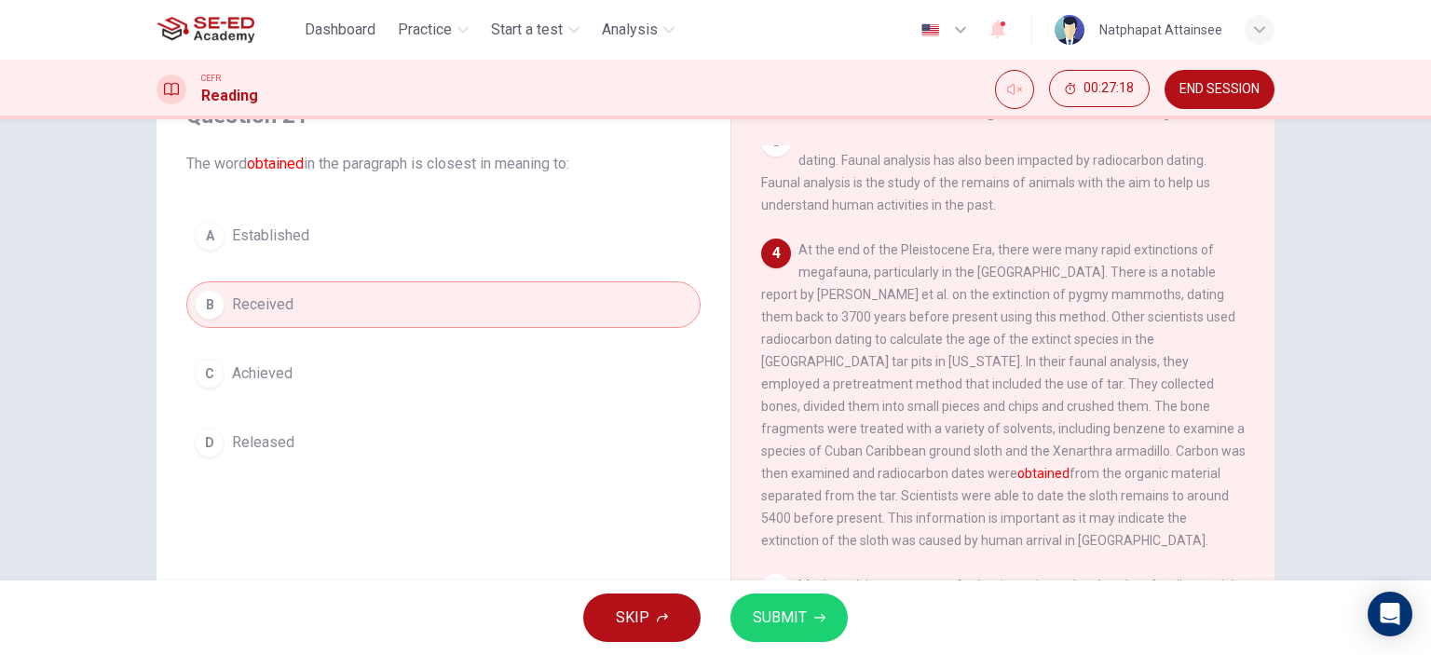
click at [754, 610] on span "SUBMIT" at bounding box center [780, 617] width 54 height 26
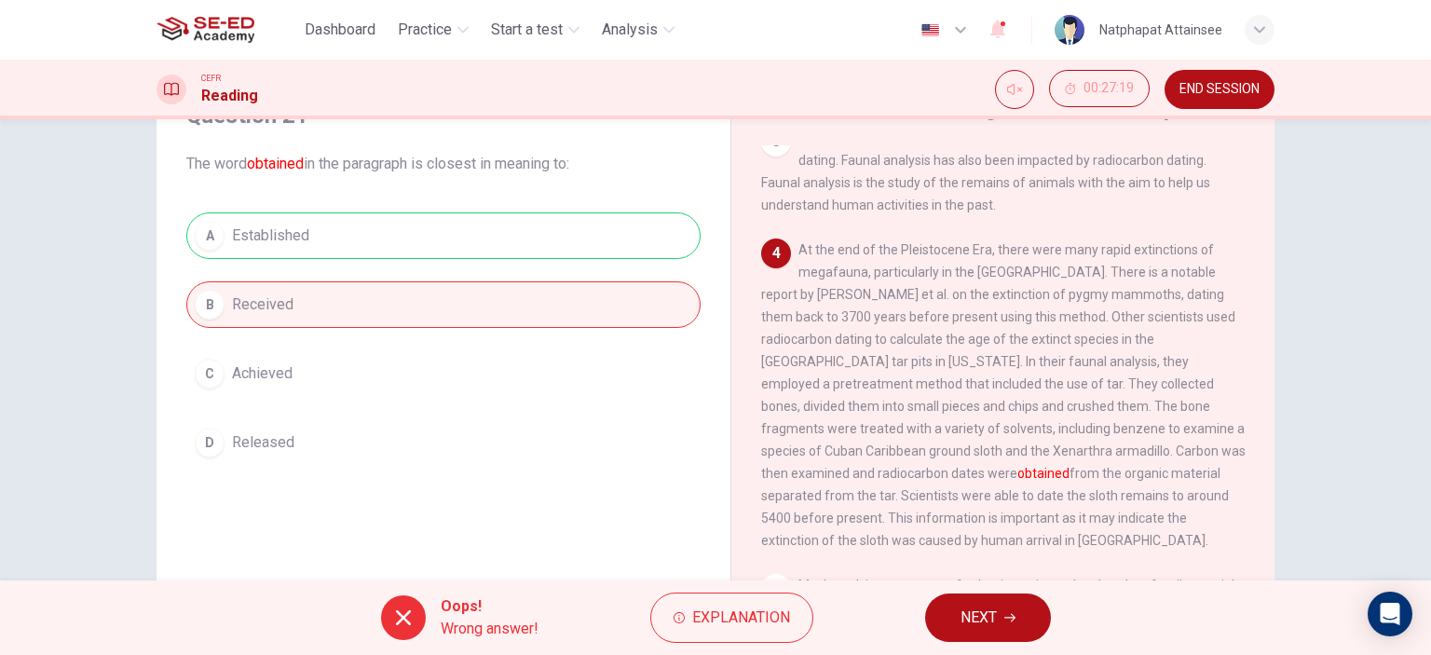
click at [998, 609] on button "NEXT" at bounding box center [988, 617] width 126 height 48
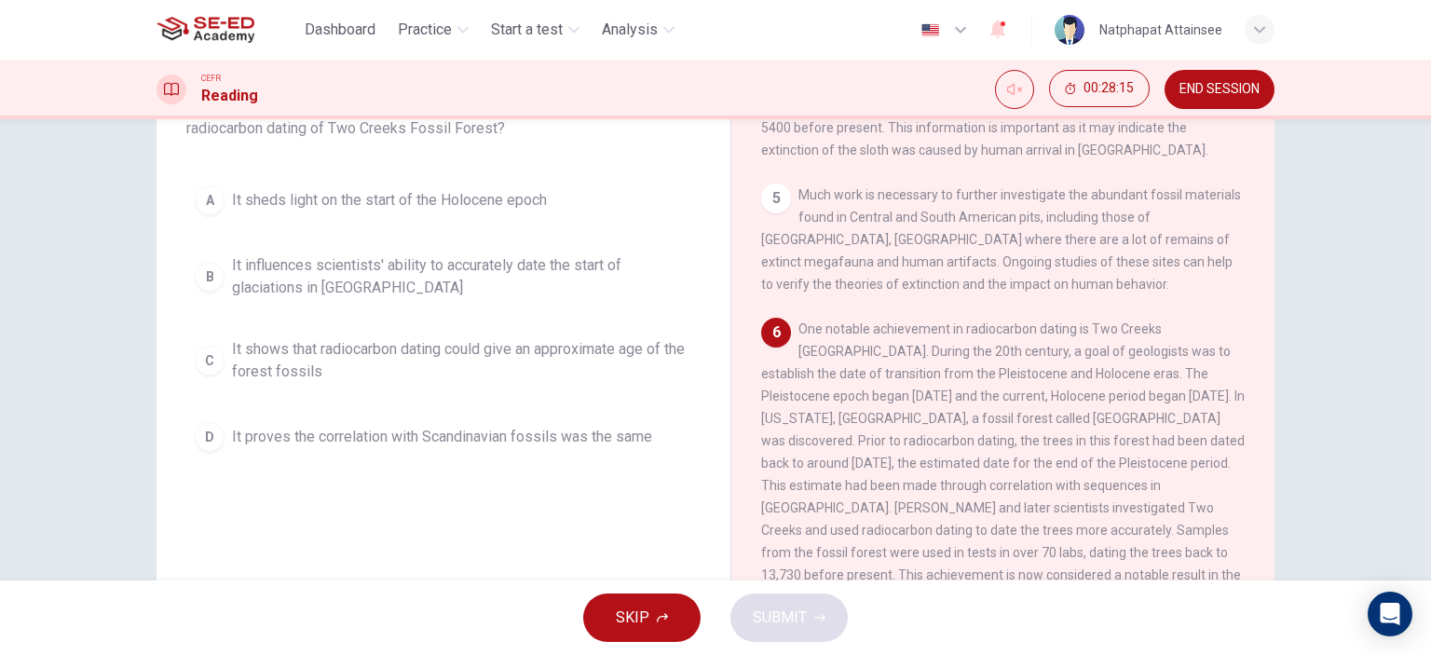
scroll to position [261, 0]
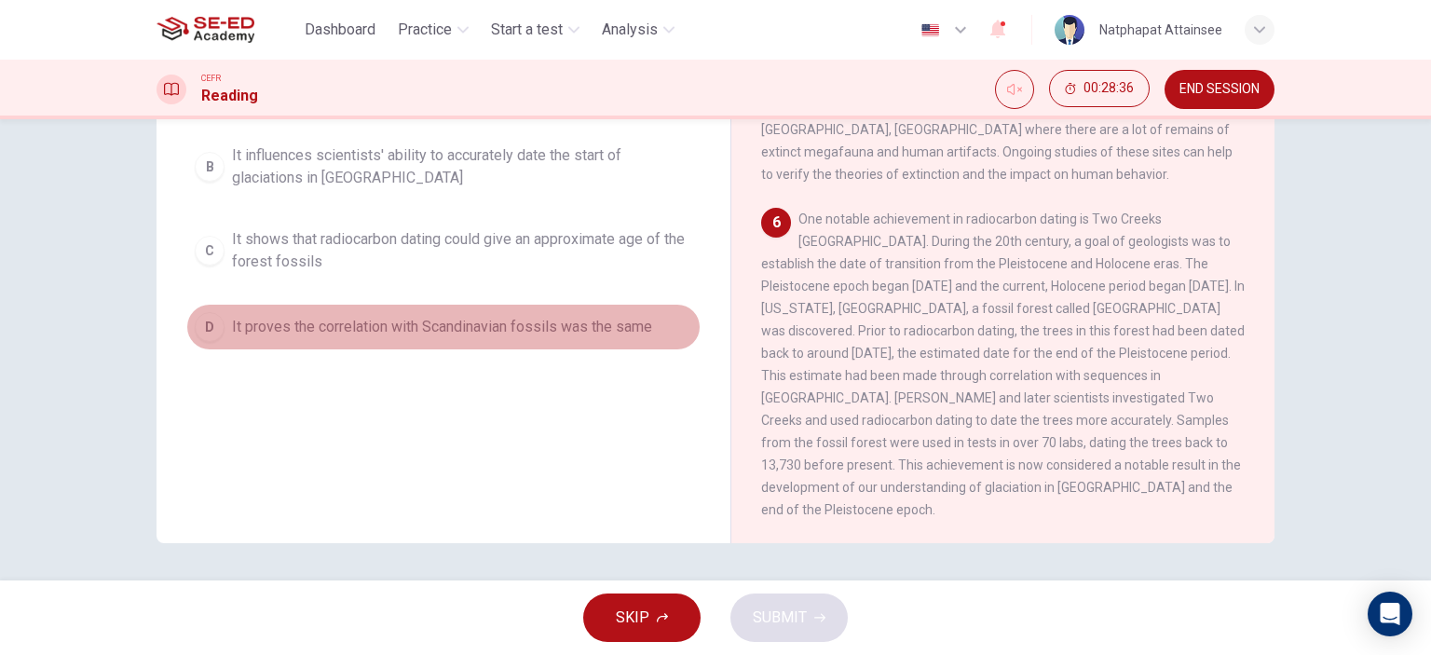
click at [443, 327] on span "It proves the correlation with Scandinavian fossils was the same" at bounding box center [442, 327] width 420 height 22
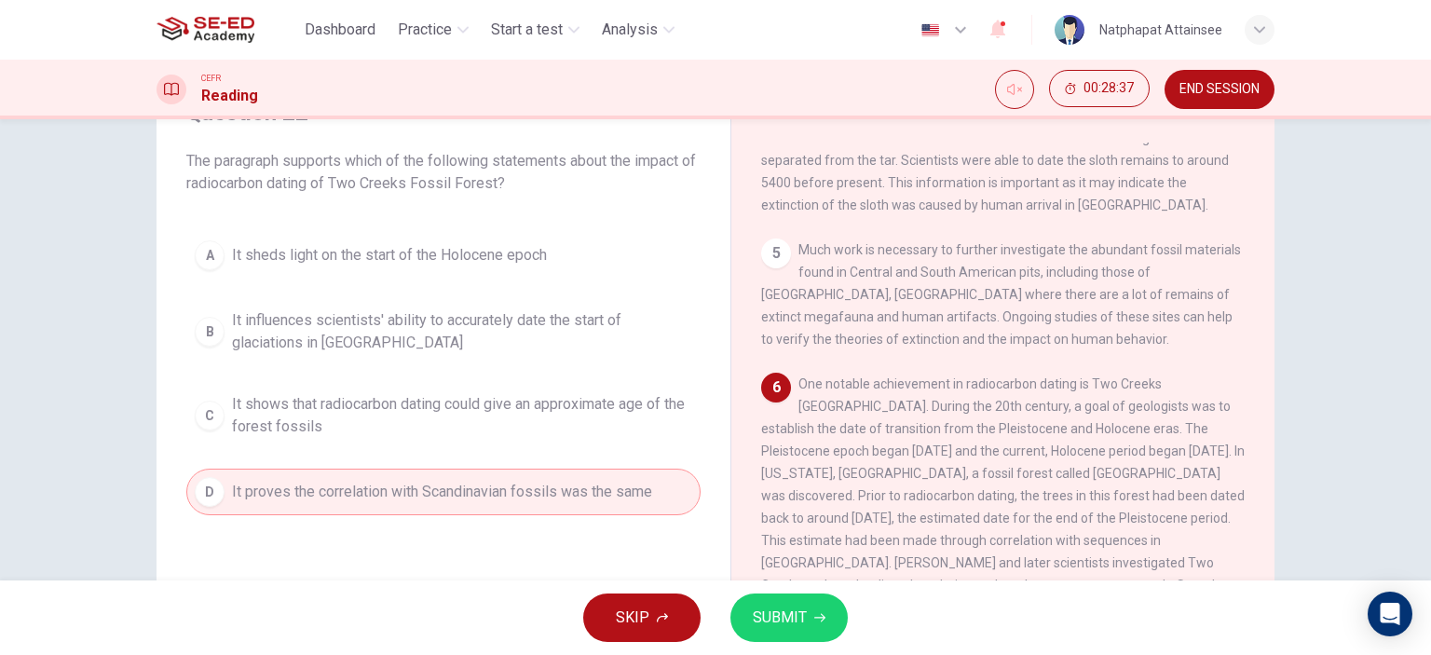
scroll to position [75, 0]
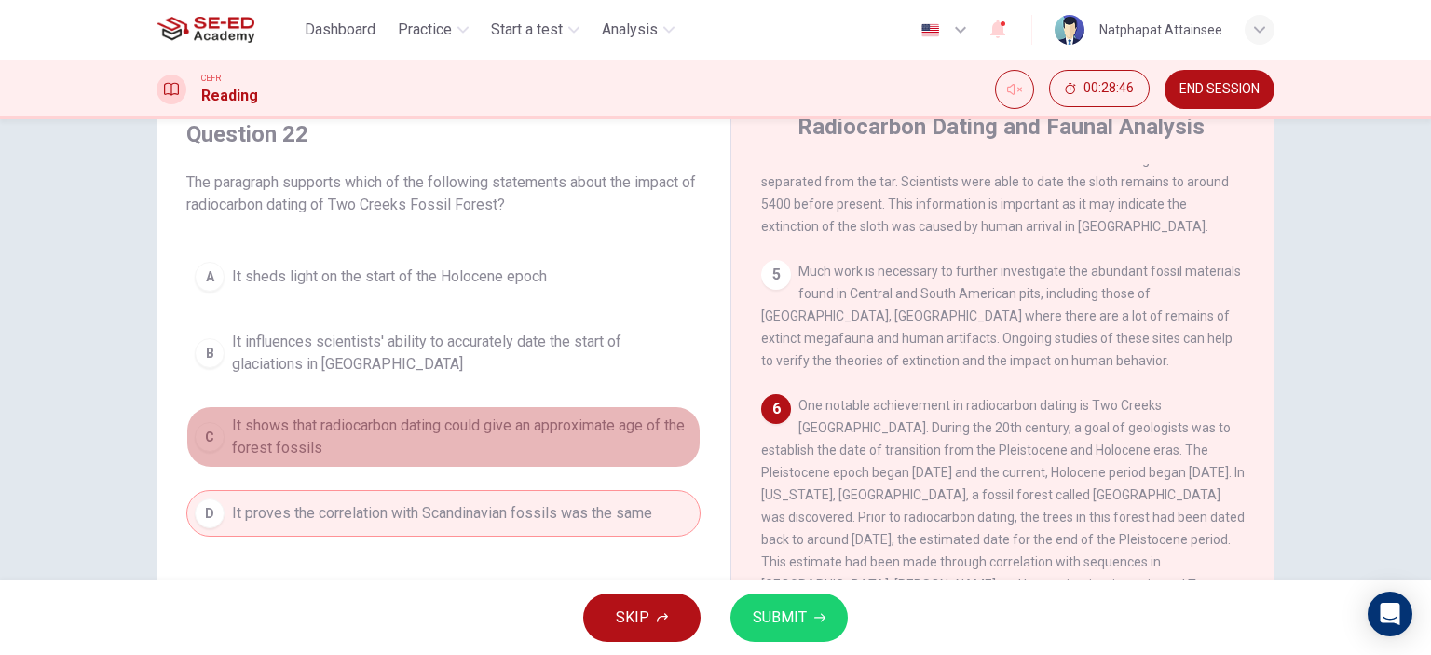
click at [463, 435] on span "It shows that radiocarbon dating could give an approximate age of the forest fo…" at bounding box center [462, 436] width 460 height 45
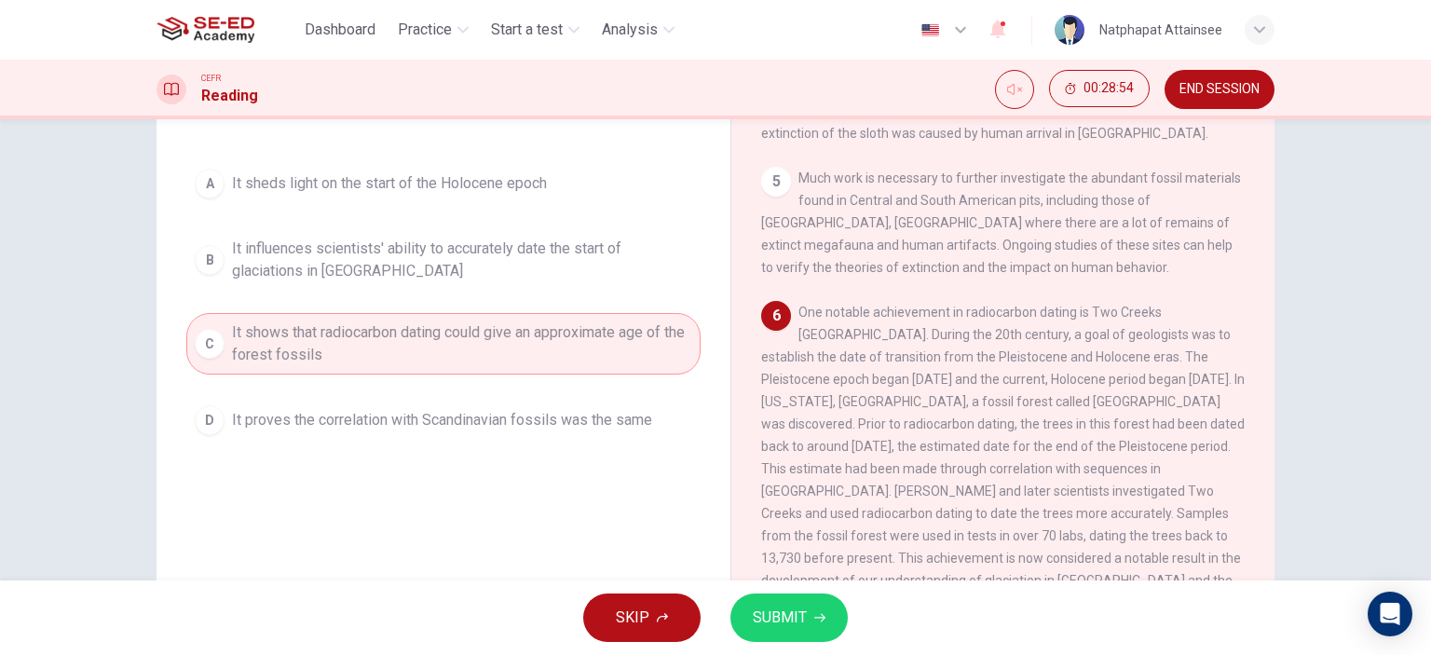
scroll to position [261, 0]
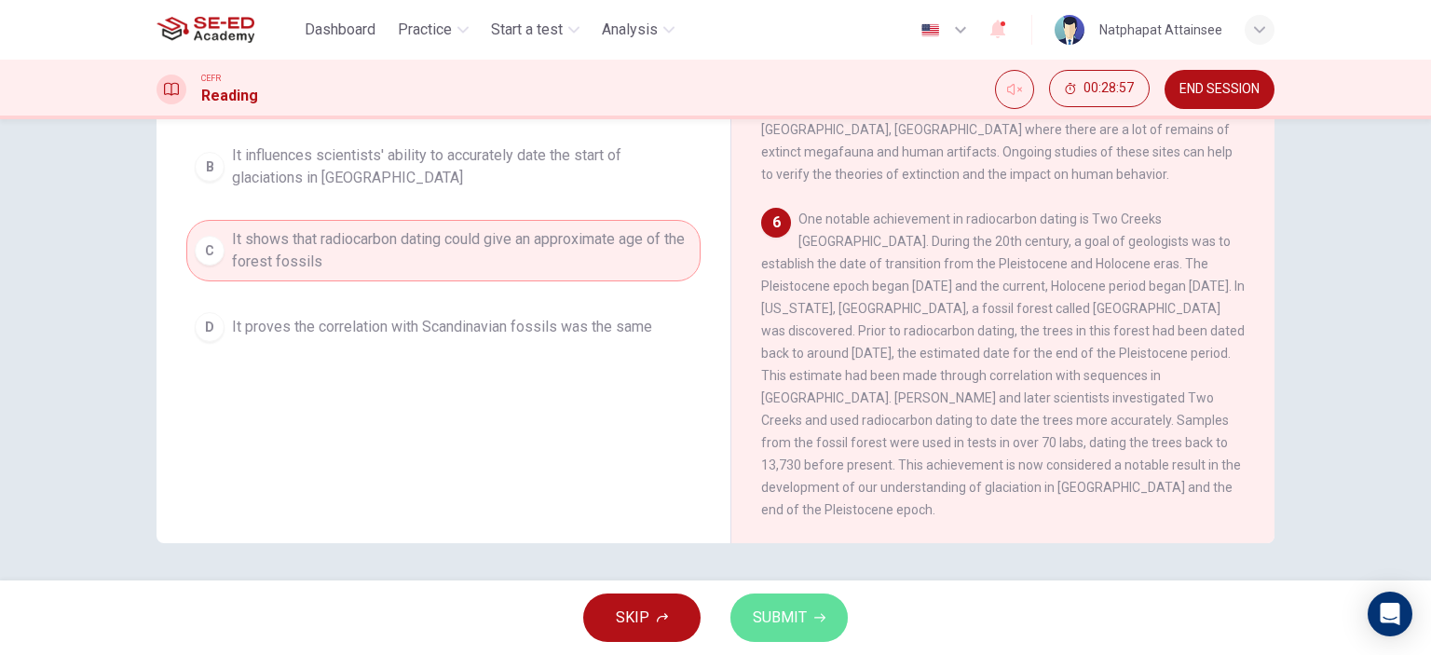
click at [794, 616] on span "SUBMIT" at bounding box center [780, 617] width 54 height 26
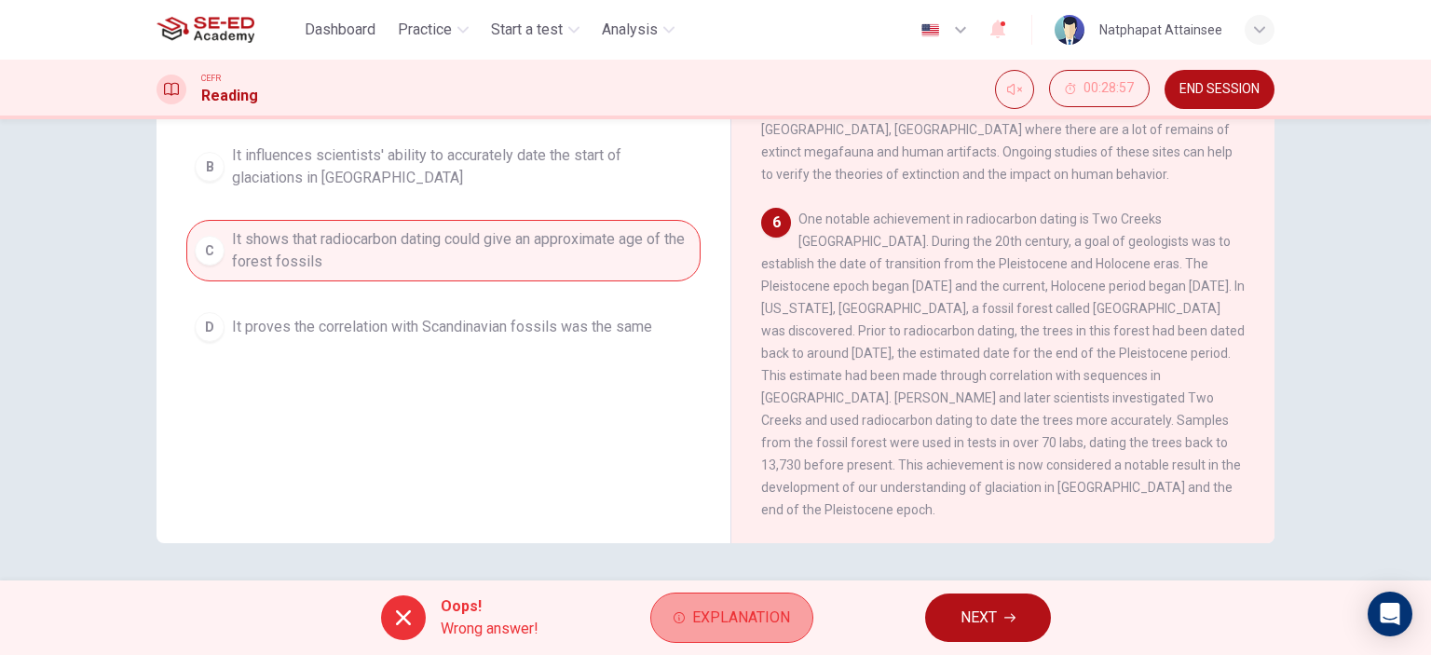
click at [723, 621] on span "Explanation" at bounding box center [741, 617] width 98 height 26
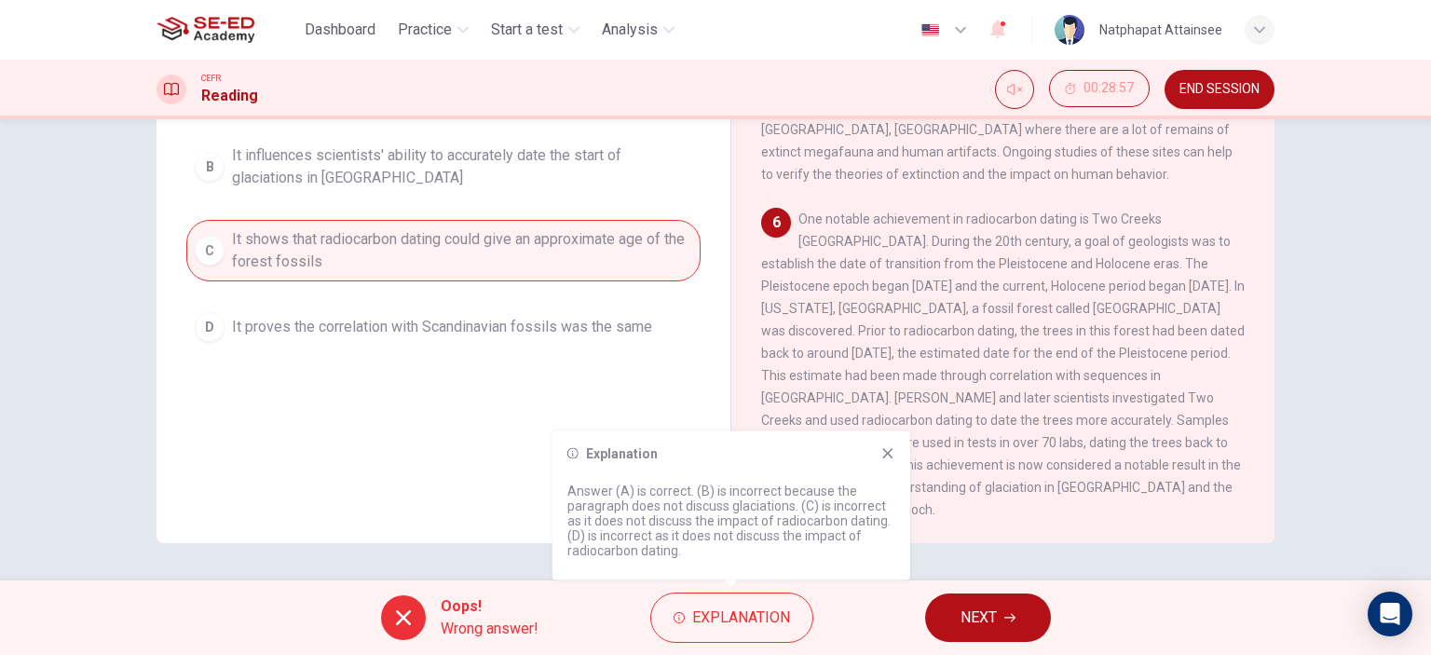
click at [886, 457] on icon at bounding box center [887, 453] width 15 height 15
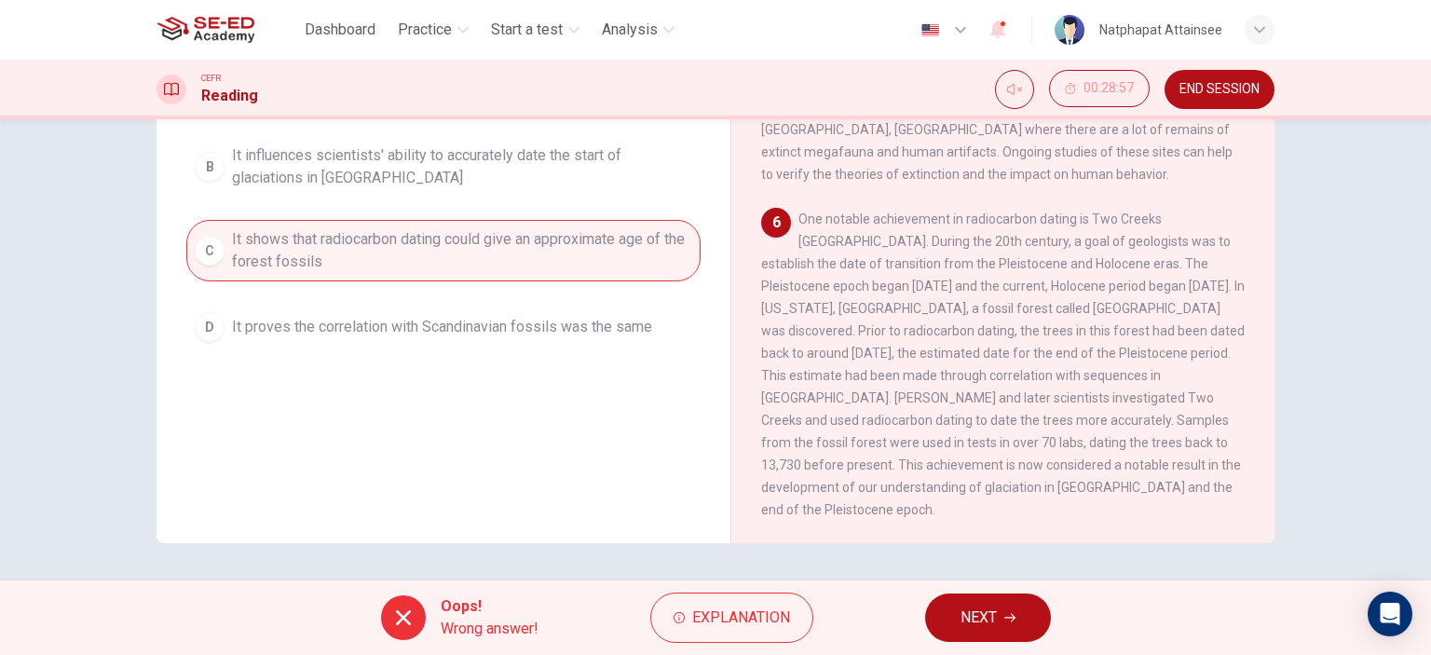
click at [937, 617] on button "NEXT" at bounding box center [988, 617] width 126 height 48
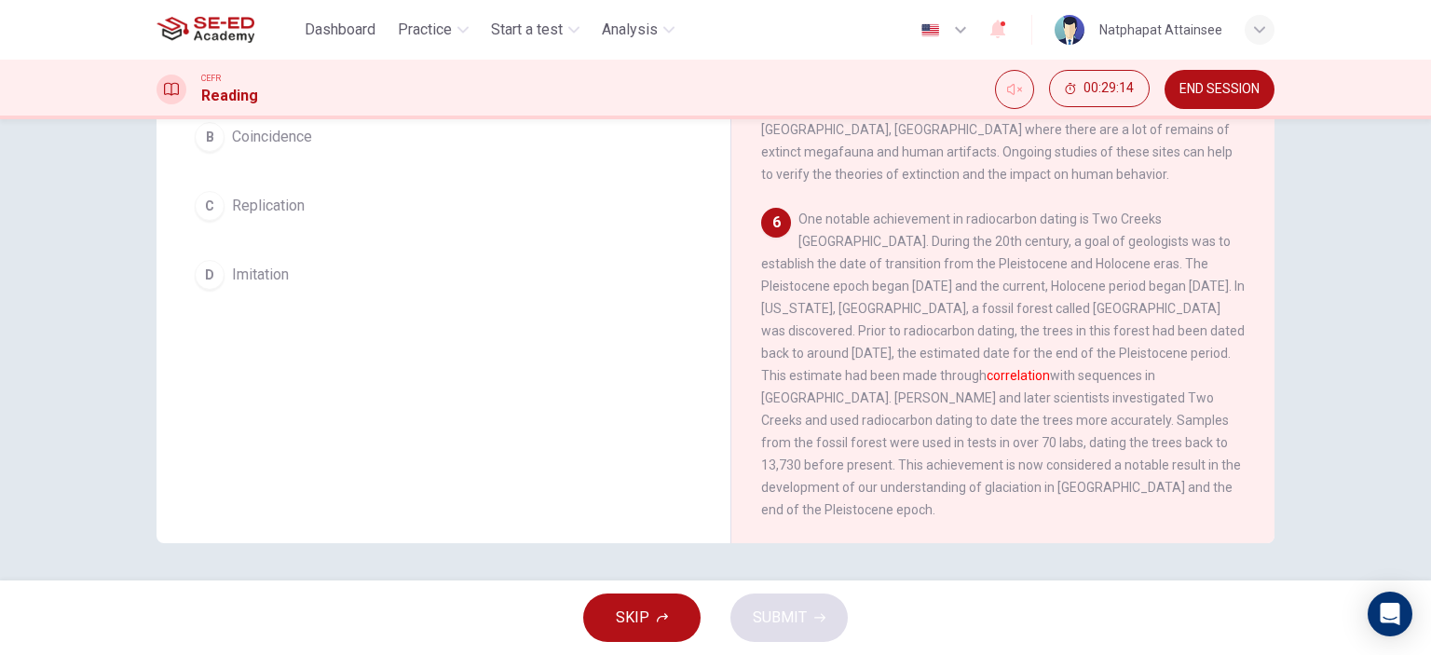
scroll to position [168, 0]
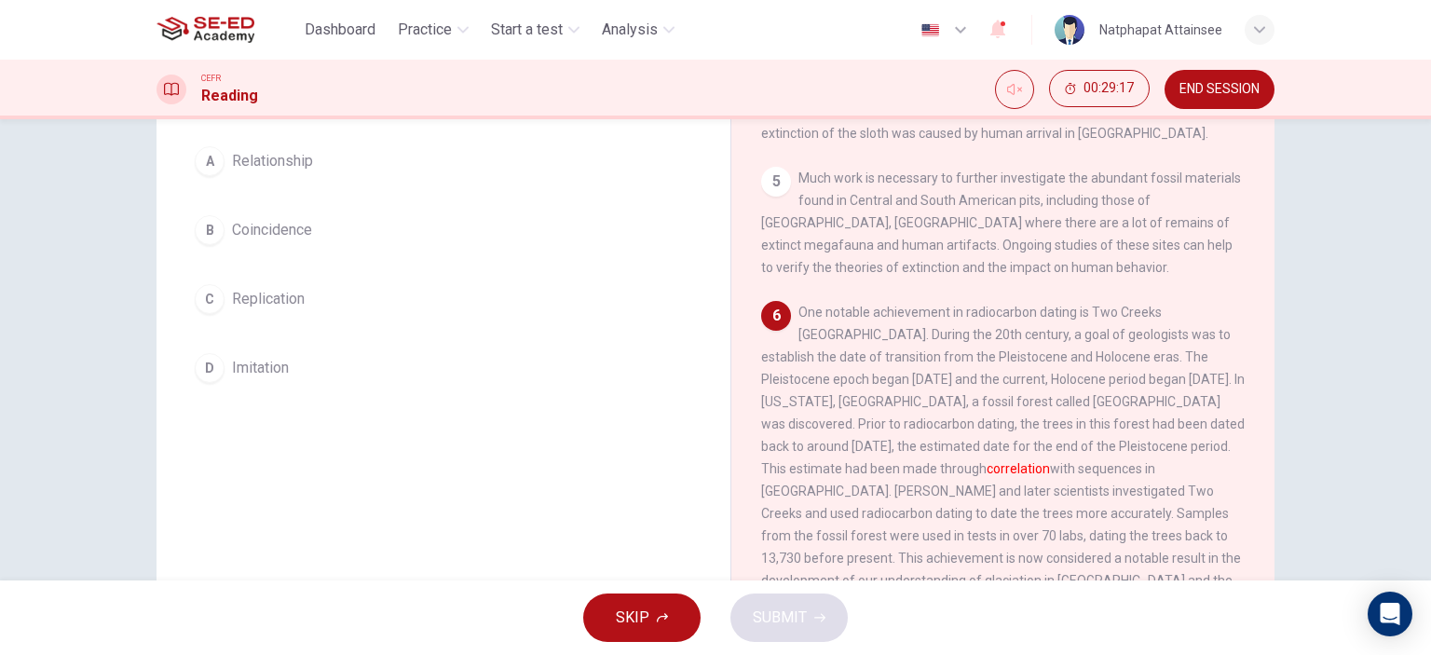
click at [343, 170] on button "A Relationship" at bounding box center [443, 161] width 514 height 47
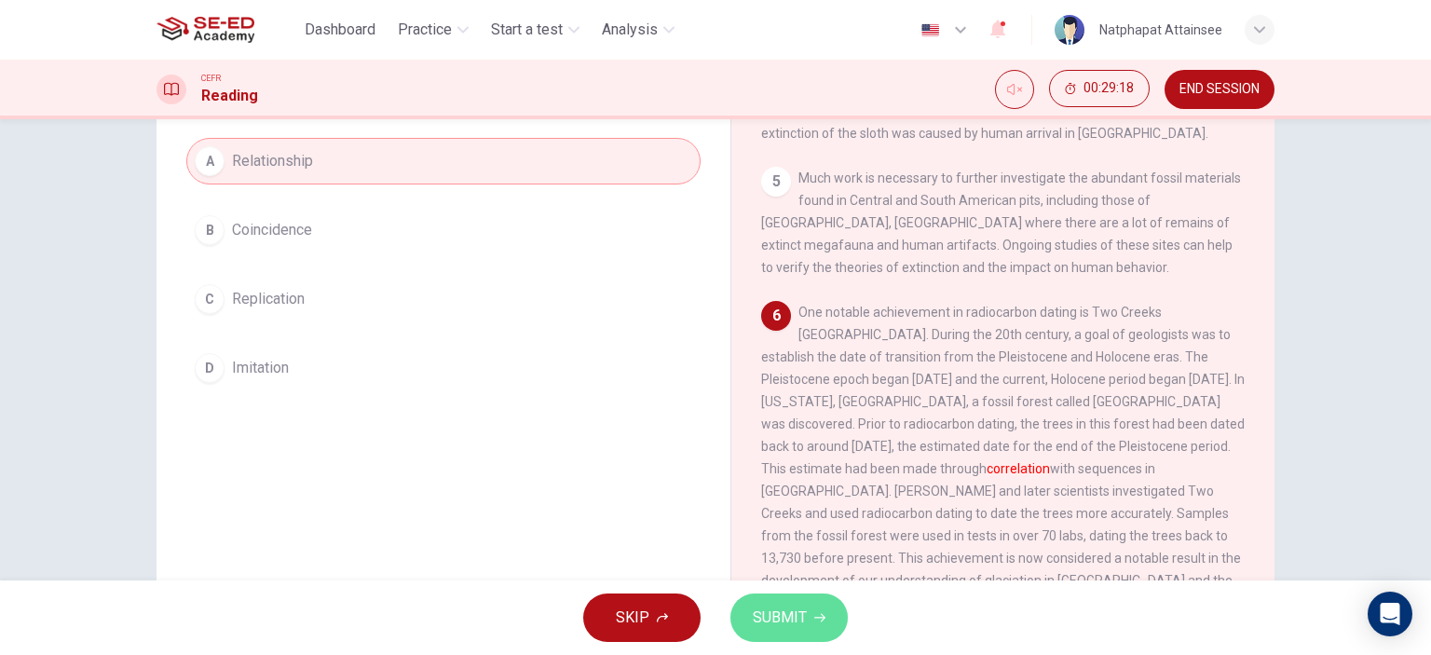
click at [792, 624] on span "SUBMIT" at bounding box center [780, 617] width 54 height 26
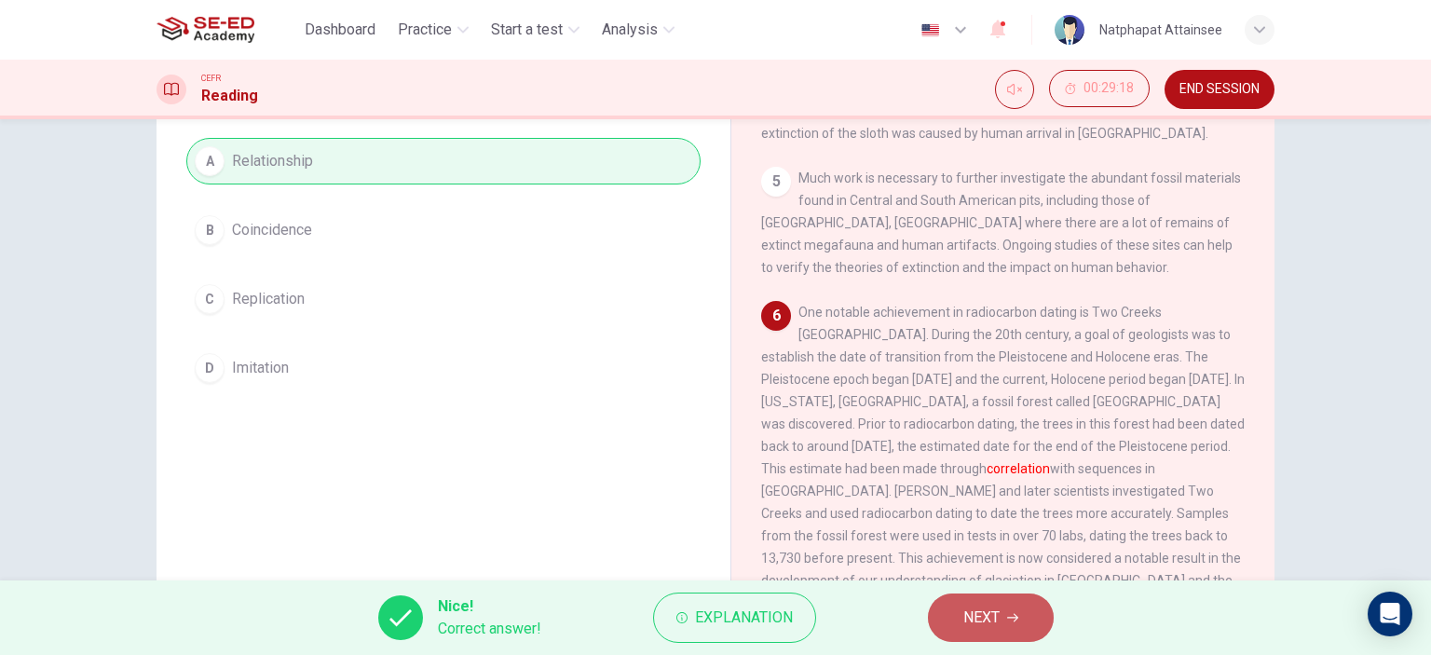
click at [982, 623] on span "NEXT" at bounding box center [981, 617] width 36 height 26
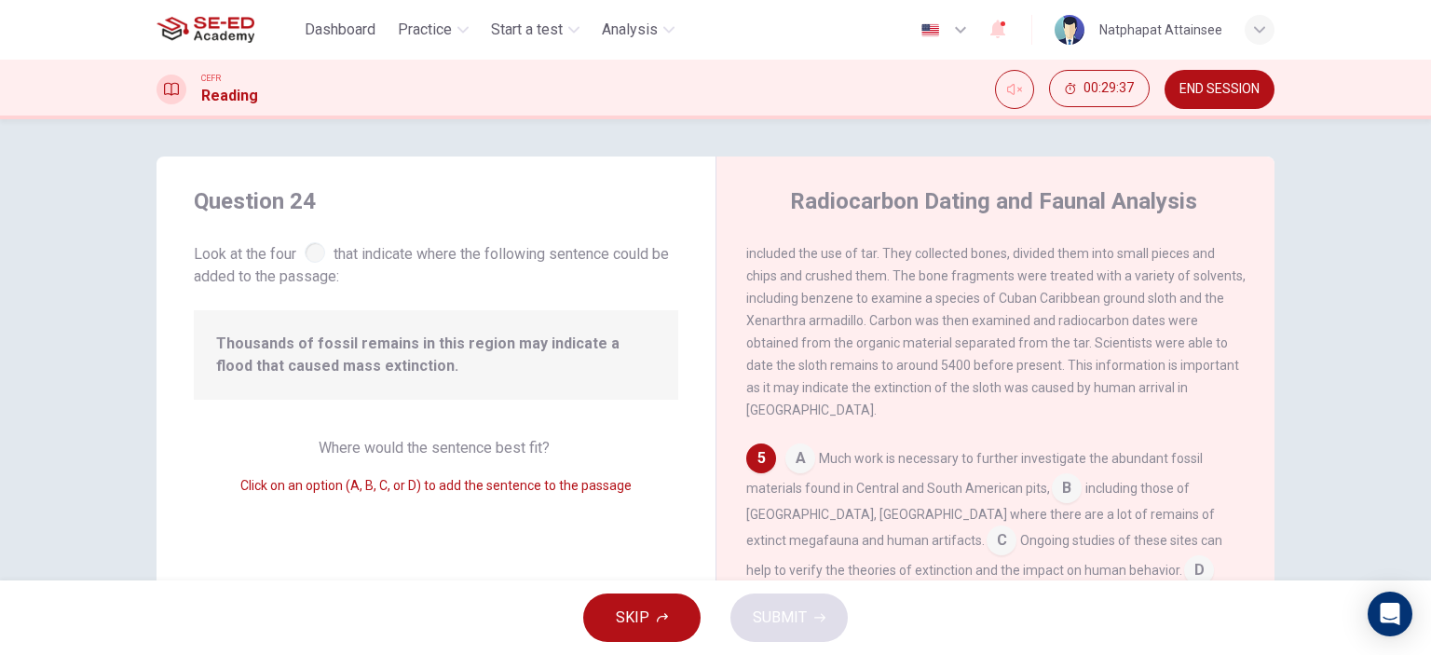
scroll to position [782, 0]
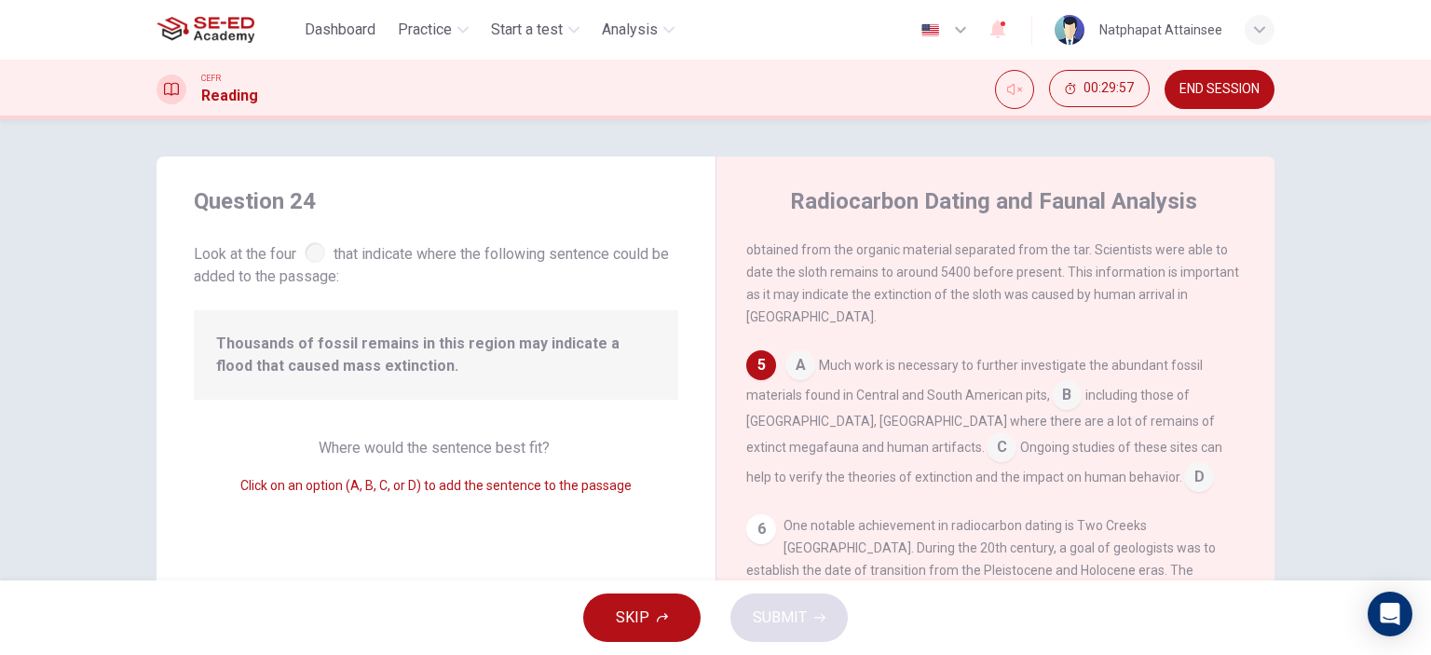
click at [1184, 481] on input at bounding box center [1199, 479] width 30 height 30
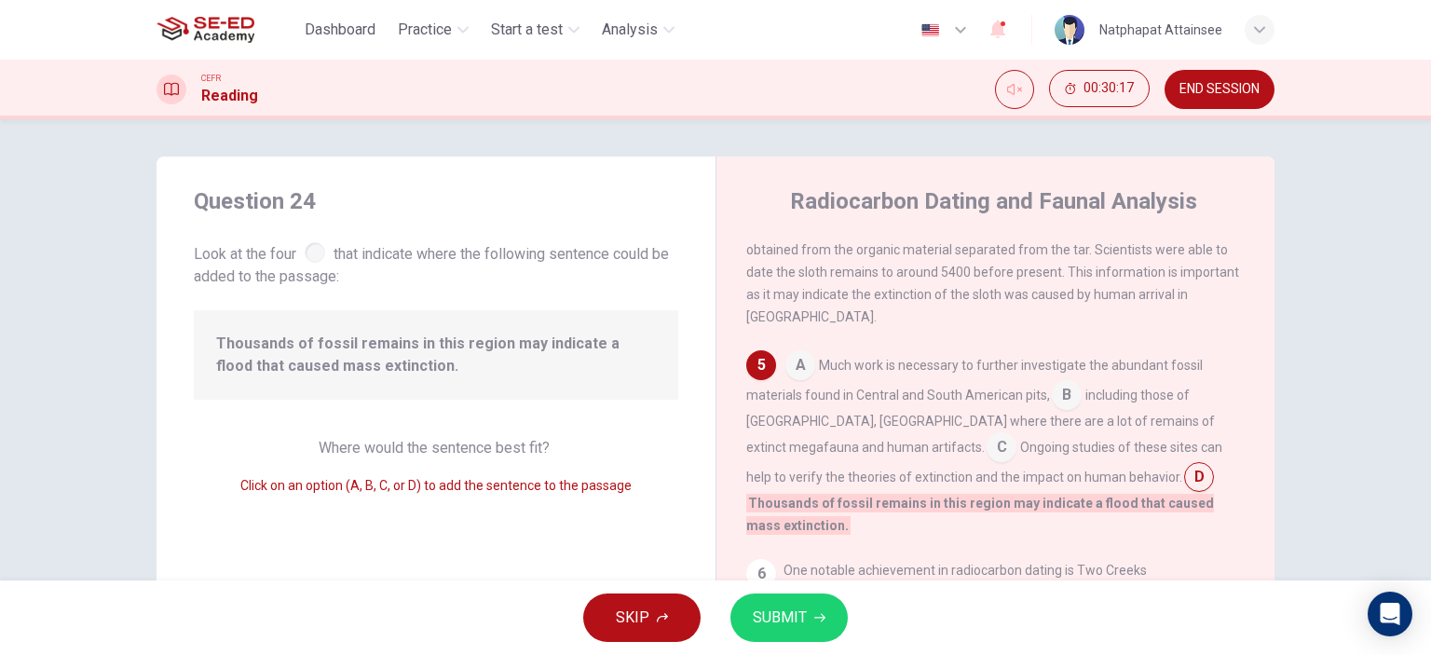
click at [1069, 397] on input at bounding box center [1066, 397] width 30 height 30
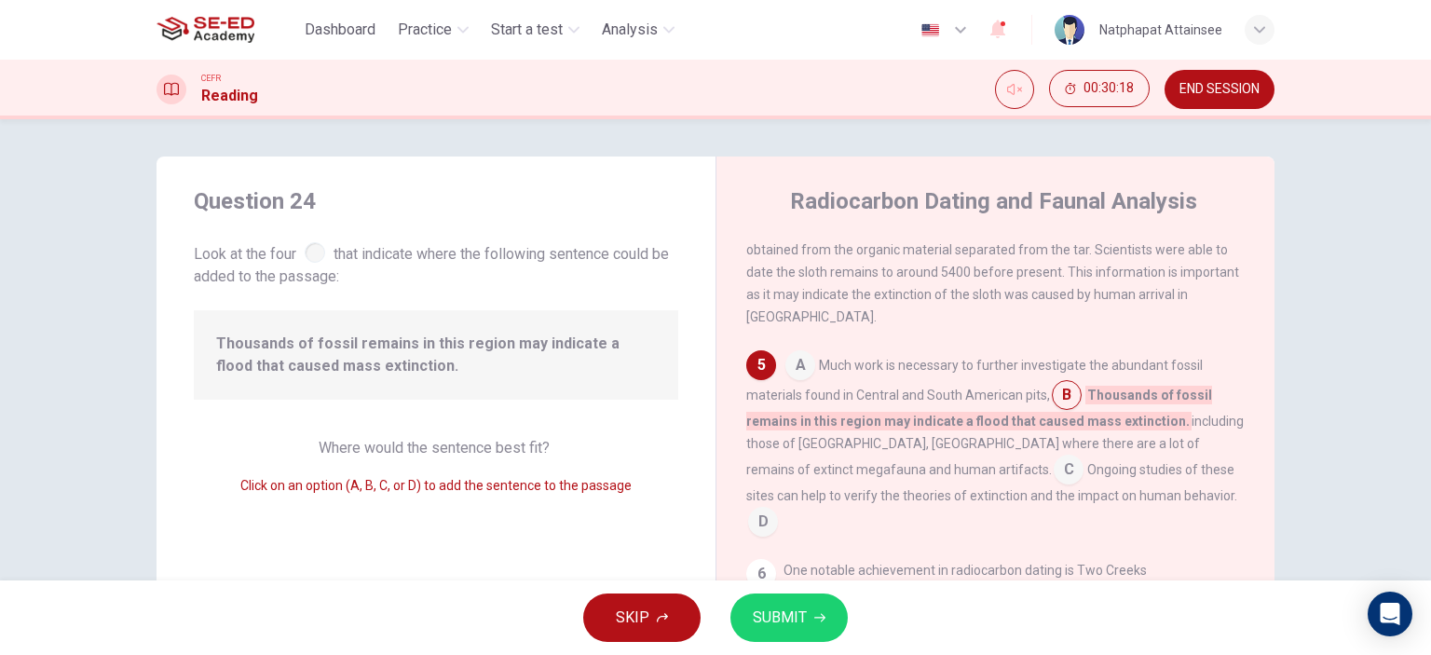
click at [778, 509] on input at bounding box center [763, 524] width 30 height 30
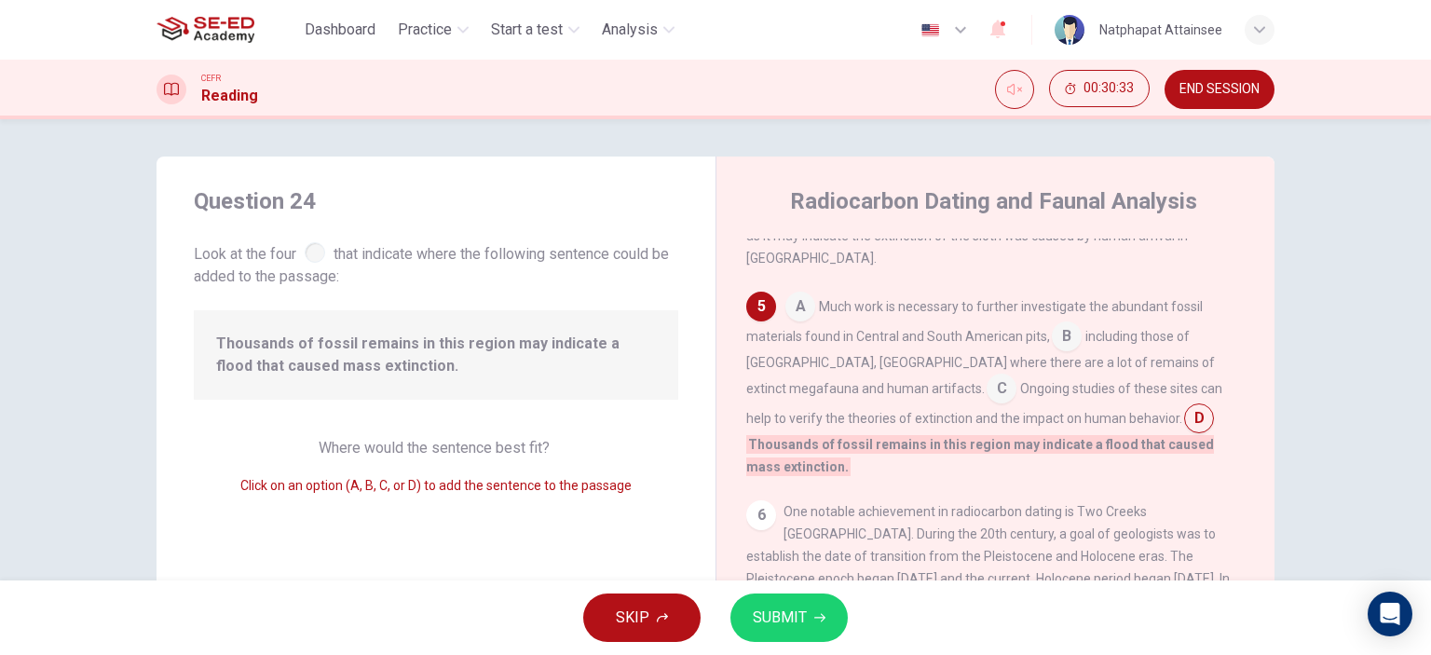
scroll to position [871, 0]
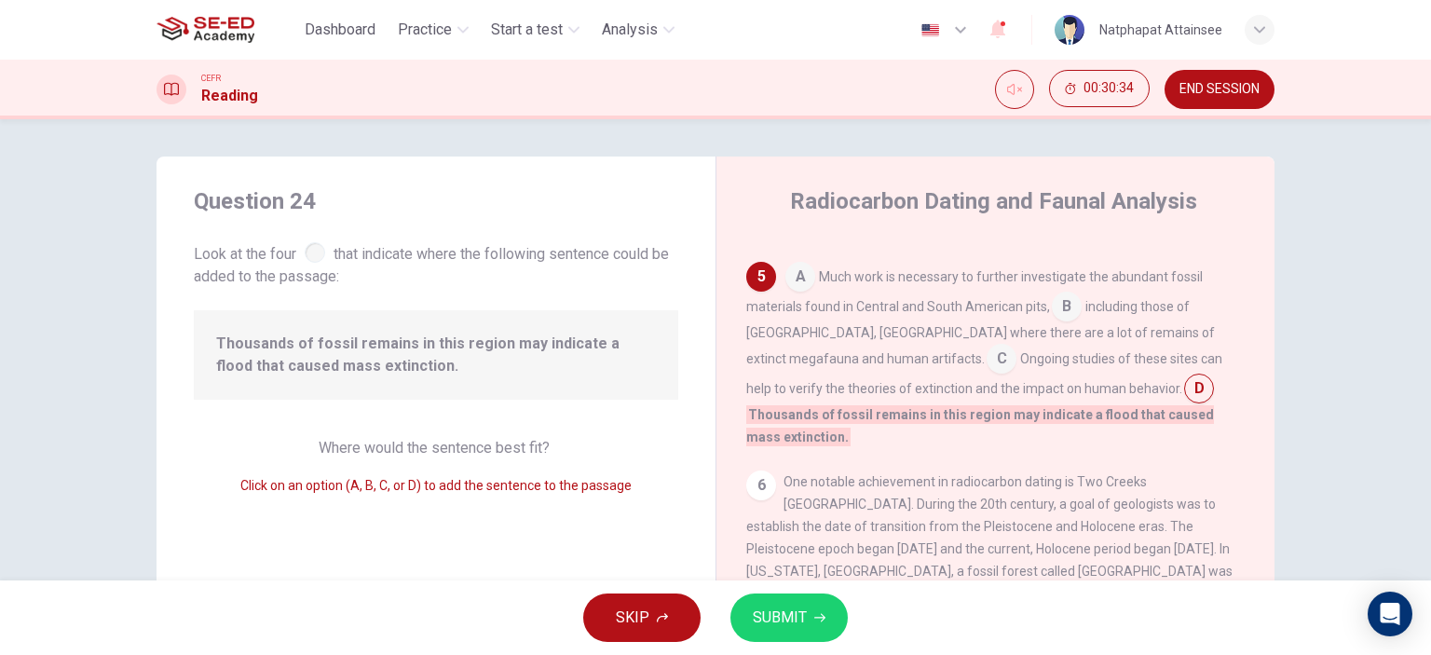
click at [791, 617] on span "SUBMIT" at bounding box center [780, 617] width 54 height 26
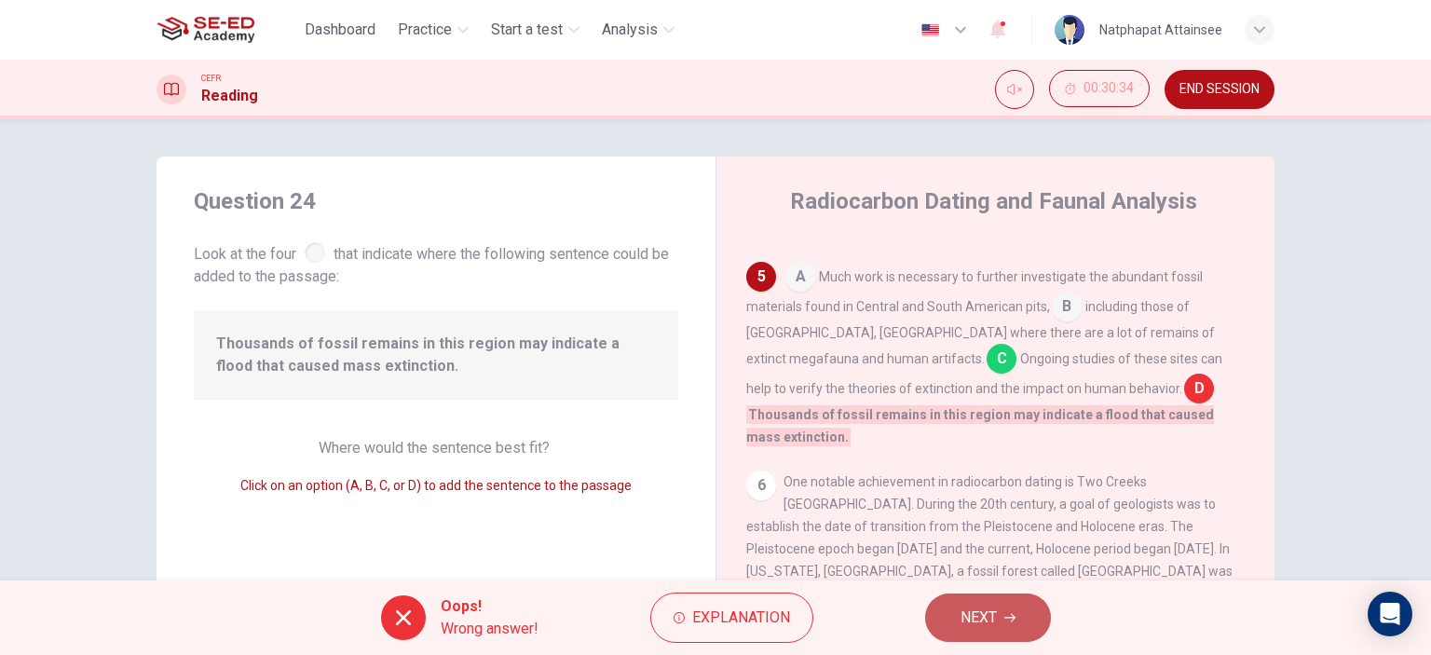
click at [989, 615] on span "NEXT" at bounding box center [978, 617] width 36 height 26
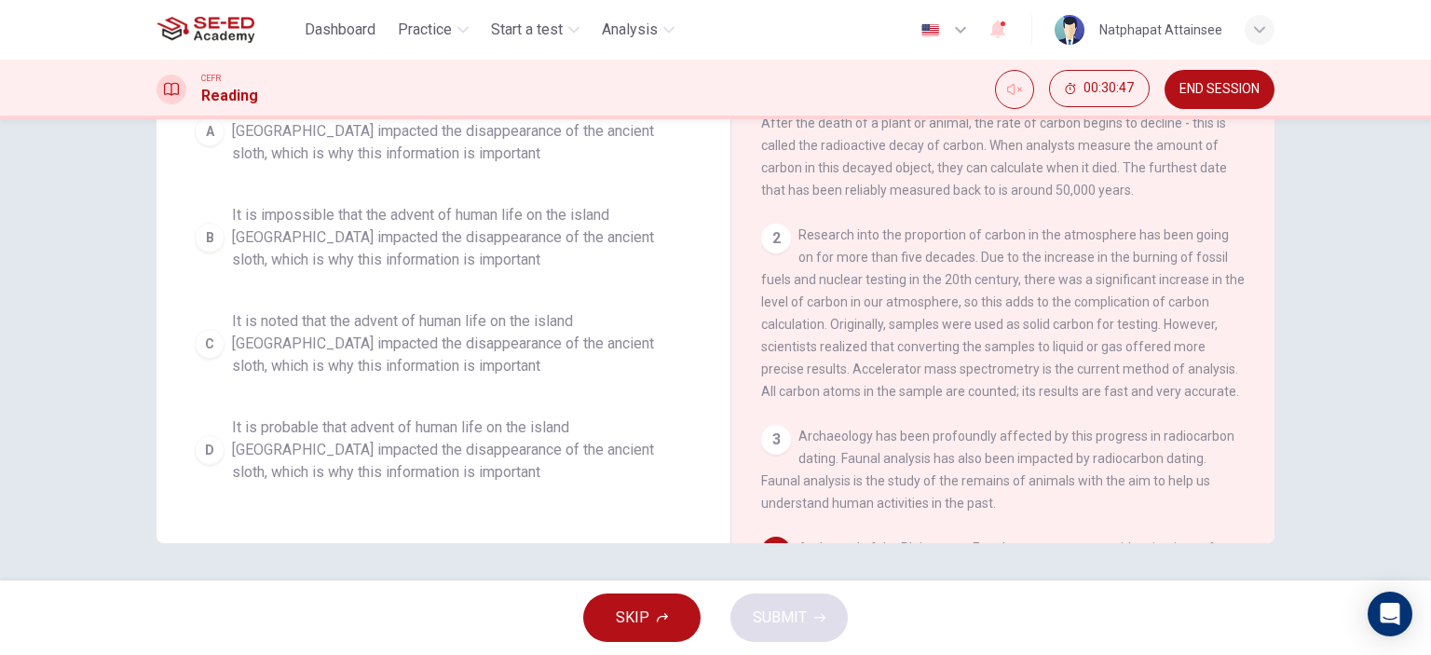
scroll to position [75, 0]
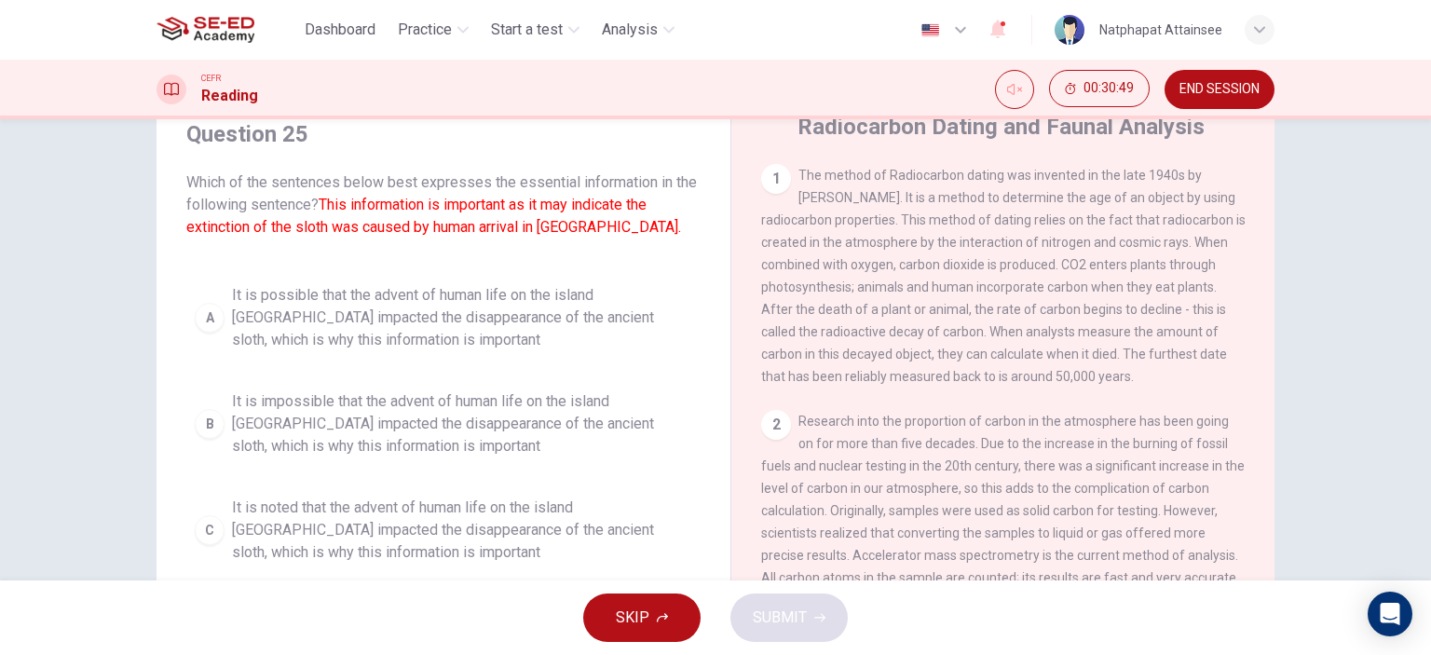
click at [434, 330] on span "It is possible that the advent of human life on the island [GEOGRAPHIC_DATA] im…" at bounding box center [462, 317] width 460 height 67
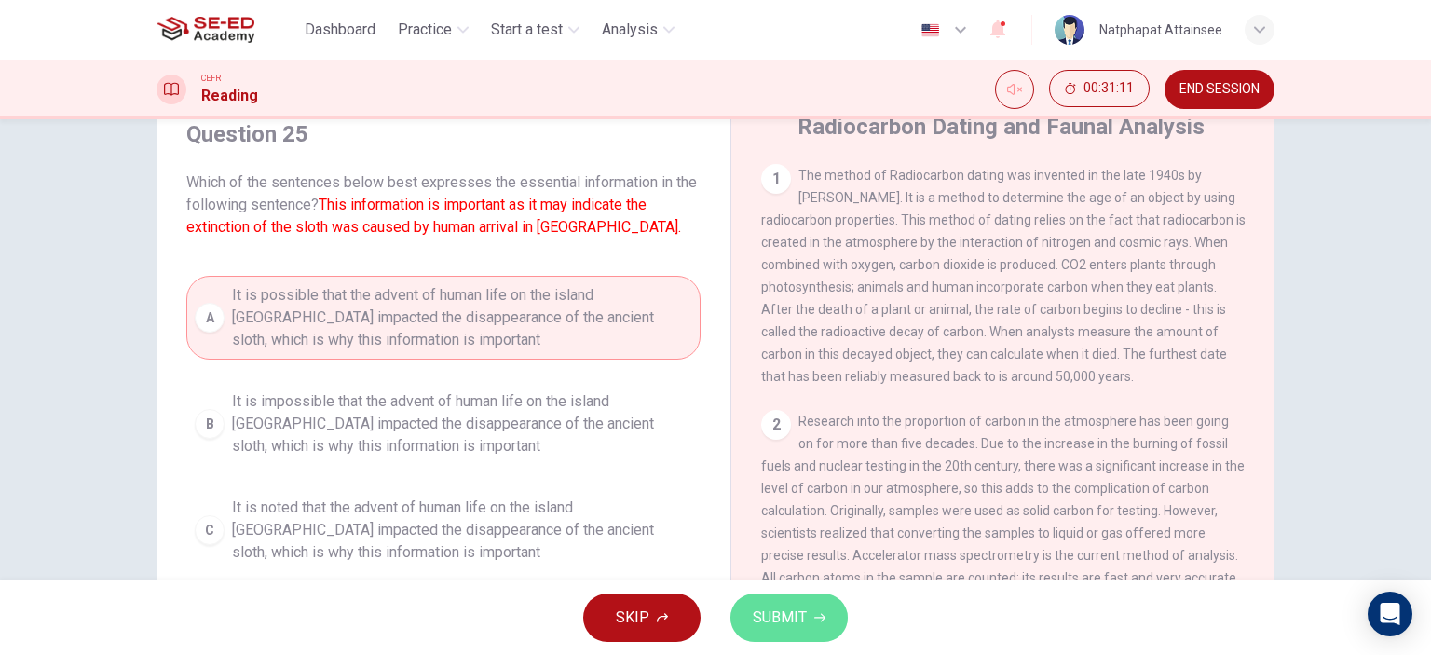
click at [773, 623] on span "SUBMIT" at bounding box center [780, 617] width 54 height 26
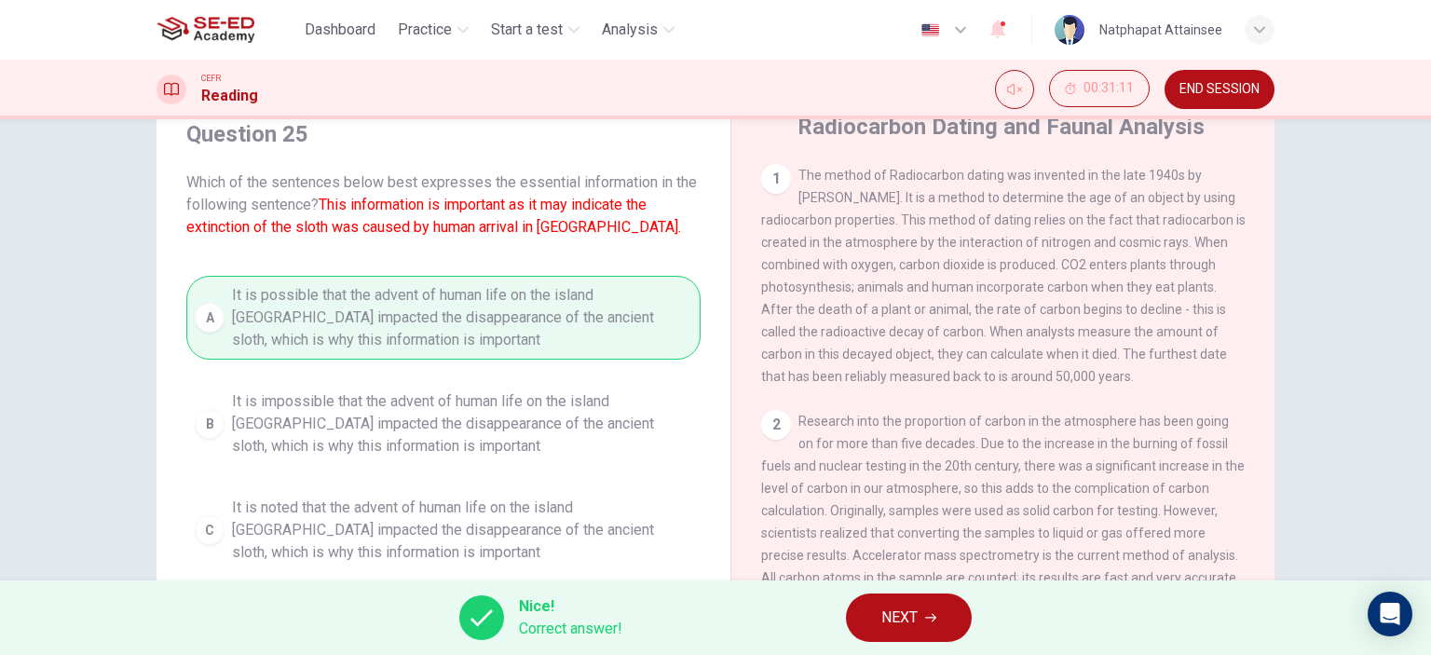
click at [875, 612] on button "NEXT" at bounding box center [909, 617] width 126 height 48
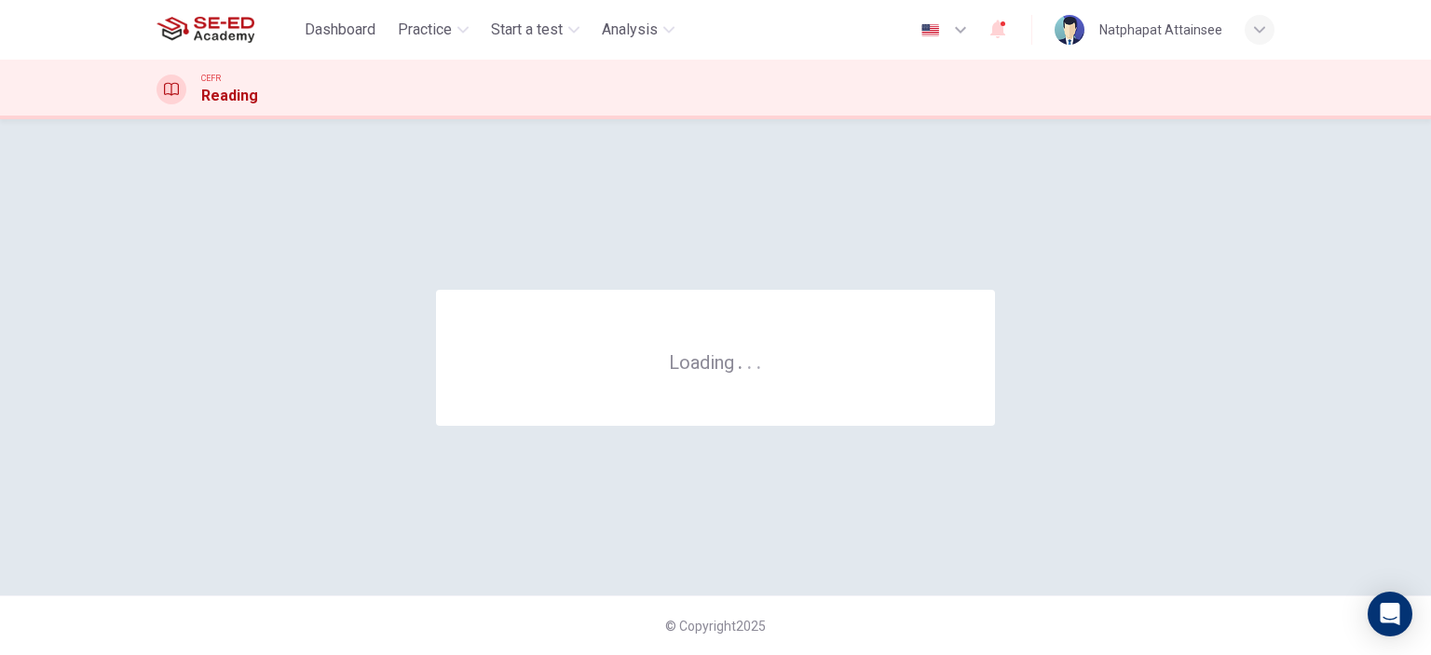
scroll to position [0, 0]
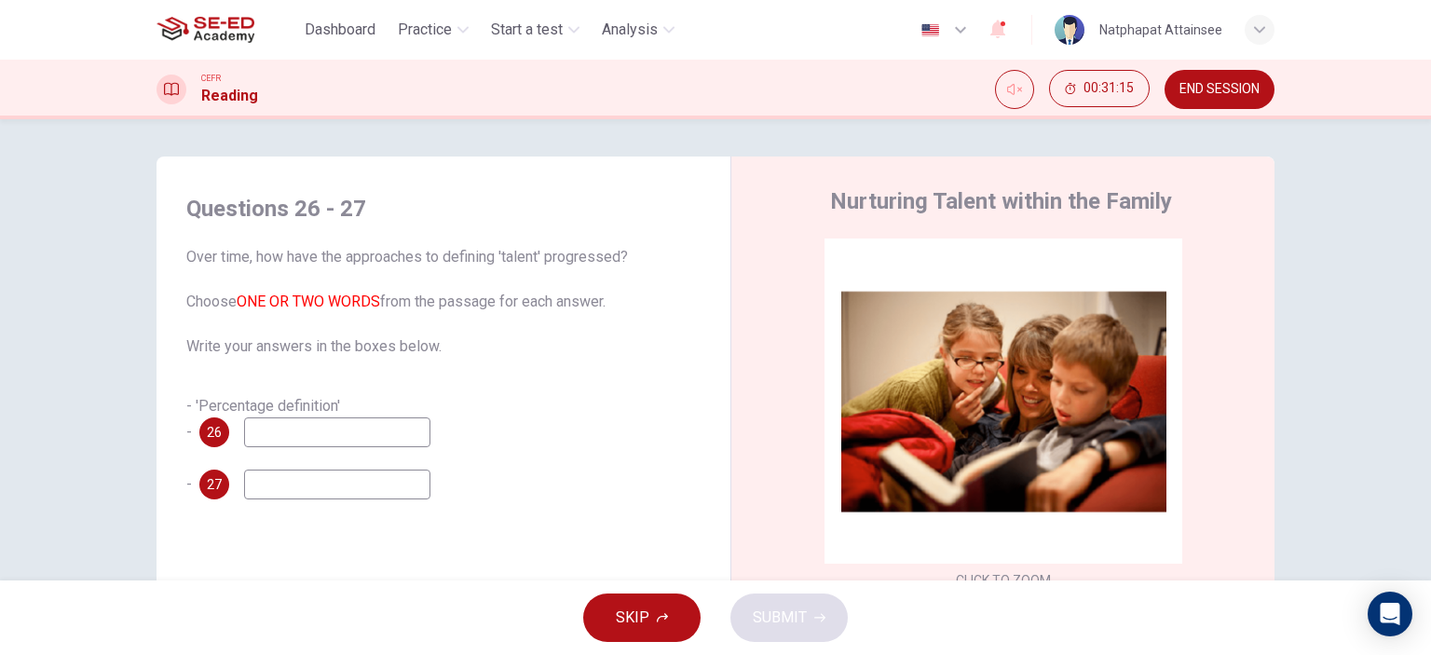
click at [307, 422] on input at bounding box center [337, 432] width 186 height 30
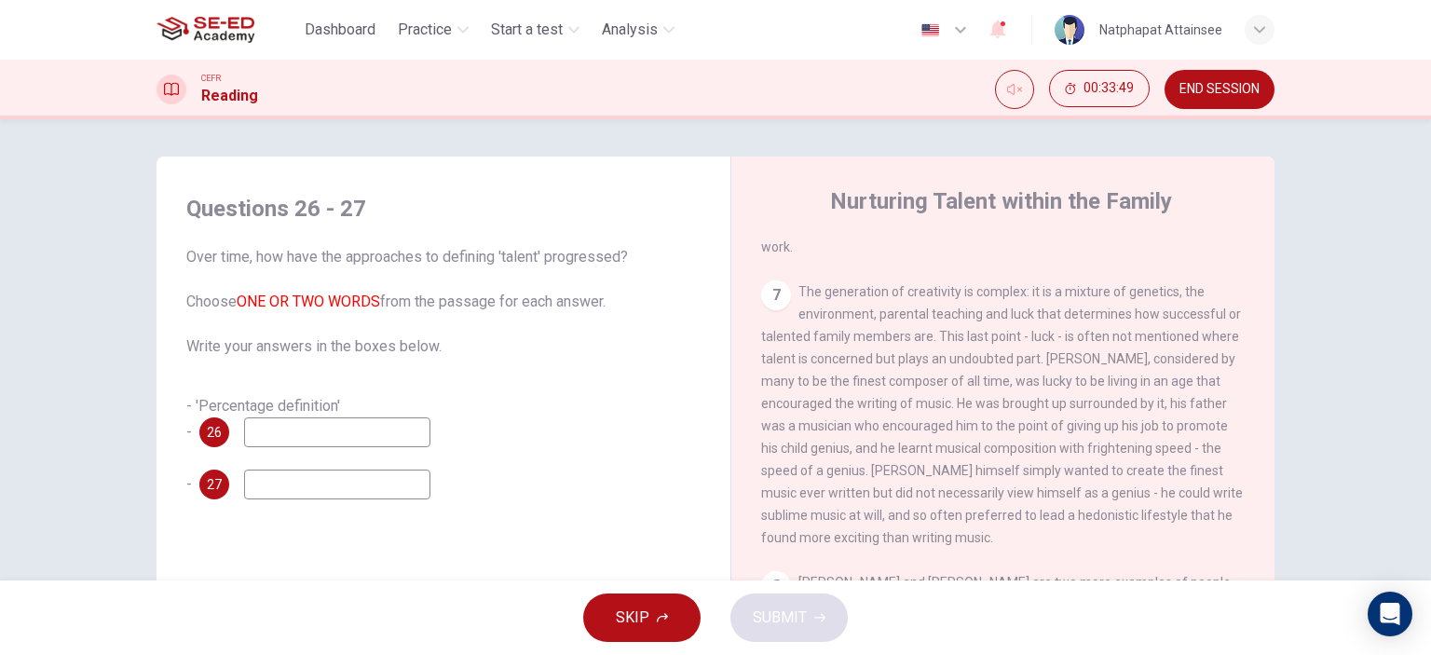
scroll to position [1876, 0]
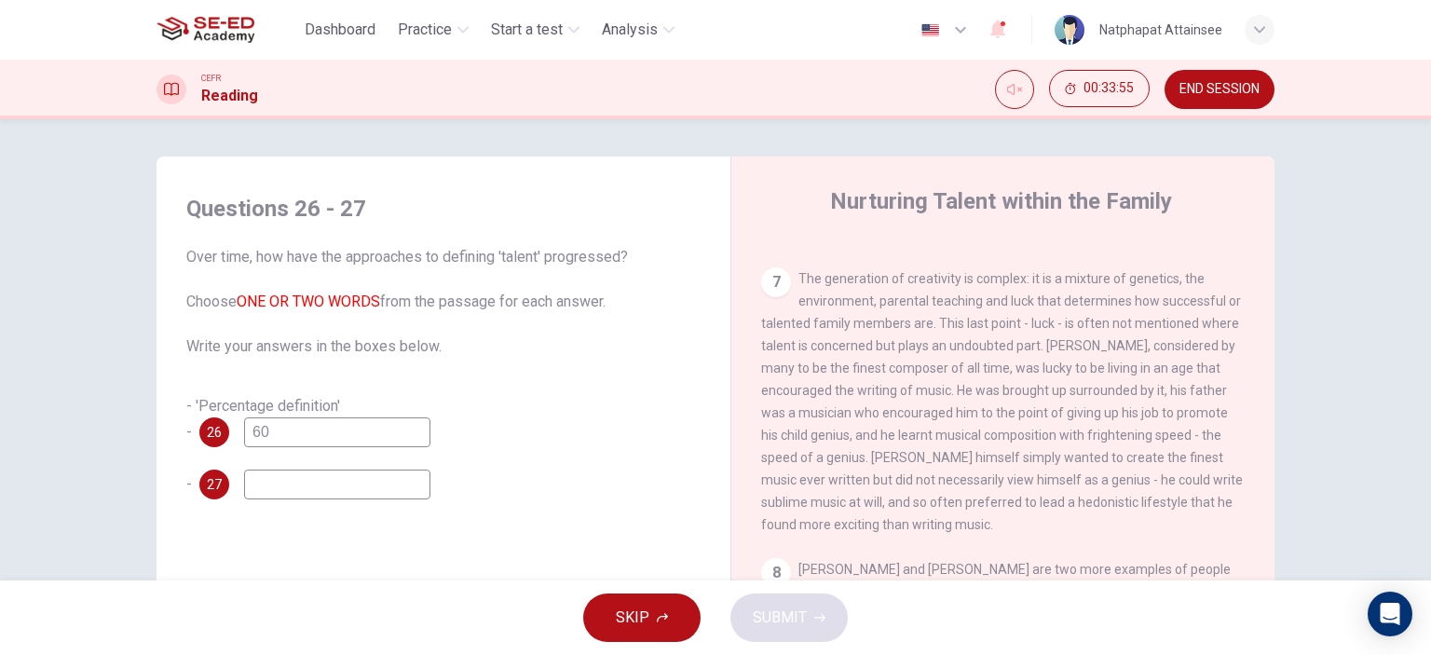
type input "60"
click at [325, 487] on input at bounding box center [337, 484] width 186 height 30
type input "70"
click at [788, 605] on span "SUBMIT" at bounding box center [780, 617] width 54 height 26
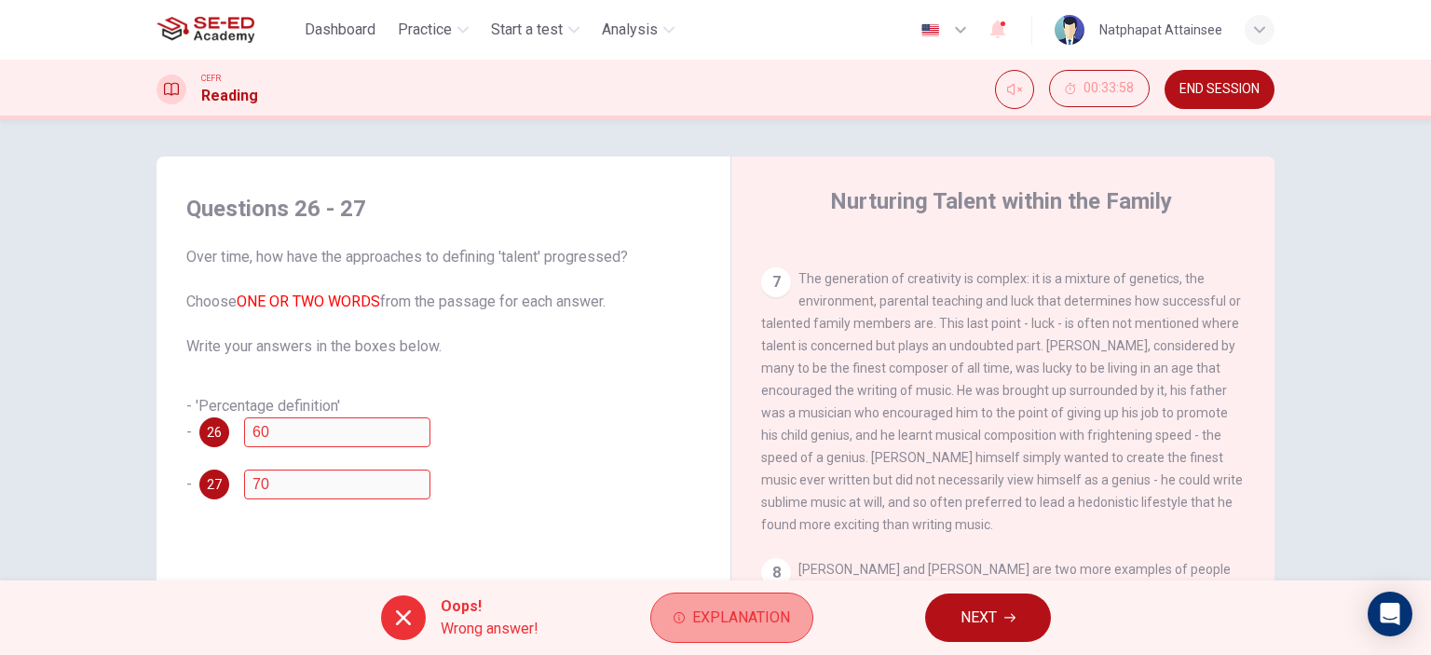
click at [769, 611] on span "Explanation" at bounding box center [741, 617] width 98 height 26
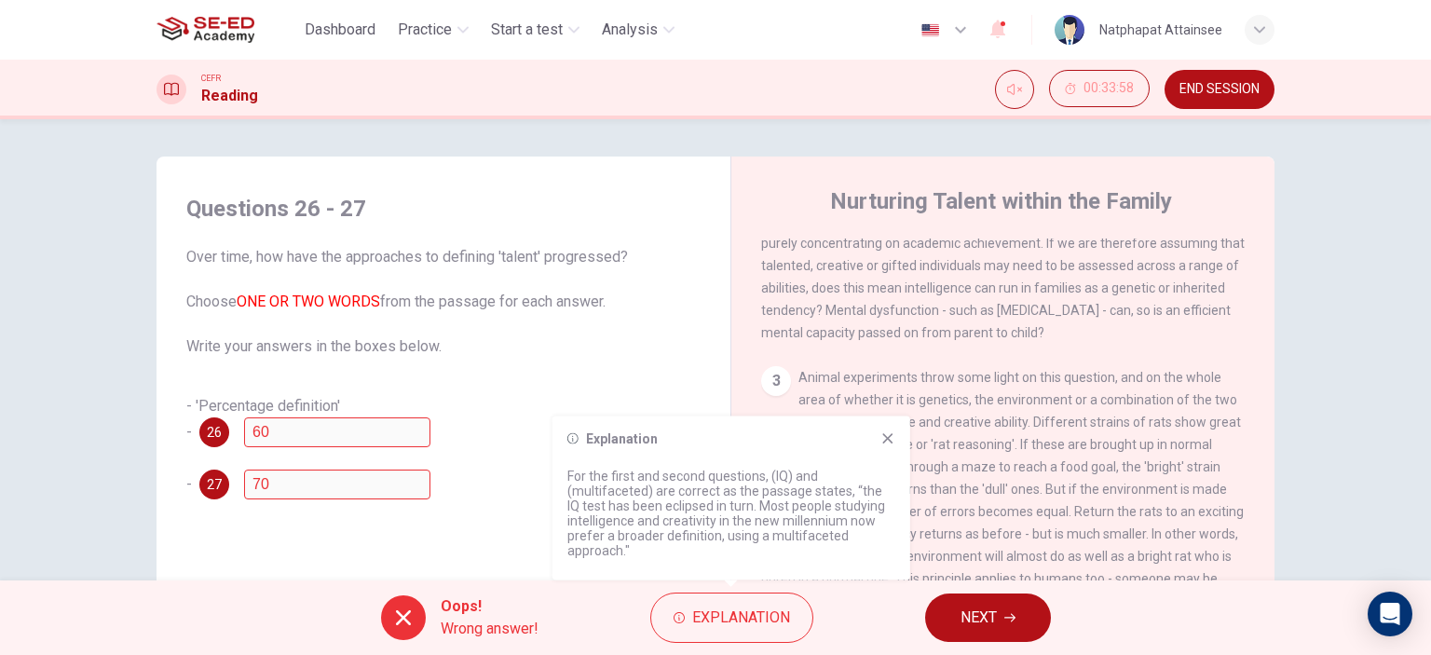
scroll to position [745, 0]
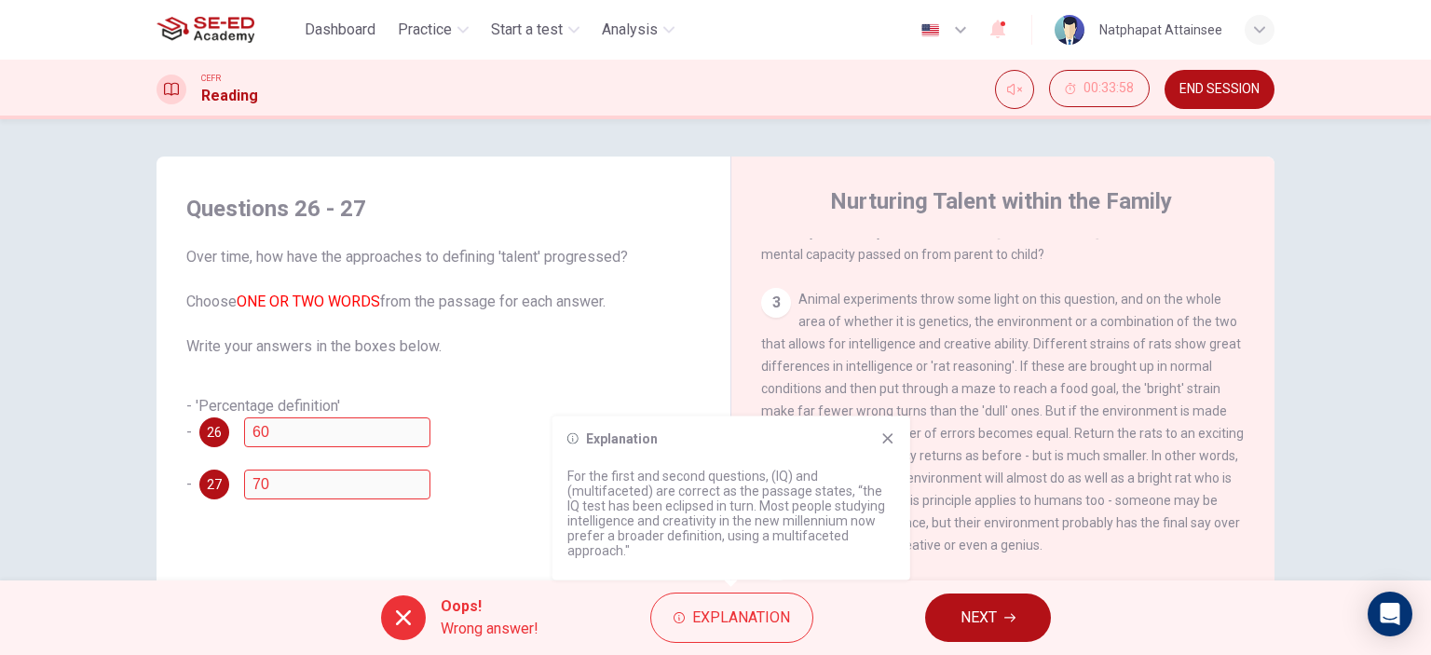
click at [889, 436] on icon at bounding box center [887, 438] width 10 height 10
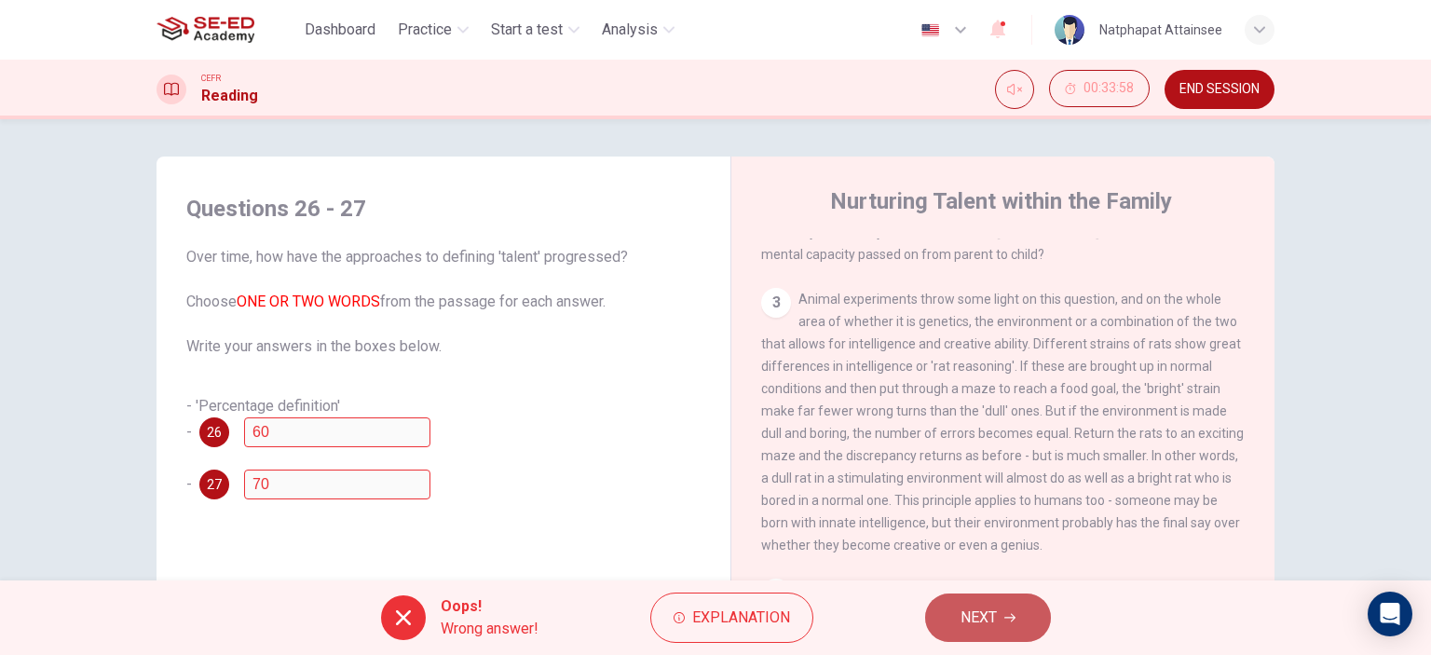
click at [953, 622] on button "NEXT" at bounding box center [988, 617] width 126 height 48
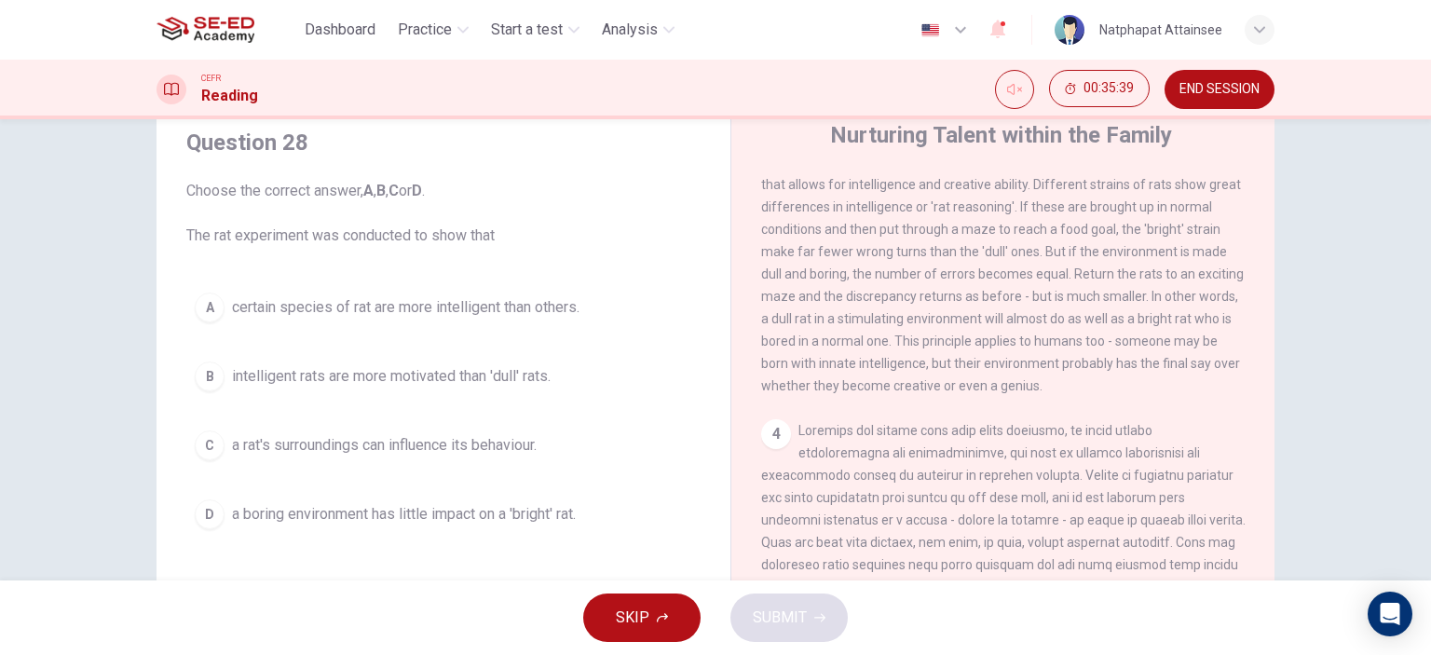
scroll to position [93, 0]
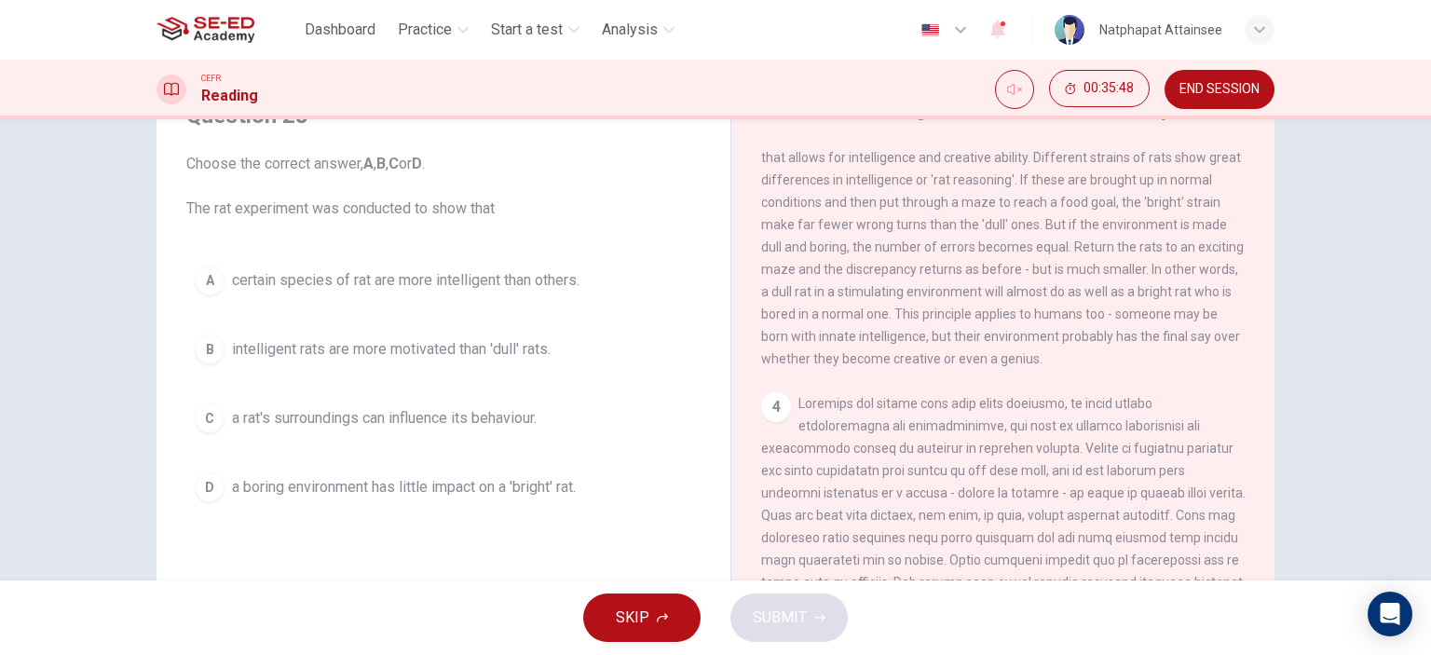
click at [438, 420] on span "a rat's surroundings can influence its behaviour." at bounding box center [384, 418] width 305 height 22
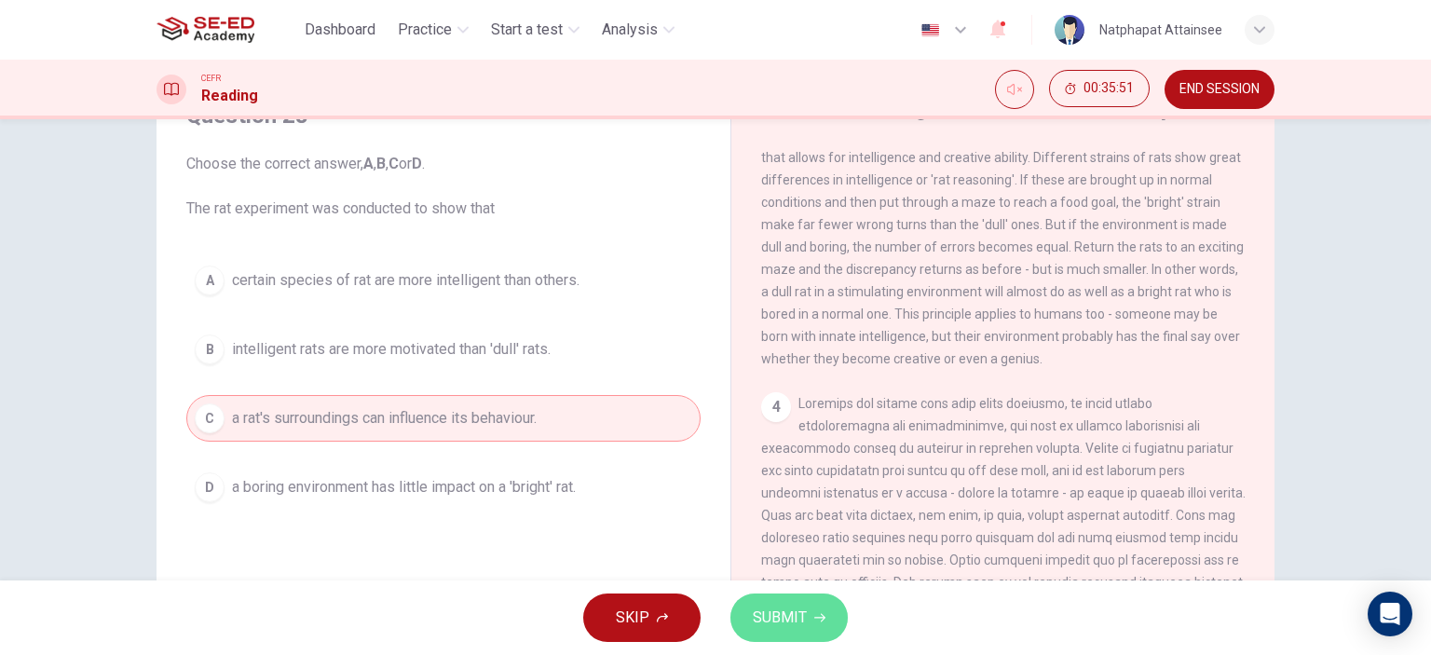
click at [768, 609] on span "SUBMIT" at bounding box center [780, 617] width 54 height 26
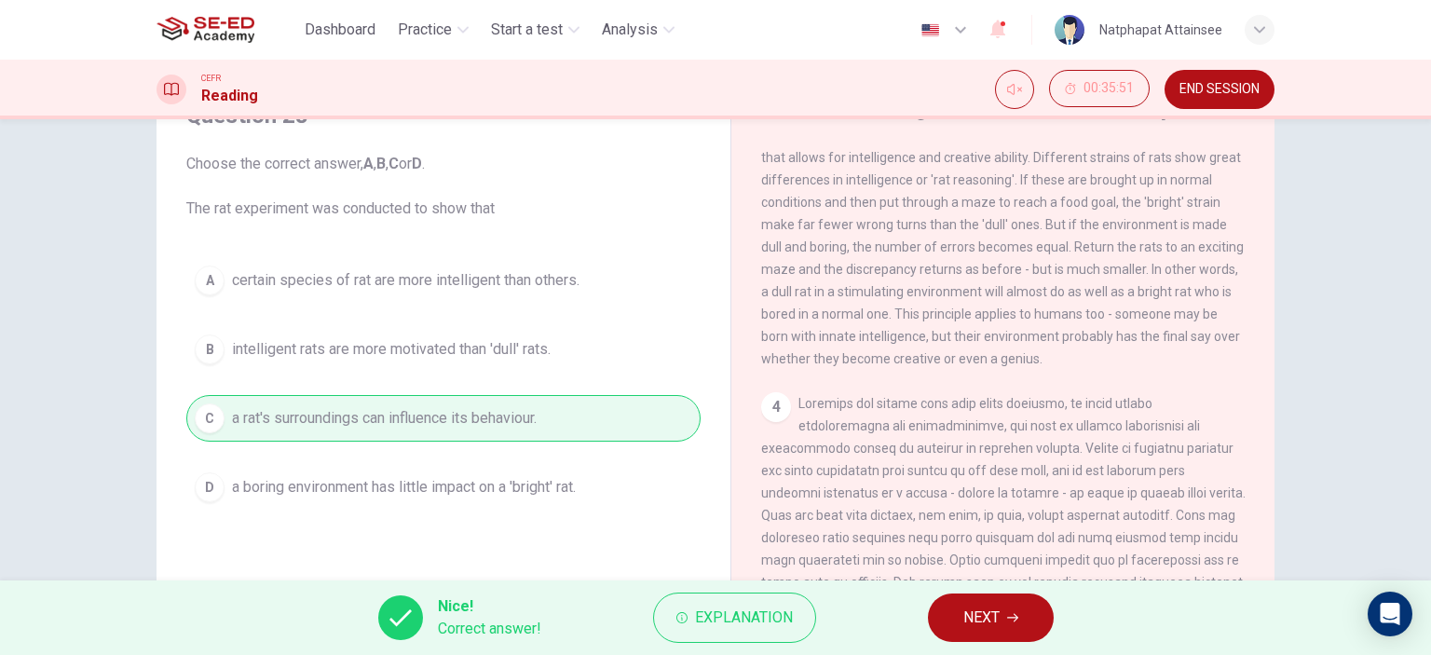
click at [999, 606] on span "NEXT" at bounding box center [981, 617] width 36 height 26
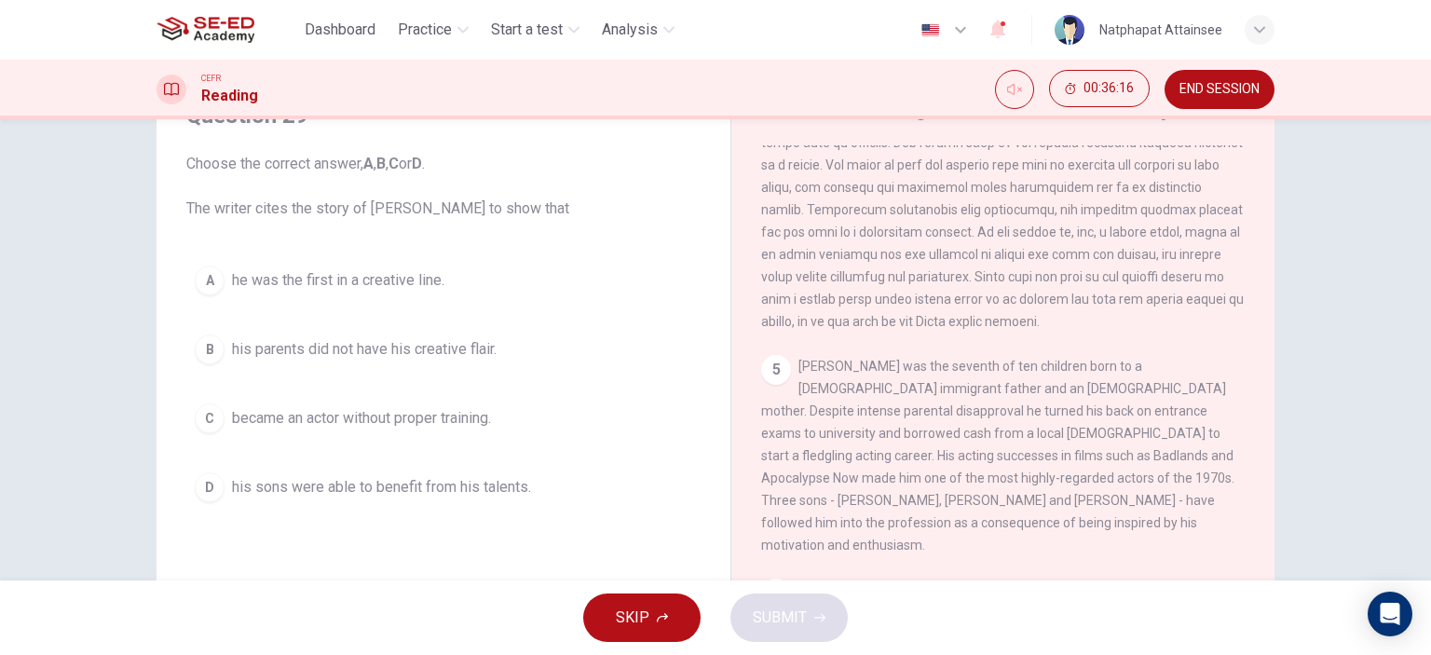
scroll to position [1317, 0]
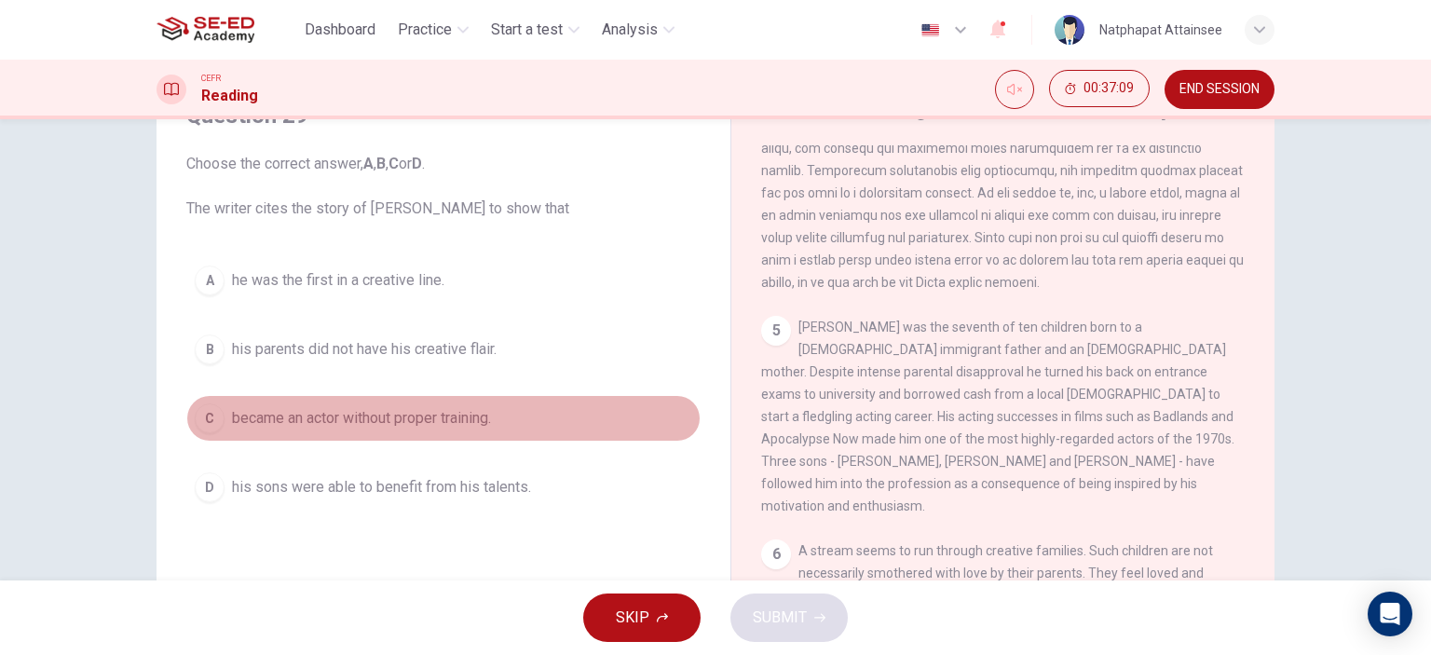
click at [416, 424] on span "became an actor without proper training." at bounding box center [361, 418] width 259 height 22
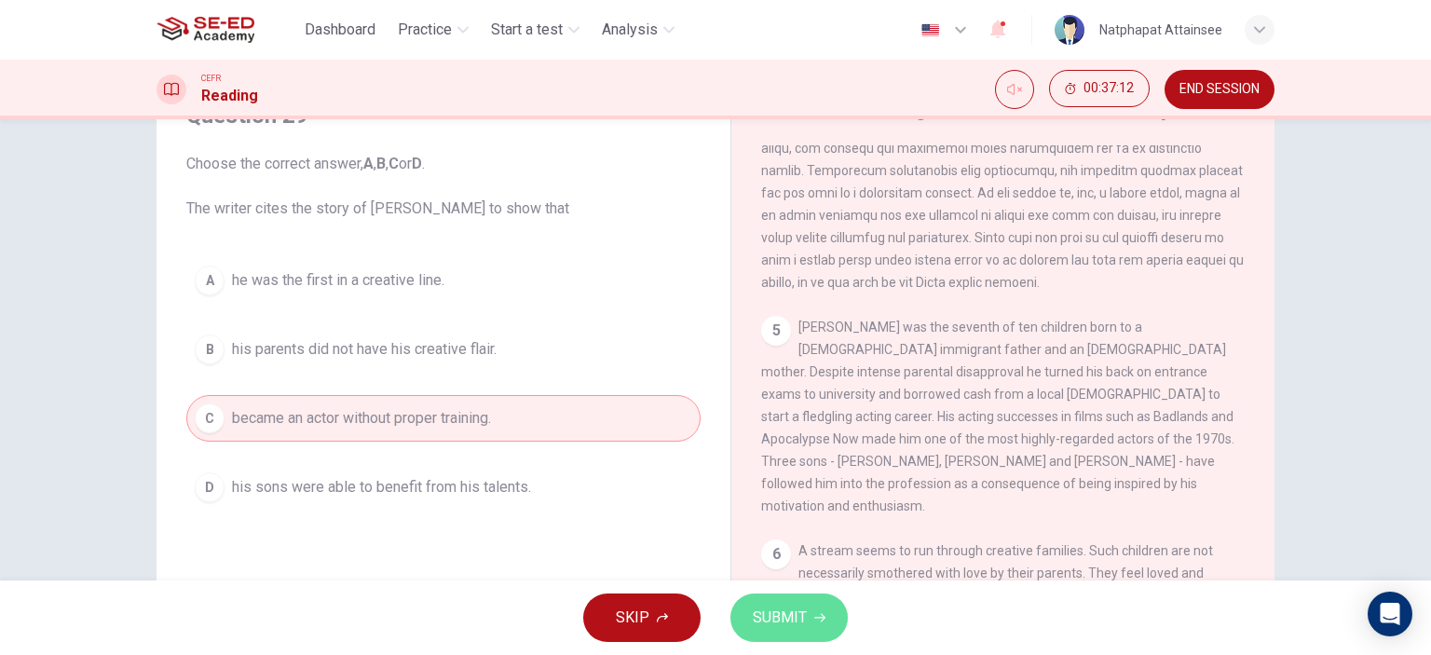
click at [768, 621] on span "SUBMIT" at bounding box center [780, 617] width 54 height 26
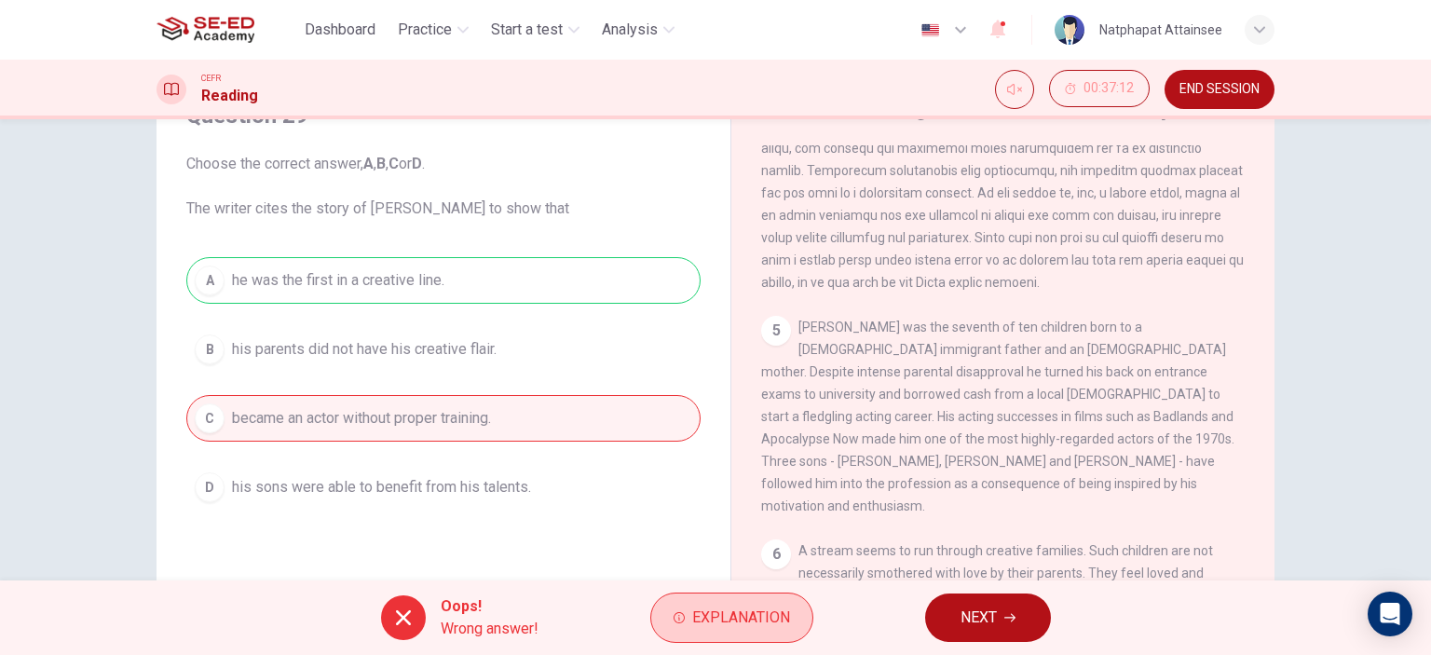
click at [727, 608] on span "Explanation" at bounding box center [741, 617] width 98 height 26
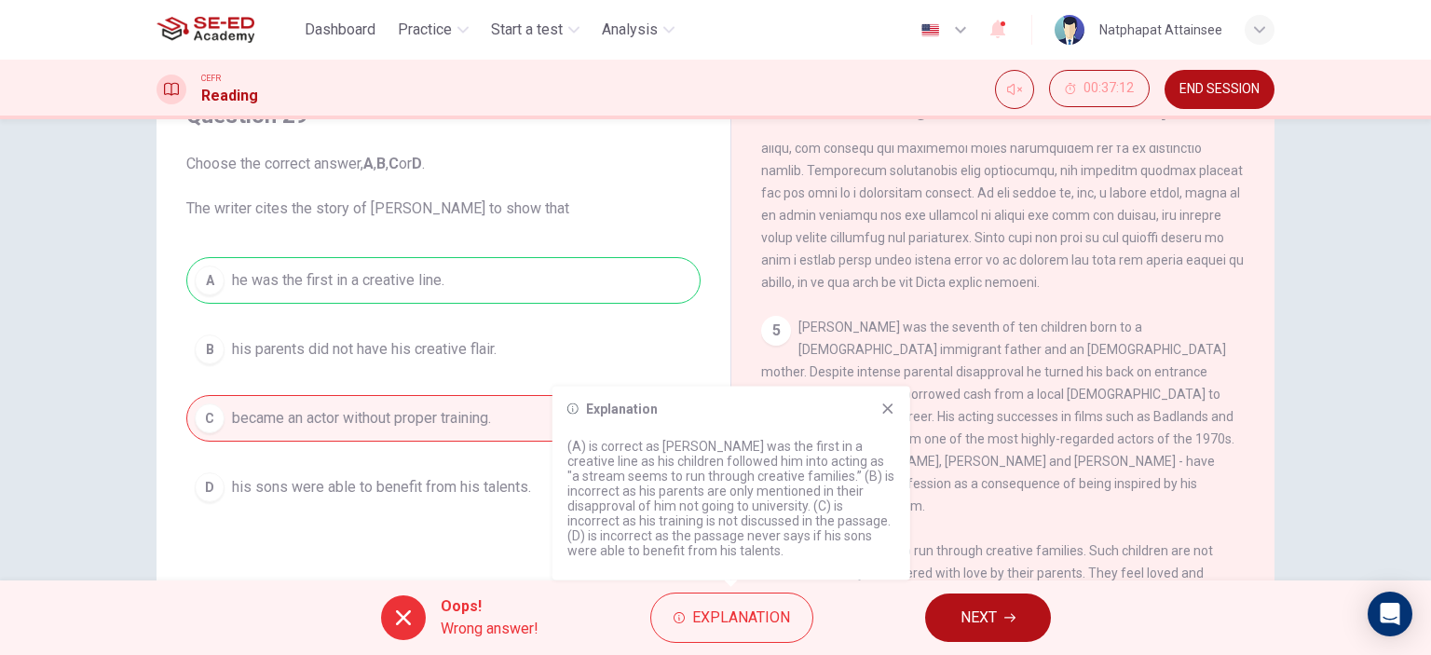
click at [887, 404] on icon at bounding box center [887, 408] width 15 height 15
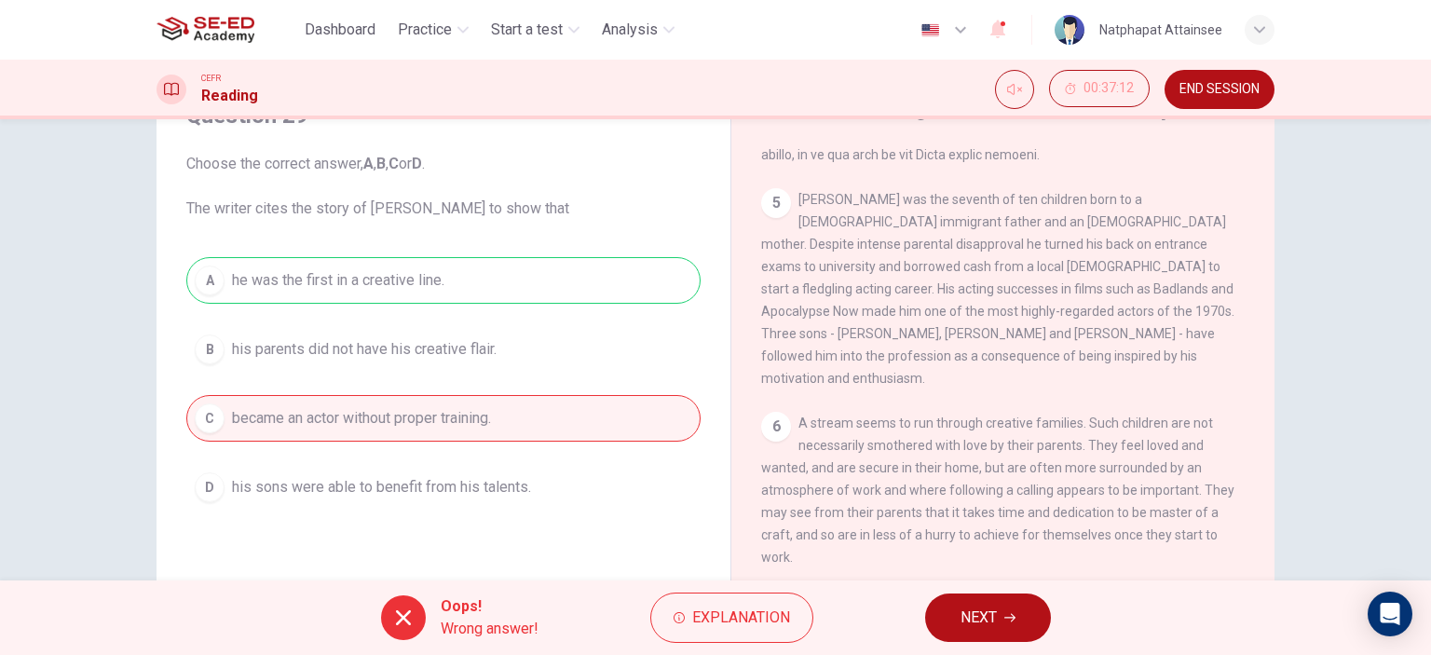
scroll to position [1503, 0]
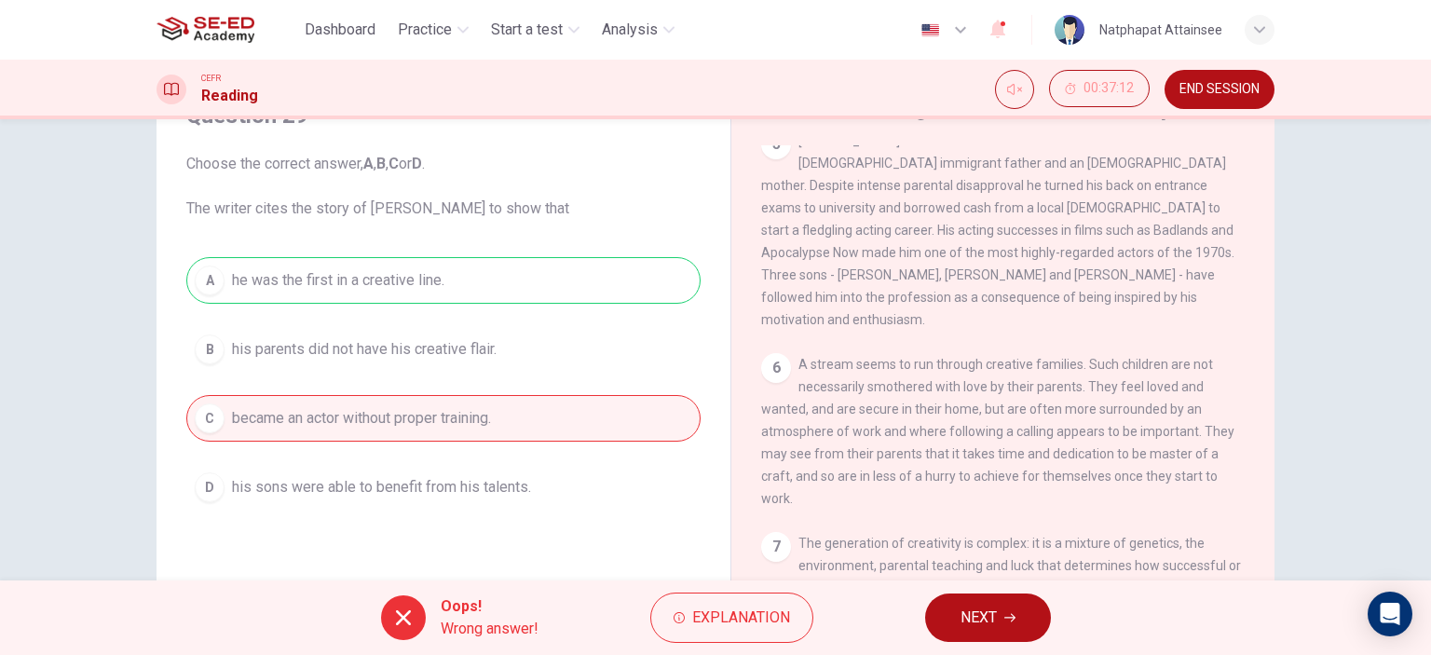
click at [979, 610] on span "NEXT" at bounding box center [978, 617] width 36 height 26
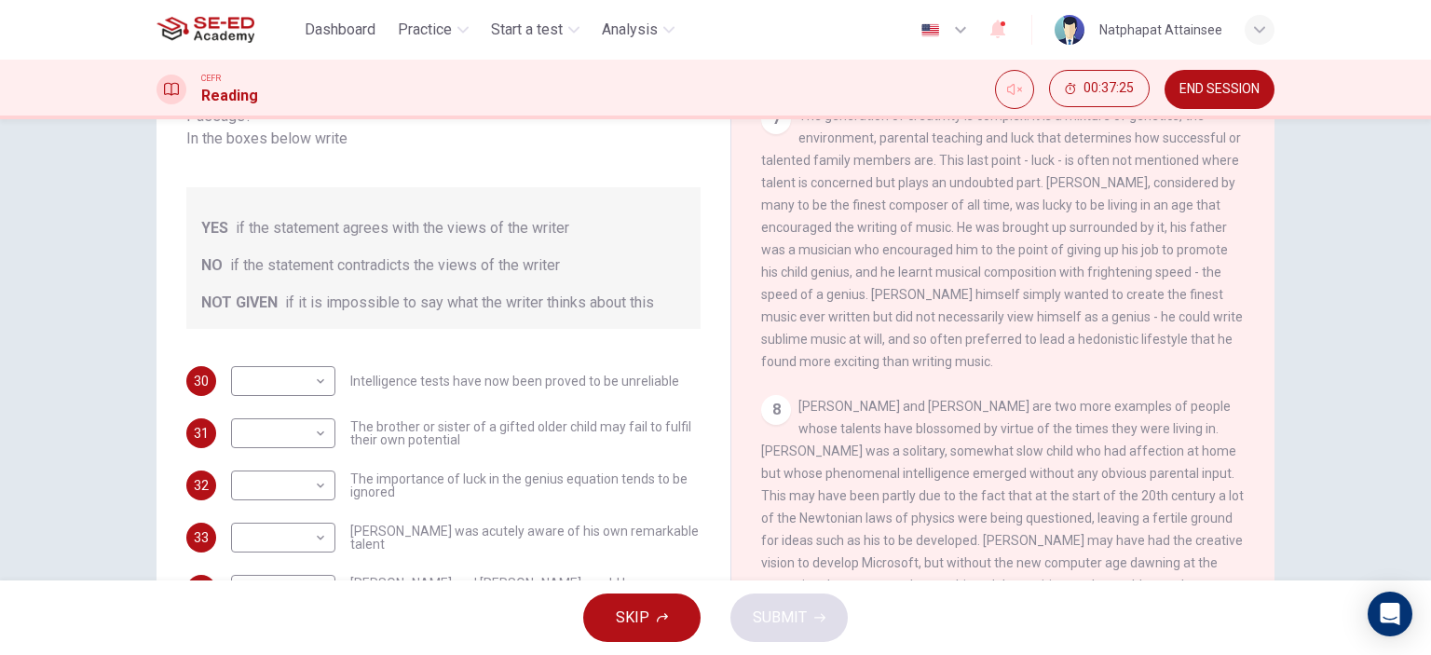
scroll to position [261, 0]
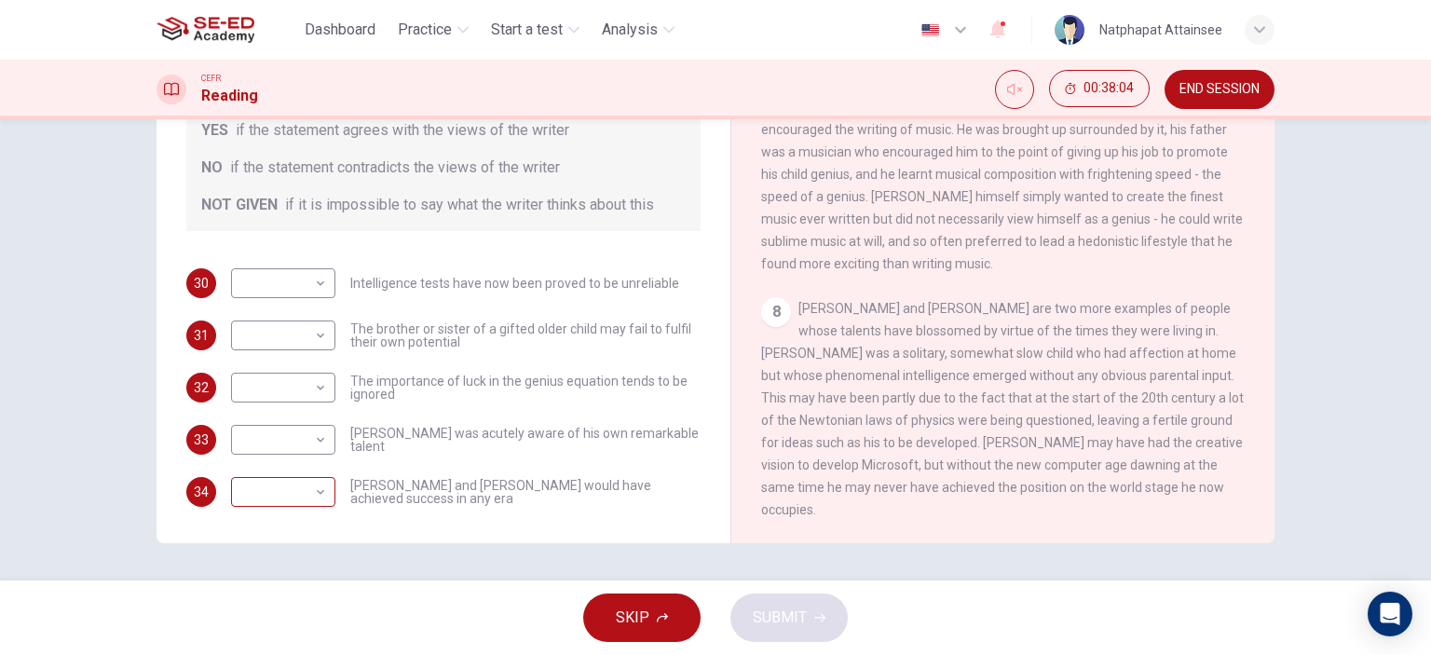
click at [266, 481] on body "This site uses cookies, as explained in our Privacy Policy . If you agree to th…" at bounding box center [715, 327] width 1431 height 655
click at [264, 533] on li "NO" at bounding box center [278, 529] width 104 height 30
type input "NO"
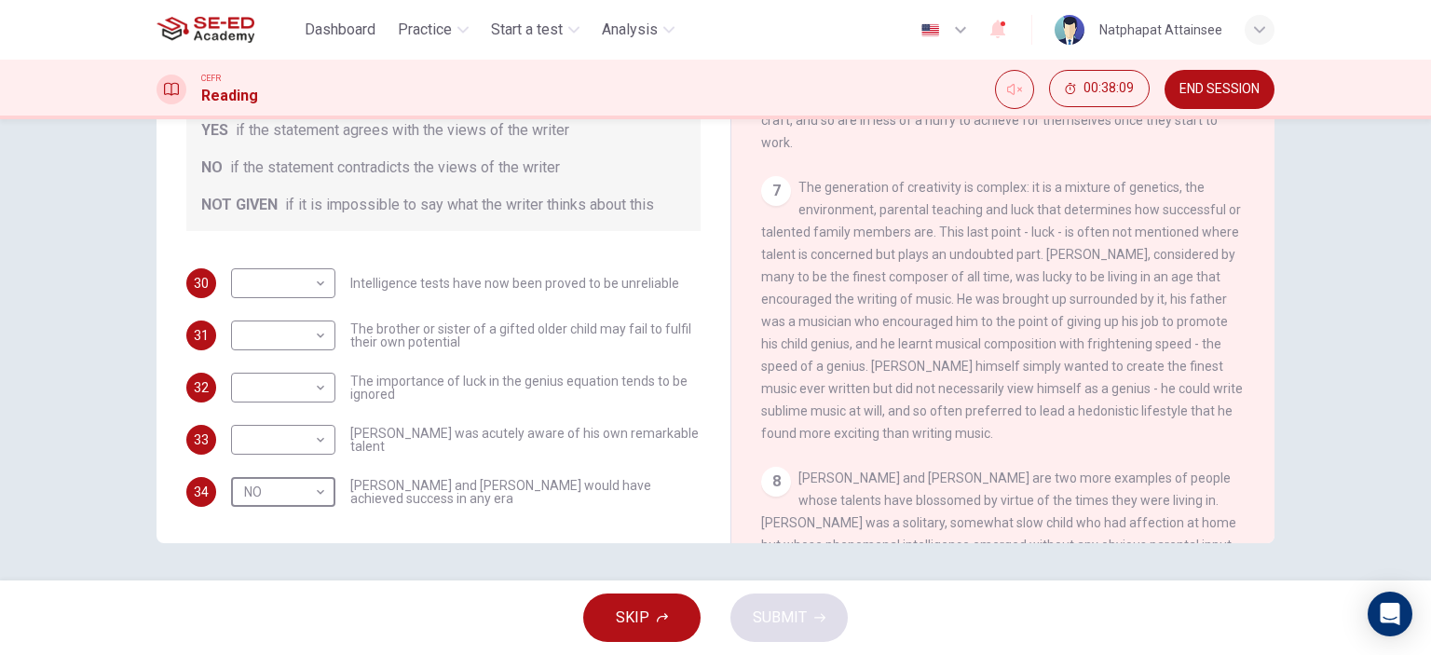
scroll to position [1689, 0]
click at [305, 420] on body "This site uses cookies, as explained in our Privacy Policy . If you agree to th…" at bounding box center [715, 327] width 1431 height 655
click at [264, 510] on li "NOT GIVEN" at bounding box center [278, 507] width 104 height 30
type input "NOT GIVEN"
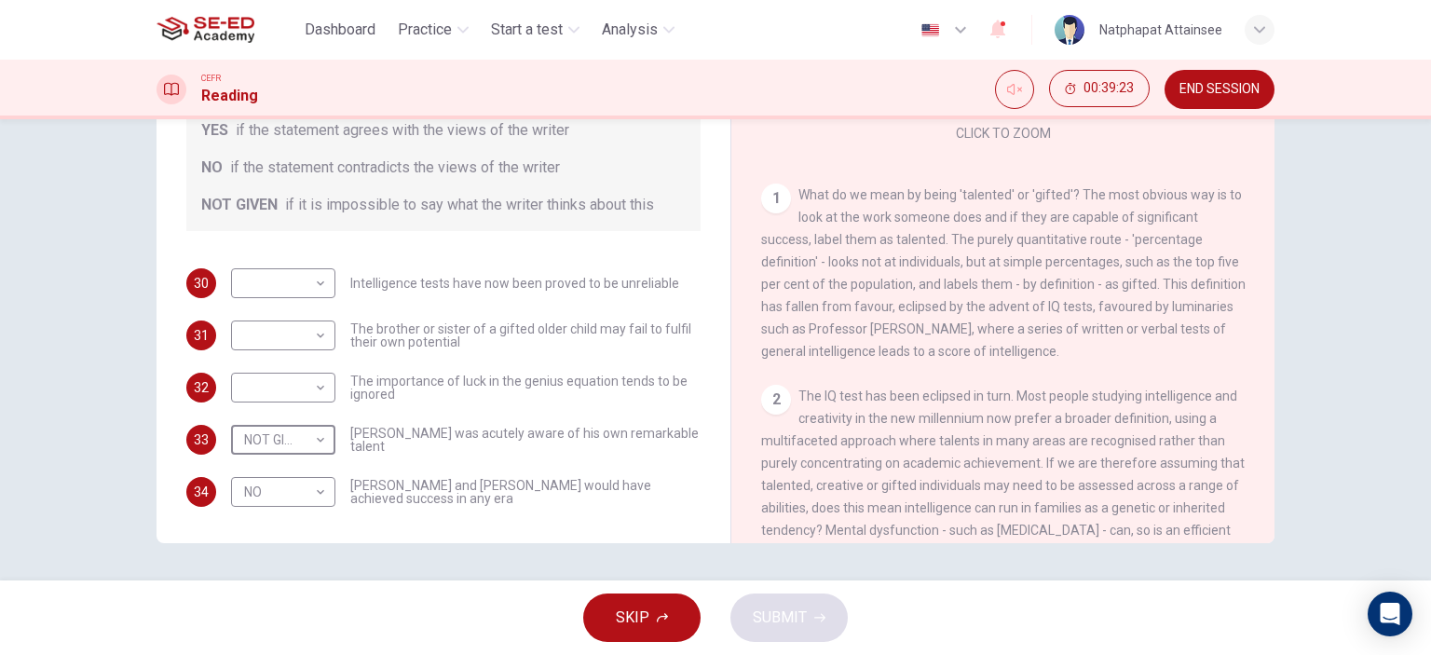
scroll to position [279, 0]
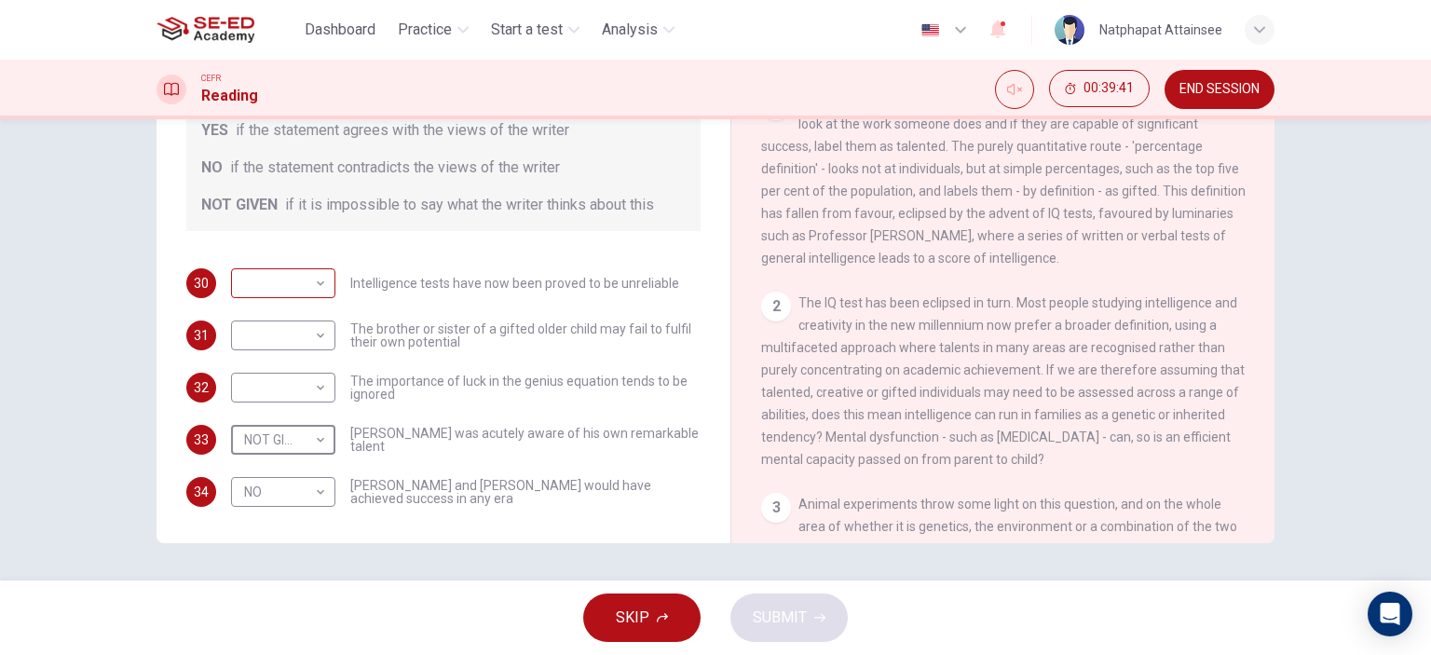
click at [264, 260] on body "This site uses cookies, as explained in our Privacy Policy . If you agree to th…" at bounding box center [715, 327] width 1431 height 655
click at [246, 347] on li "NOT GIVEN" at bounding box center [278, 350] width 104 height 30
type input "NOT GIVEN"
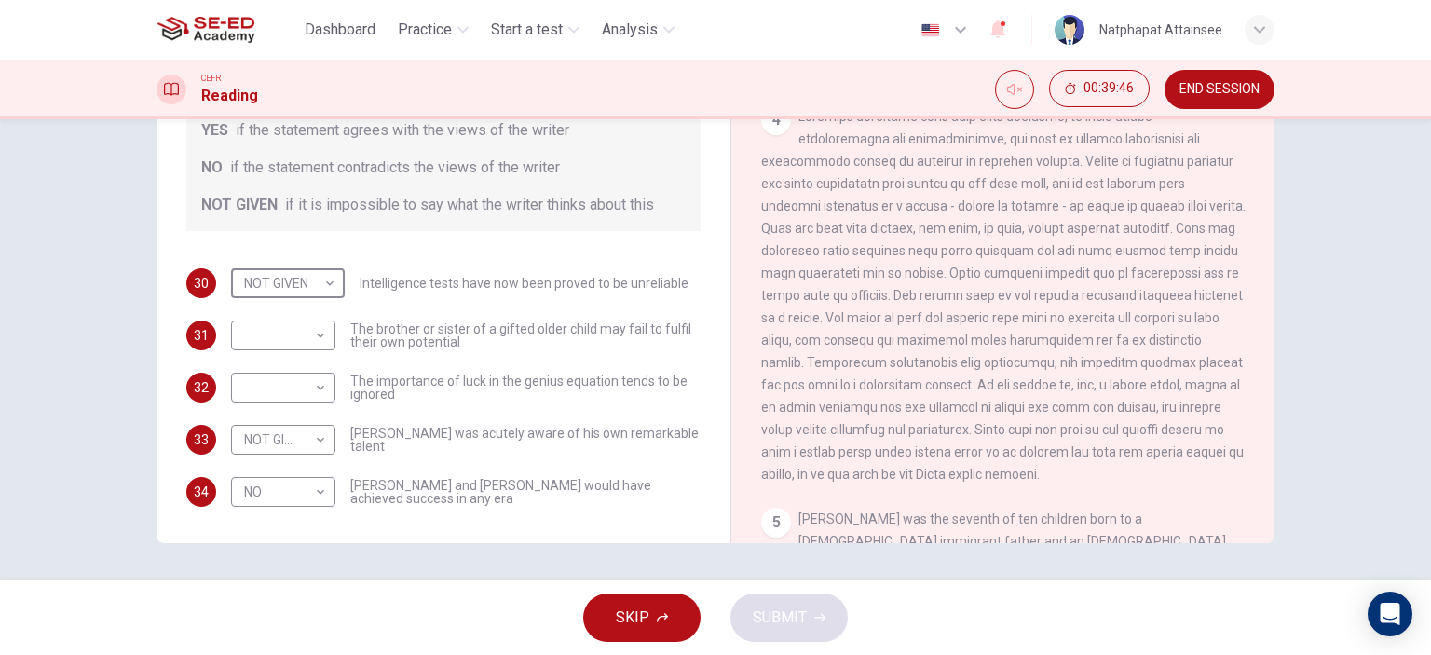
scroll to position [931, 0]
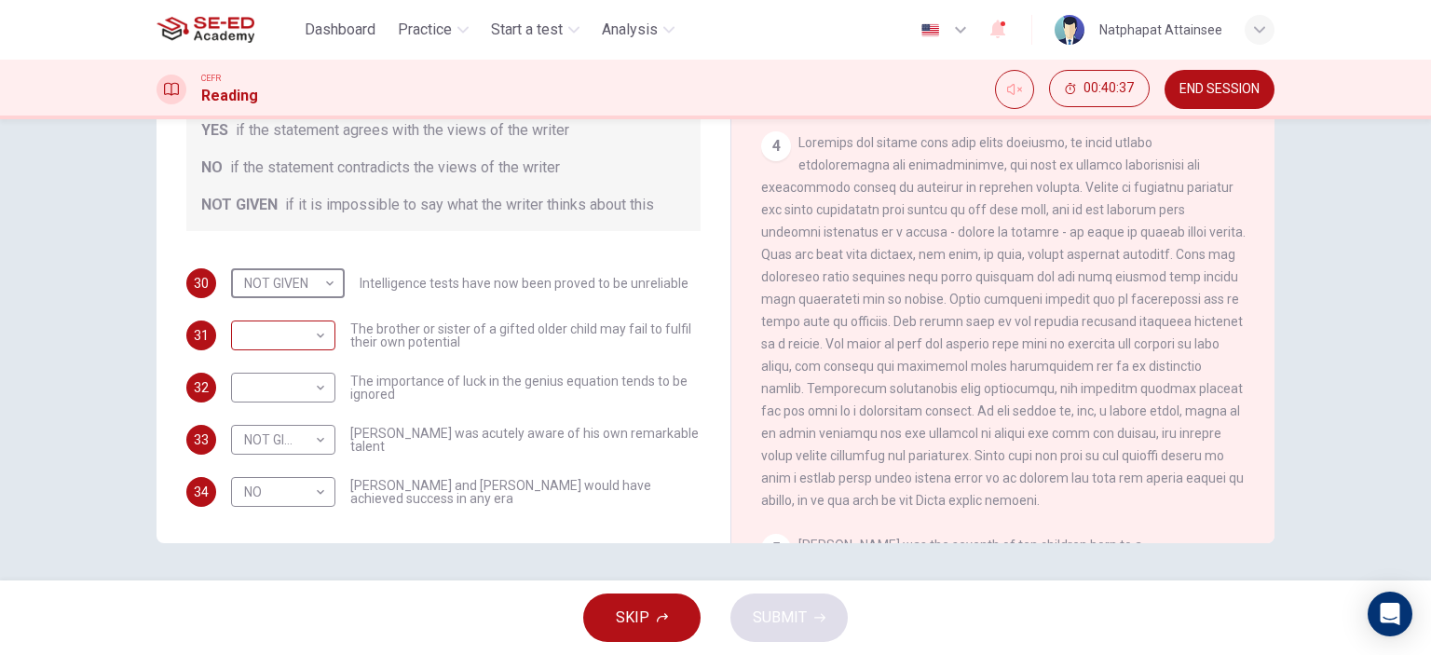
click at [310, 313] on body "This site uses cookies, as explained in our Privacy Policy . If you agree to th…" at bounding box center [715, 327] width 1431 height 655
click at [301, 340] on li "YES" at bounding box center [278, 343] width 104 height 30
type input "YES"
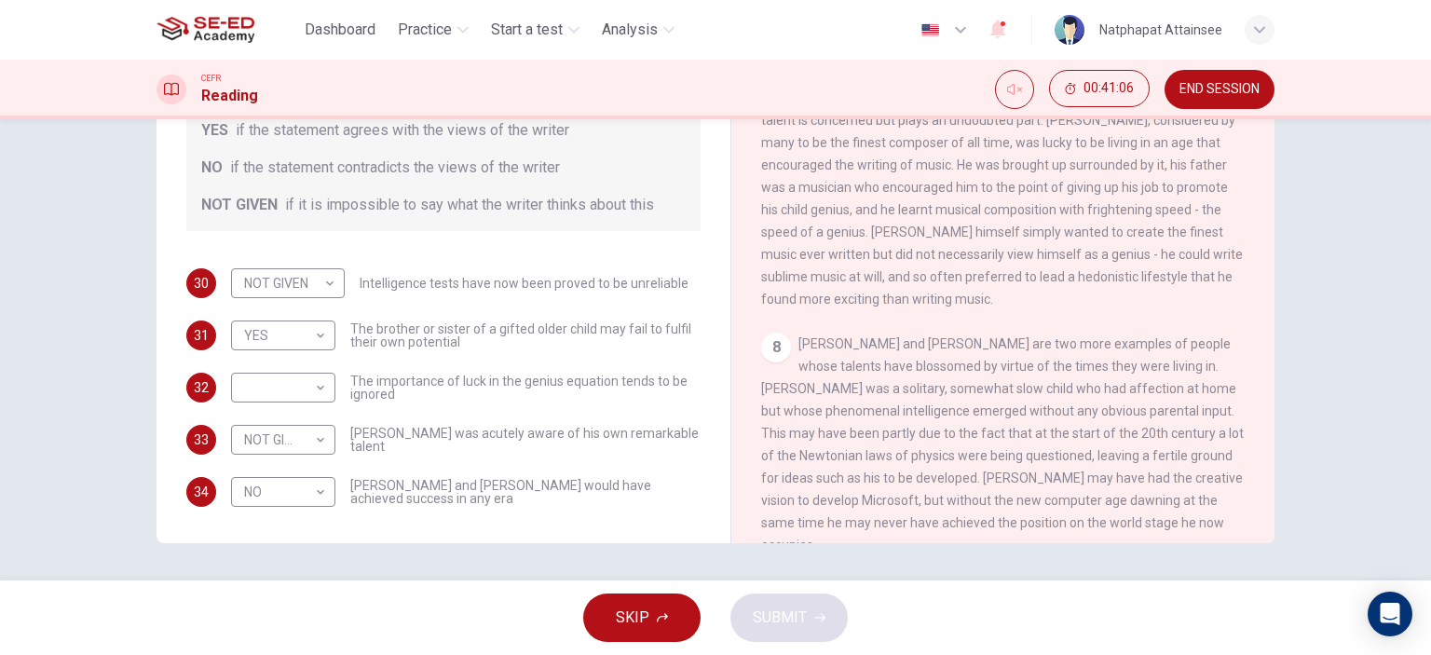
scroll to position [1876, 0]
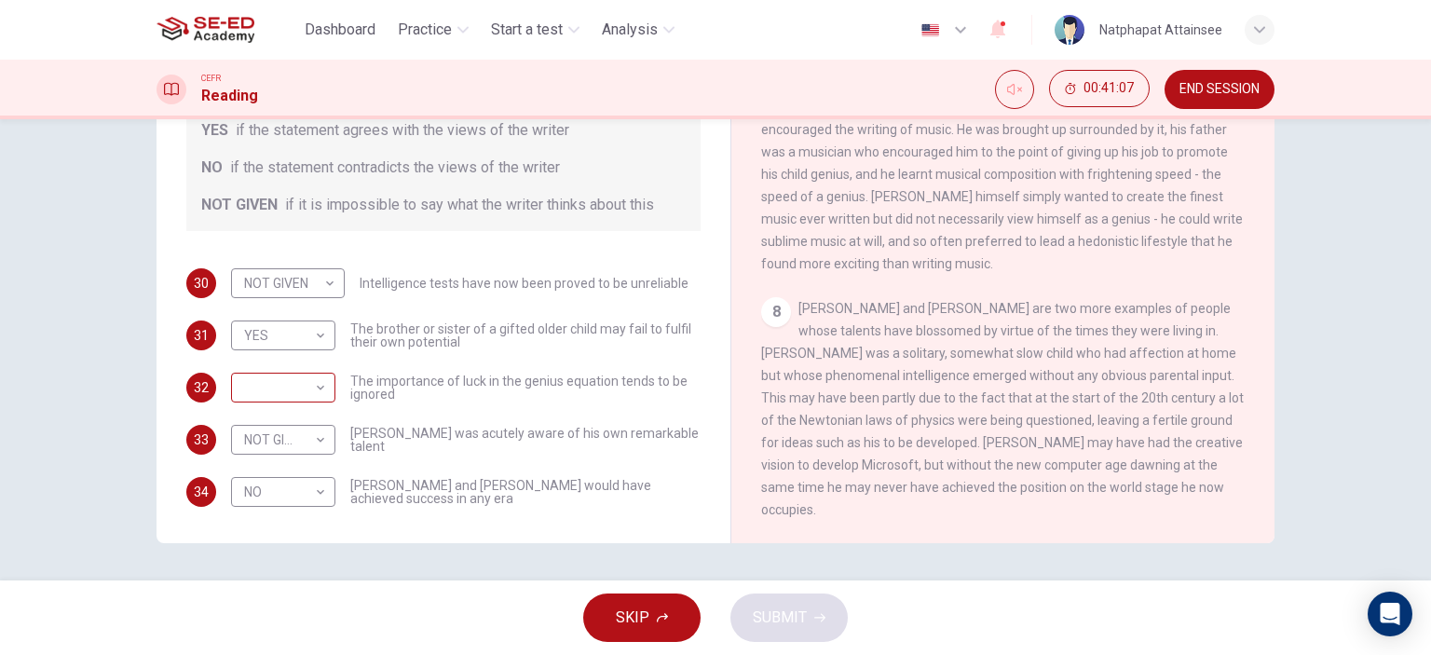
click at [291, 374] on body "This site uses cookies, as explained in our Privacy Policy . If you agree to th…" at bounding box center [715, 327] width 1431 height 655
click at [291, 453] on li "NOT GIVEN" at bounding box center [278, 455] width 104 height 30
type input "NOT GIVEN"
click at [770, 622] on span "SUBMIT" at bounding box center [780, 617] width 54 height 26
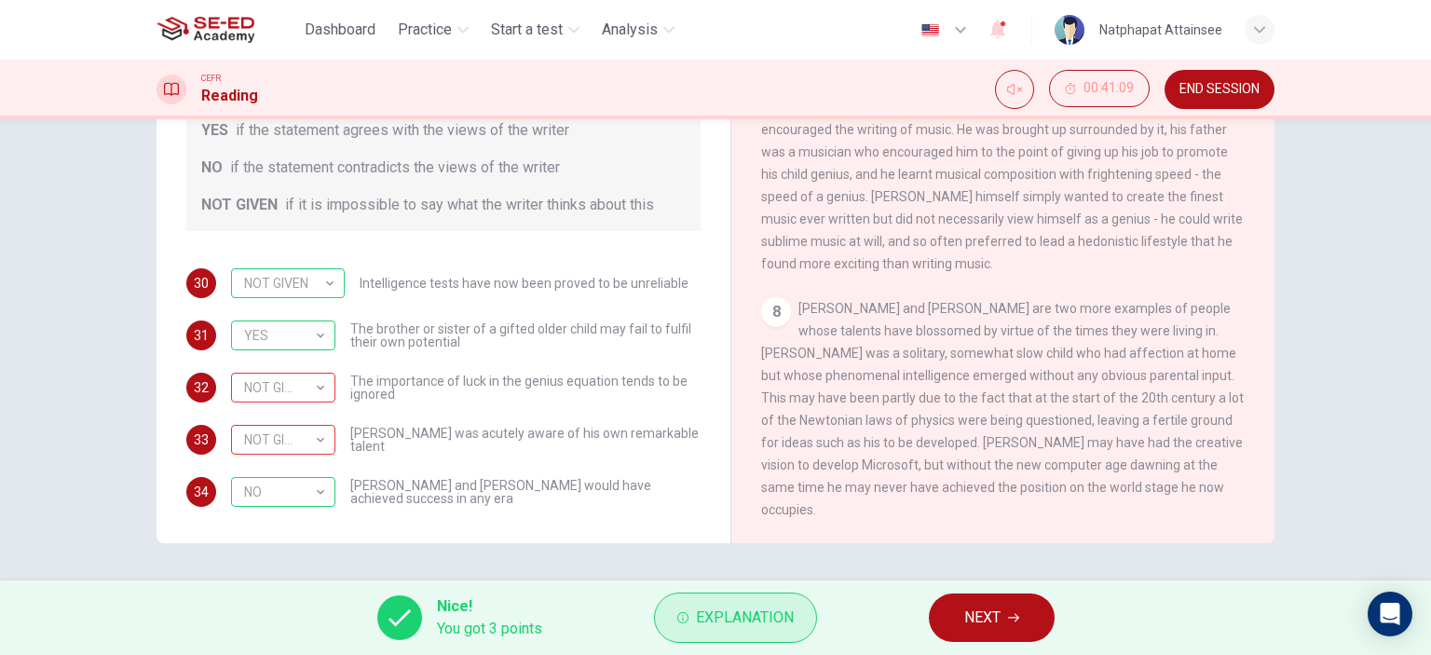
click at [700, 615] on span "Explanation" at bounding box center [745, 617] width 98 height 26
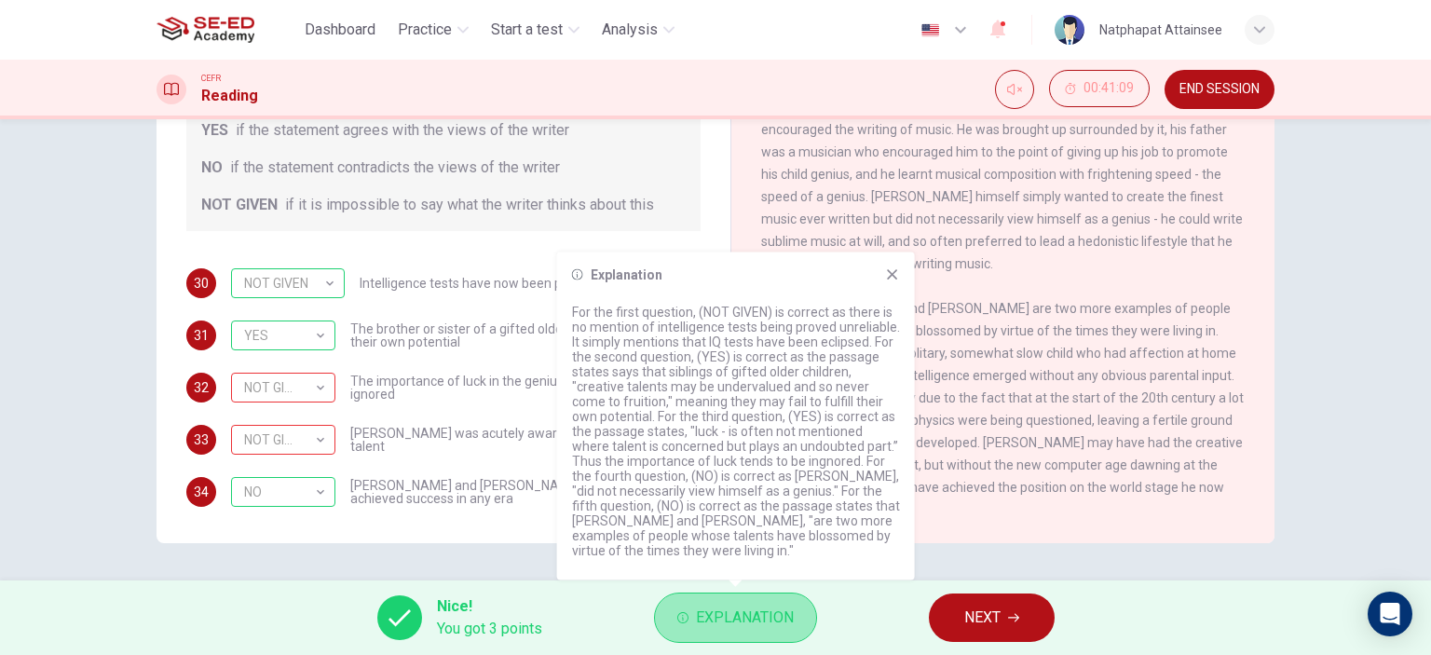
click at [709, 605] on span "Explanation" at bounding box center [745, 617] width 98 height 26
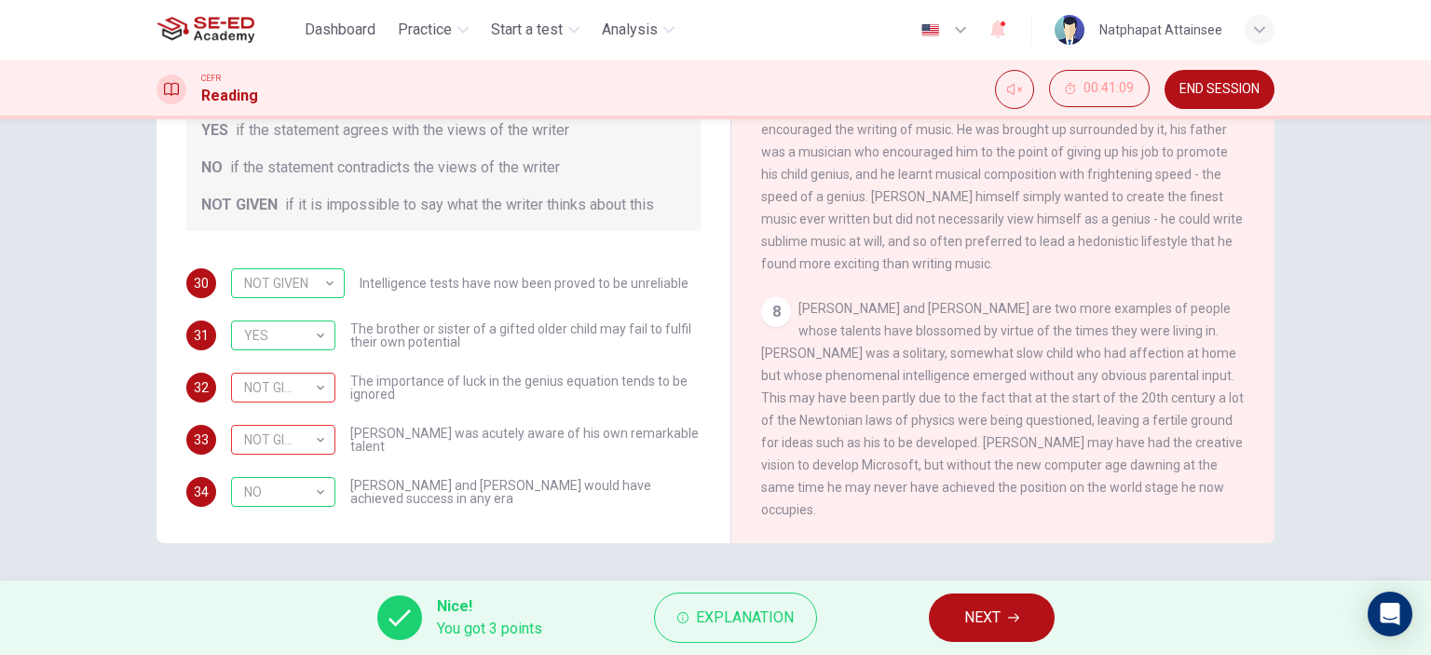
click at [968, 606] on span "NEXT" at bounding box center [982, 617] width 36 height 26
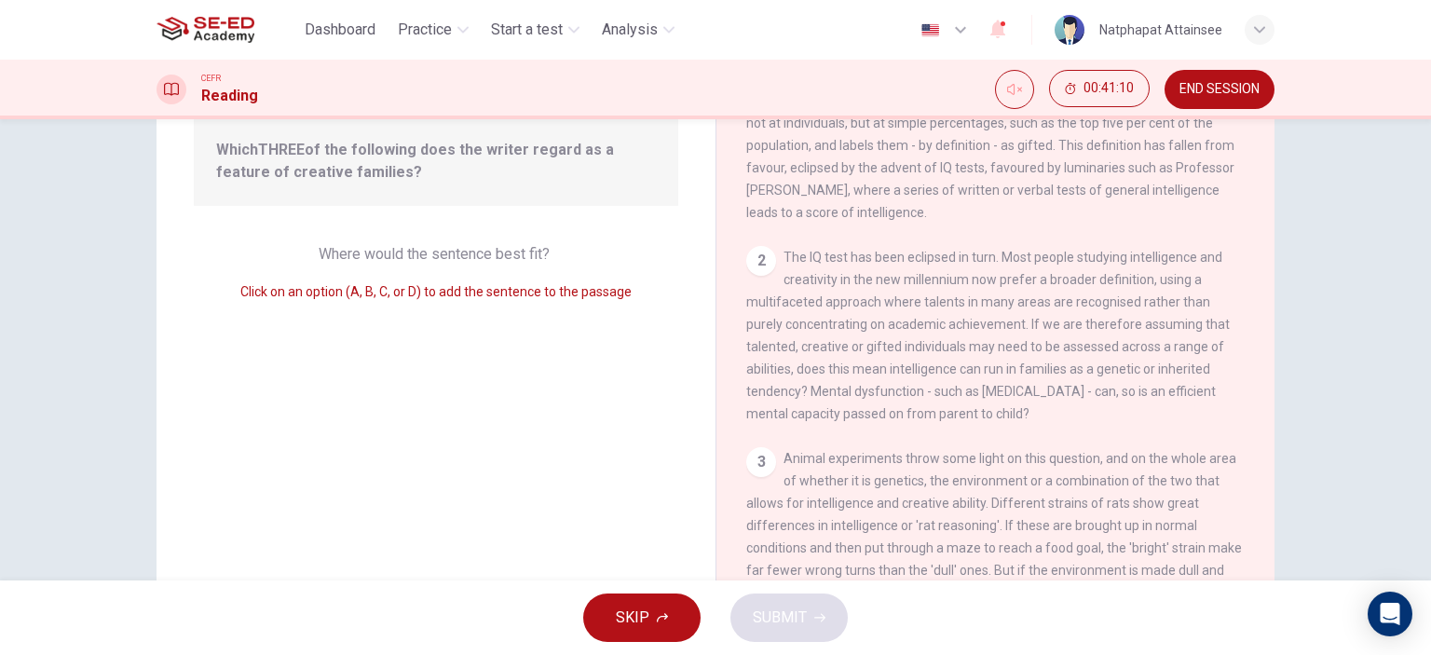
scroll to position [0, 0]
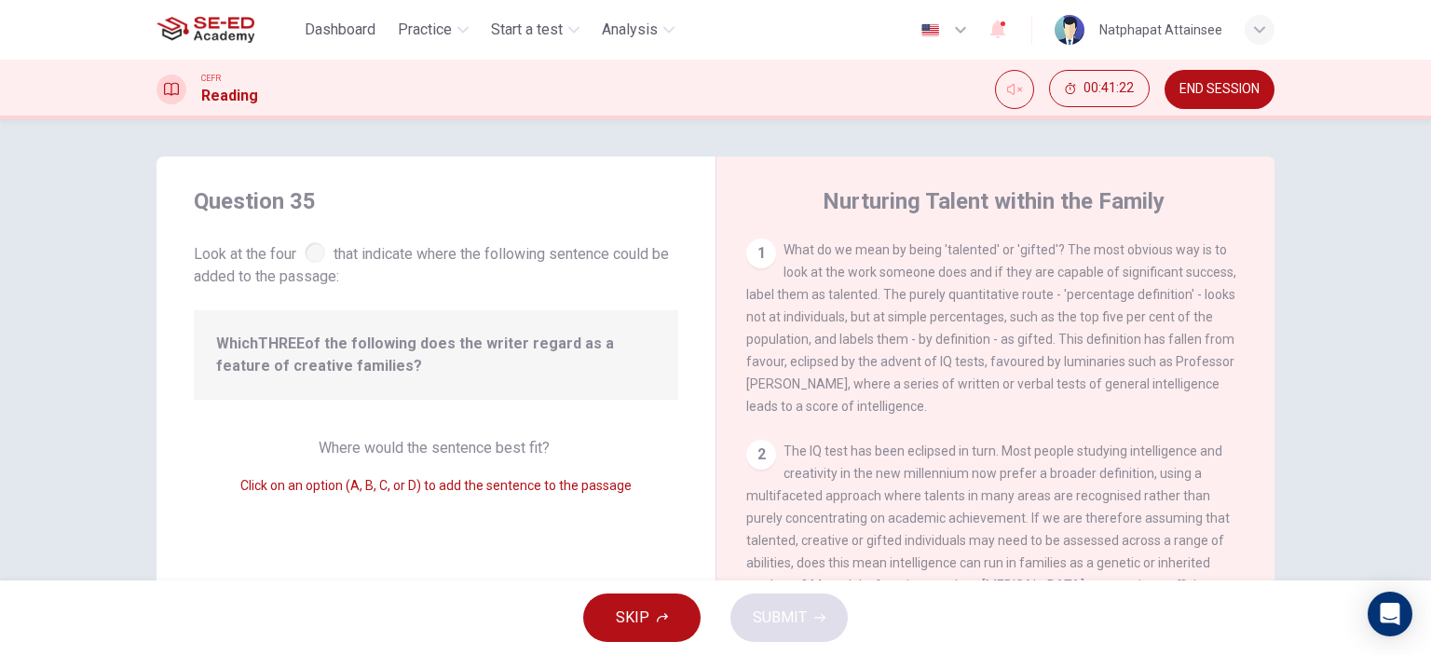
click at [748, 251] on div "1" at bounding box center [761, 253] width 30 height 30
click at [757, 256] on div "1" at bounding box center [761, 253] width 30 height 30
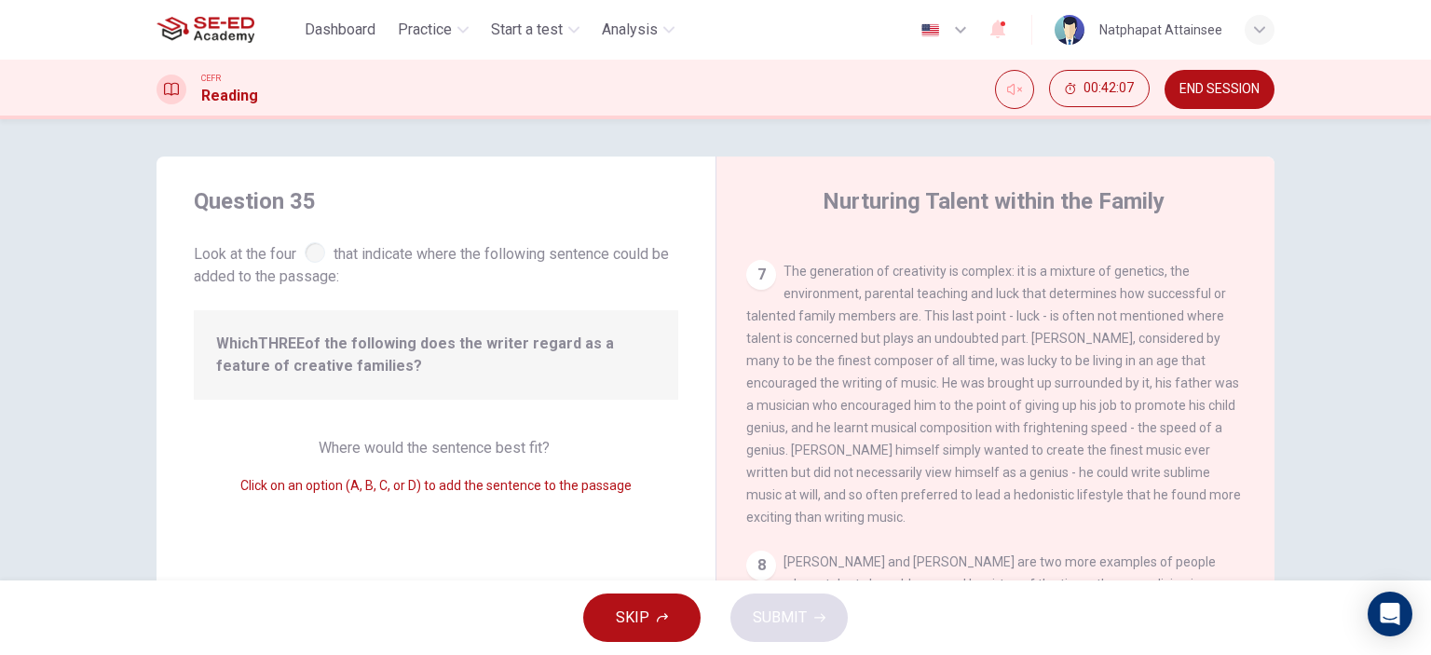
click at [372, 450] on span "Where would the sentence best fit?" at bounding box center [436, 448] width 235 height 18
click at [399, 449] on span "Where would the sentence best fit?" at bounding box center [436, 448] width 235 height 18
click at [447, 410] on div "Question 35 Look at the four that indicate where the following sentence could b…" at bounding box center [435, 479] width 559 height 647
click at [396, 491] on span "Click on an option (A, B, C, or D) to add the sentence to the passage" at bounding box center [435, 485] width 391 height 15
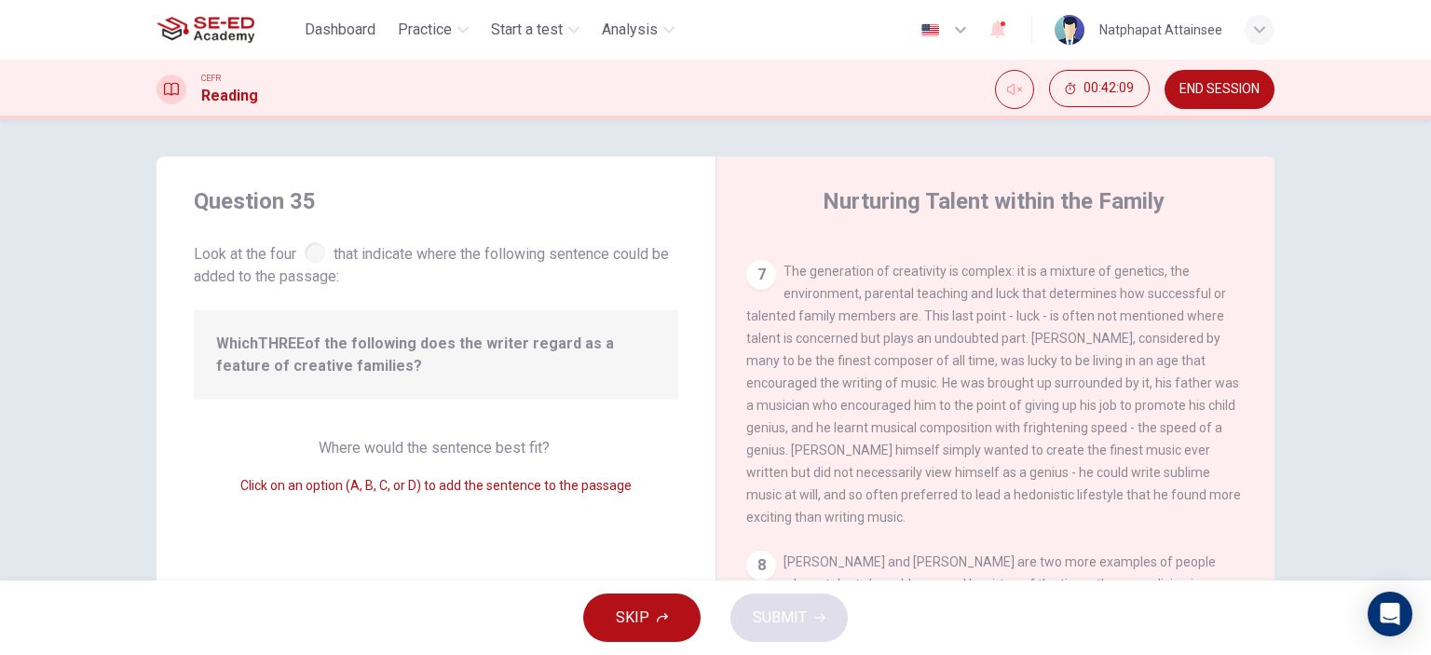
click at [396, 491] on span "Click on an option (A, B, C, or D) to add the sentence to the passage" at bounding box center [435, 485] width 391 height 15
click at [412, 439] on span "Where would the sentence best fit?" at bounding box center [436, 448] width 235 height 18
drag, startPoint x: 412, startPoint y: 439, endPoint x: 420, endPoint y: 444, distance: 10.1
click at [420, 444] on span "Where would the sentence best fit?" at bounding box center [436, 448] width 235 height 18
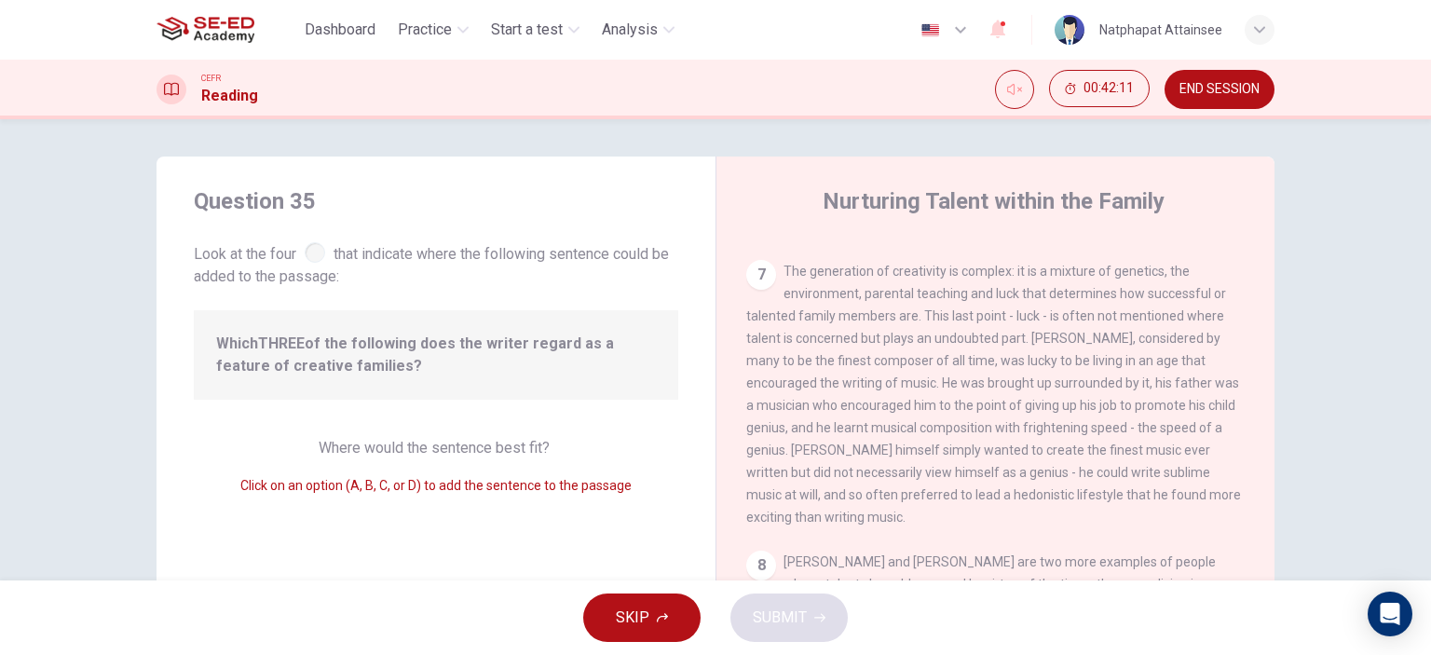
drag, startPoint x: 424, startPoint y: 375, endPoint x: 596, endPoint y: 375, distance: 172.3
click at [596, 375] on span "Which THREE of the following does the writer regard as a feature of creative fa…" at bounding box center [436, 354] width 440 height 45
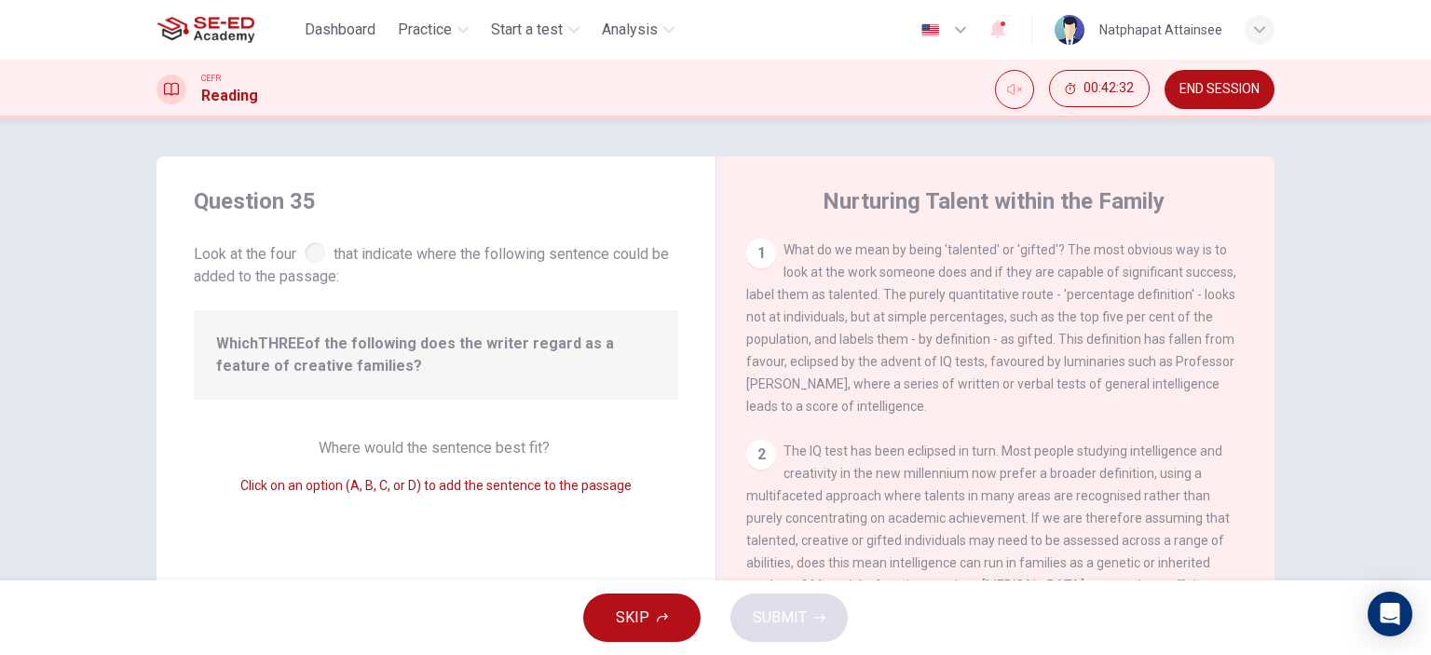
click at [630, 624] on span "SKIP" at bounding box center [633, 617] width 34 height 26
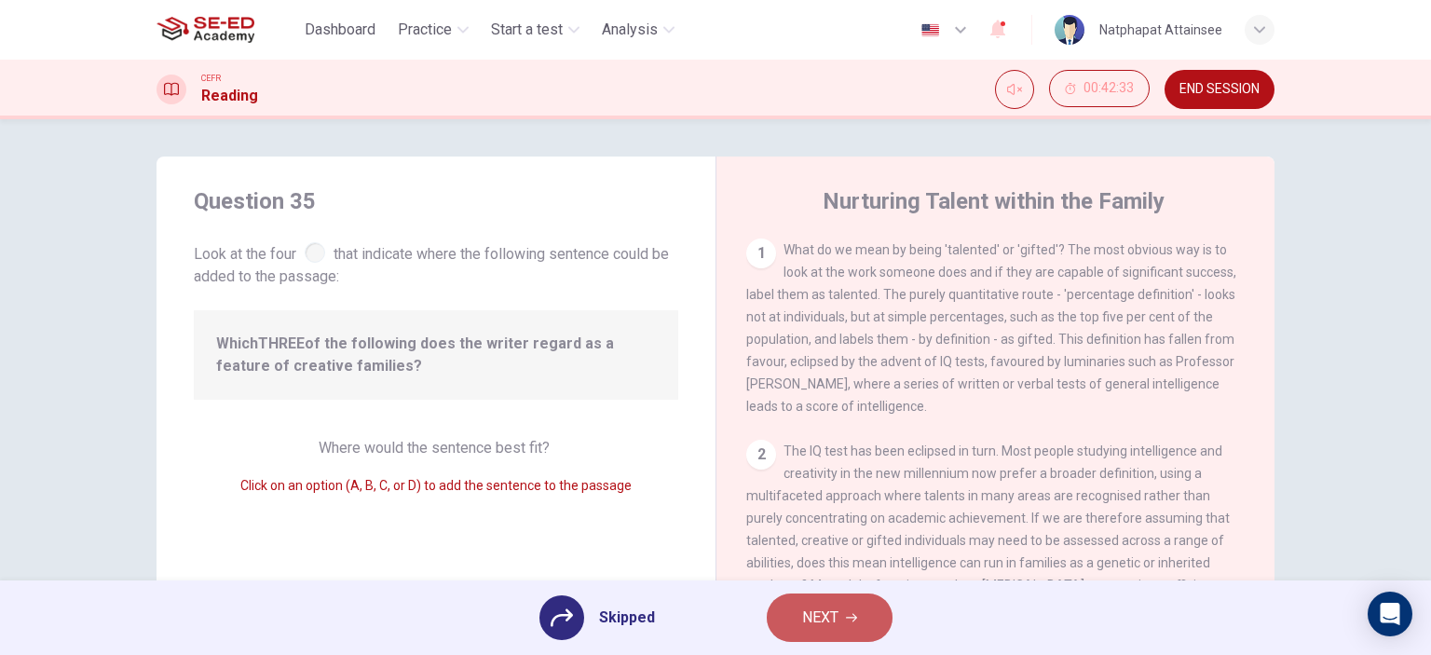
click at [848, 617] on icon "button" at bounding box center [851, 617] width 11 height 11
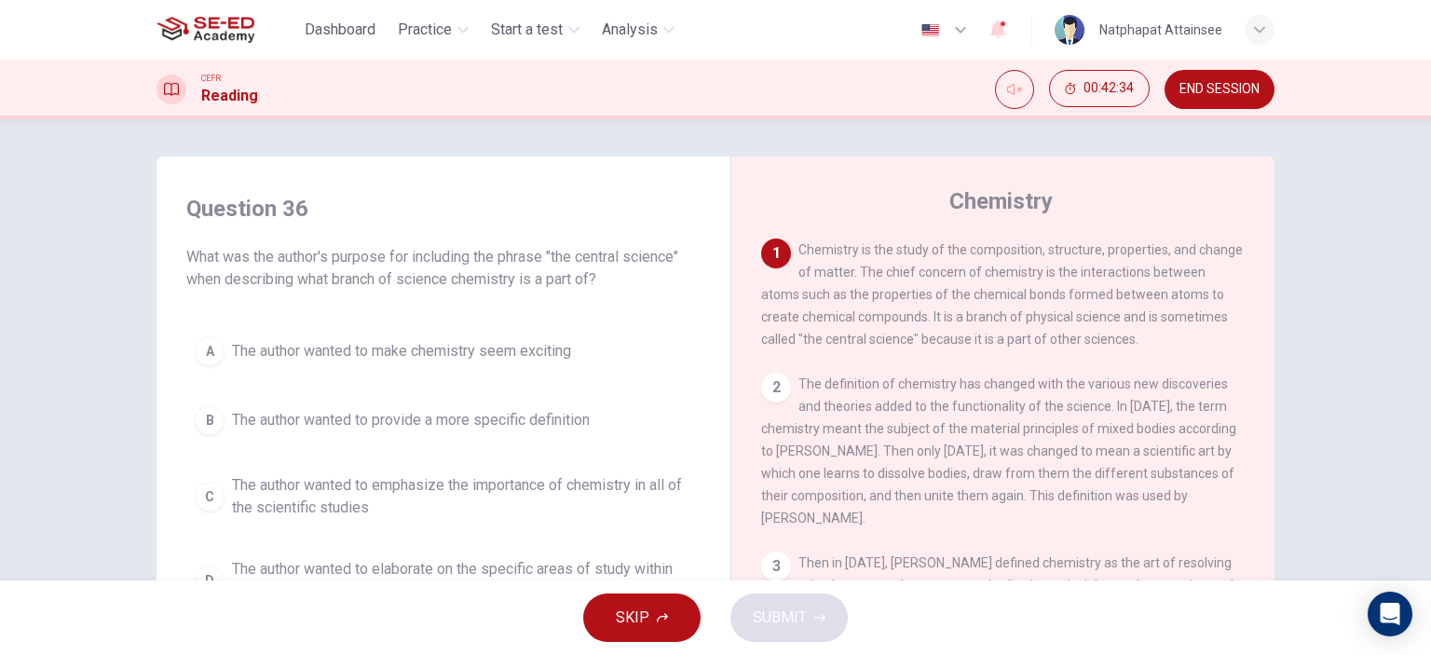
click at [1222, 82] on span "END SESSION" at bounding box center [1219, 89] width 80 height 15
